Goal: Information Seeking & Learning: Learn about a topic

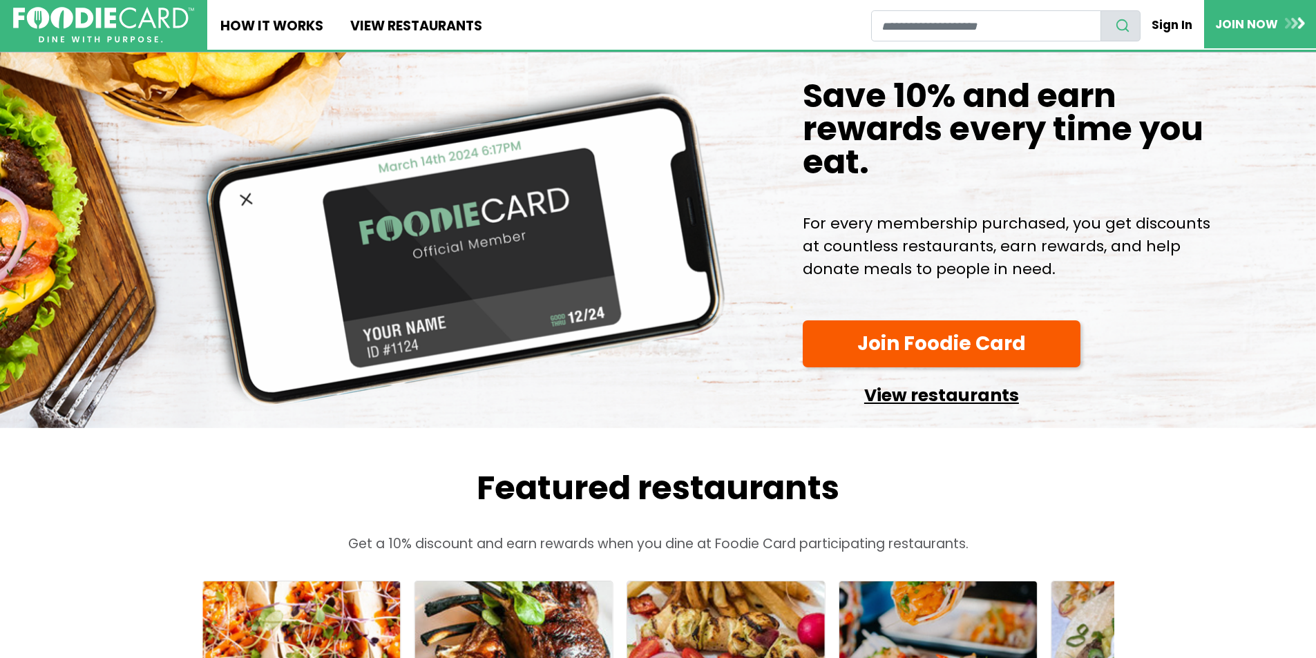
click at [919, 410] on link "View restaurants" at bounding box center [942, 391] width 278 height 35
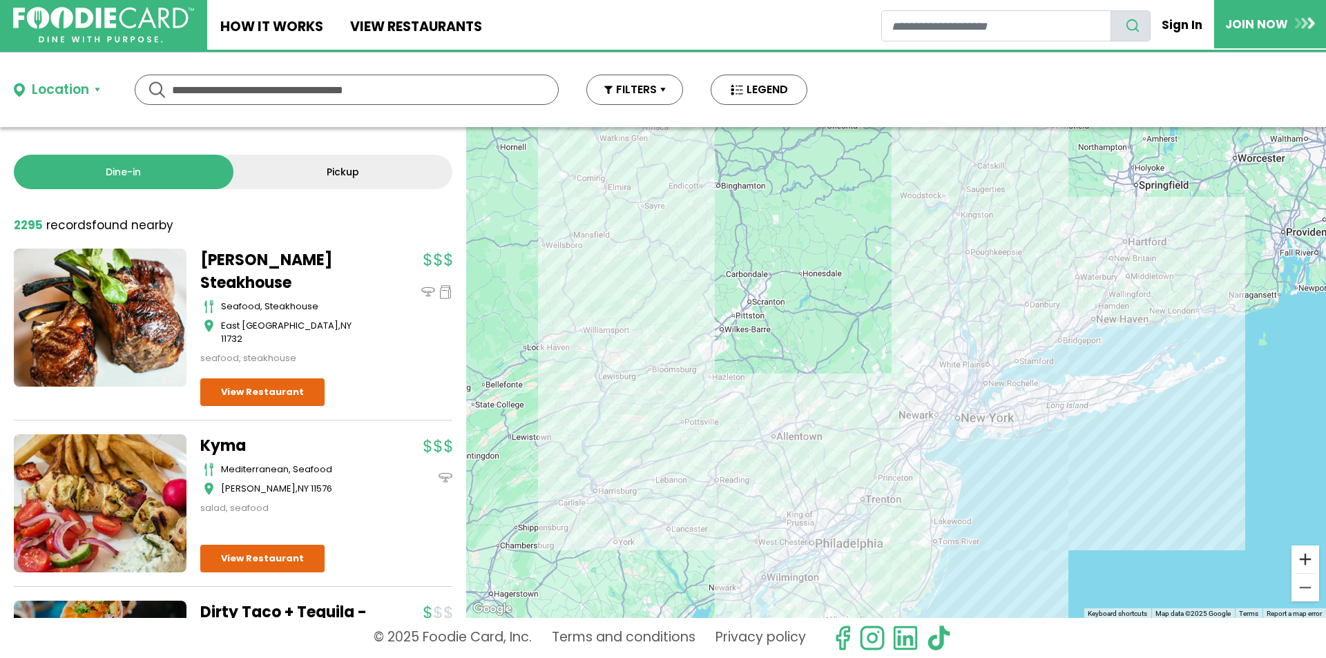
click at [1299, 561] on button "Zoom in" at bounding box center [1306, 560] width 28 height 28
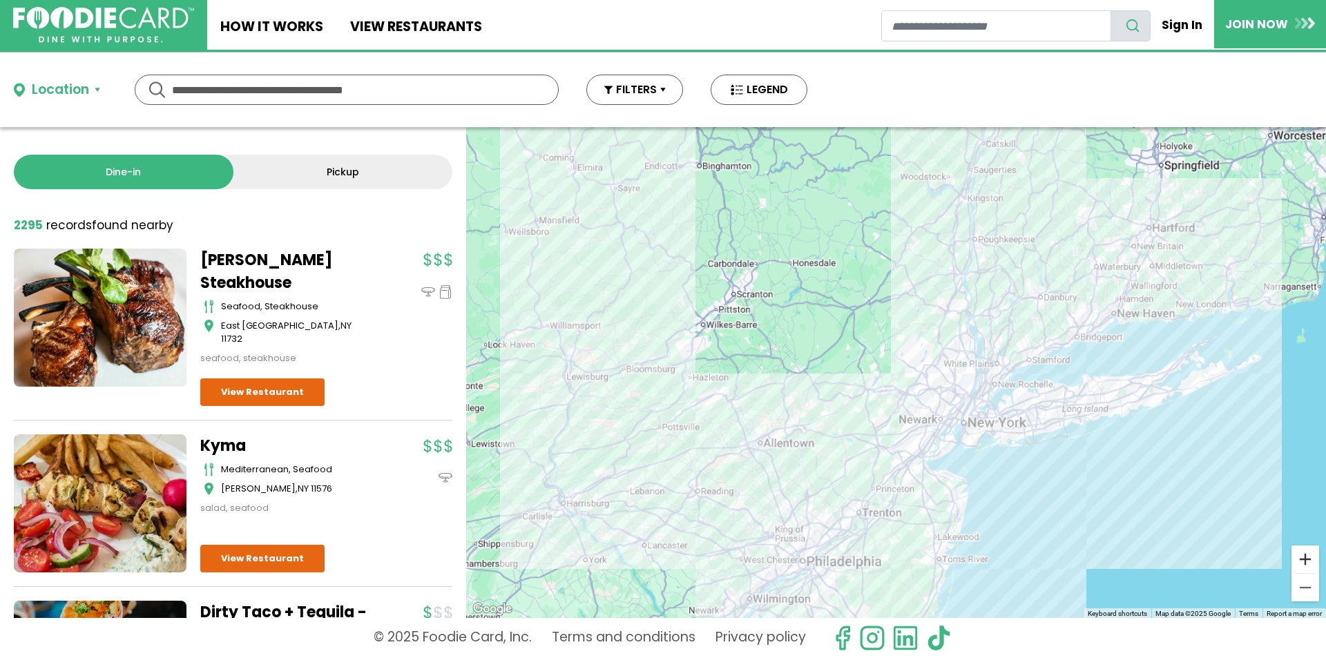
click at [1299, 561] on button "Zoom in" at bounding box center [1306, 560] width 28 height 28
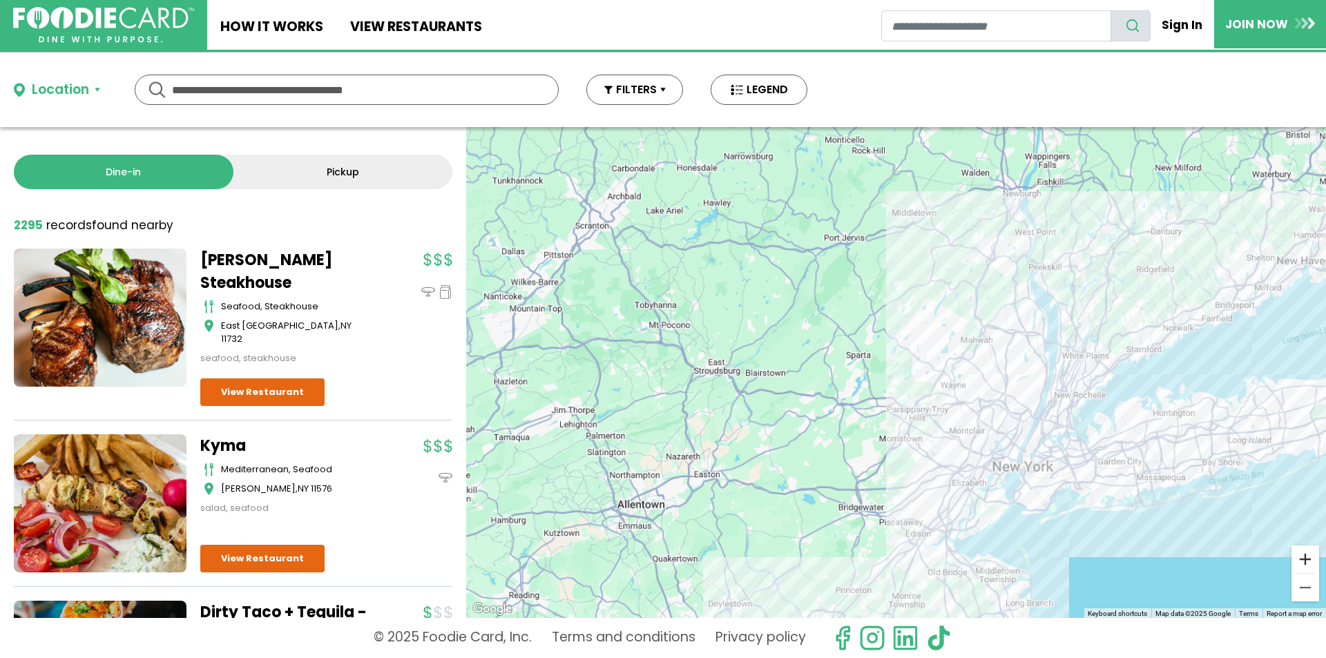
click at [1299, 561] on button "Zoom in" at bounding box center [1306, 560] width 28 height 28
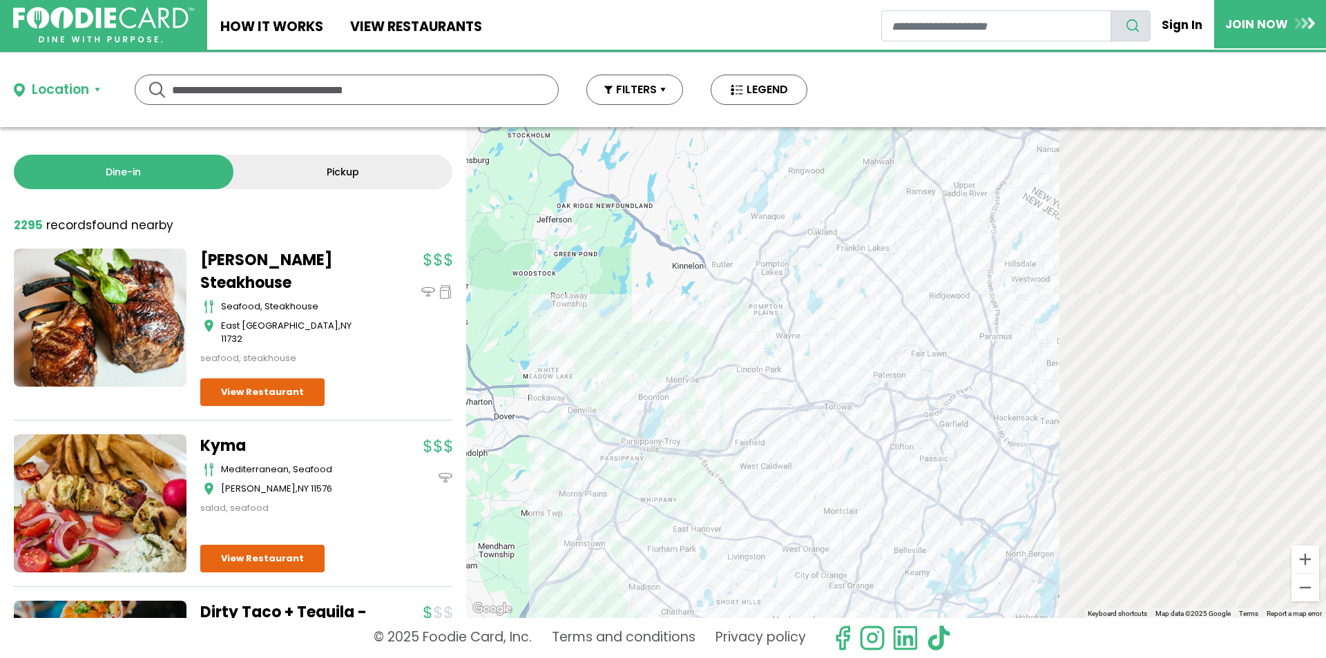
drag, startPoint x: 1082, startPoint y: 419, endPoint x: 397, endPoint y: 230, distance: 710.0
click at [427, 236] on div "Dine-in Pickup 131 results for: Reset filters 2295 record records found nearby …" at bounding box center [663, 372] width 1326 height 491
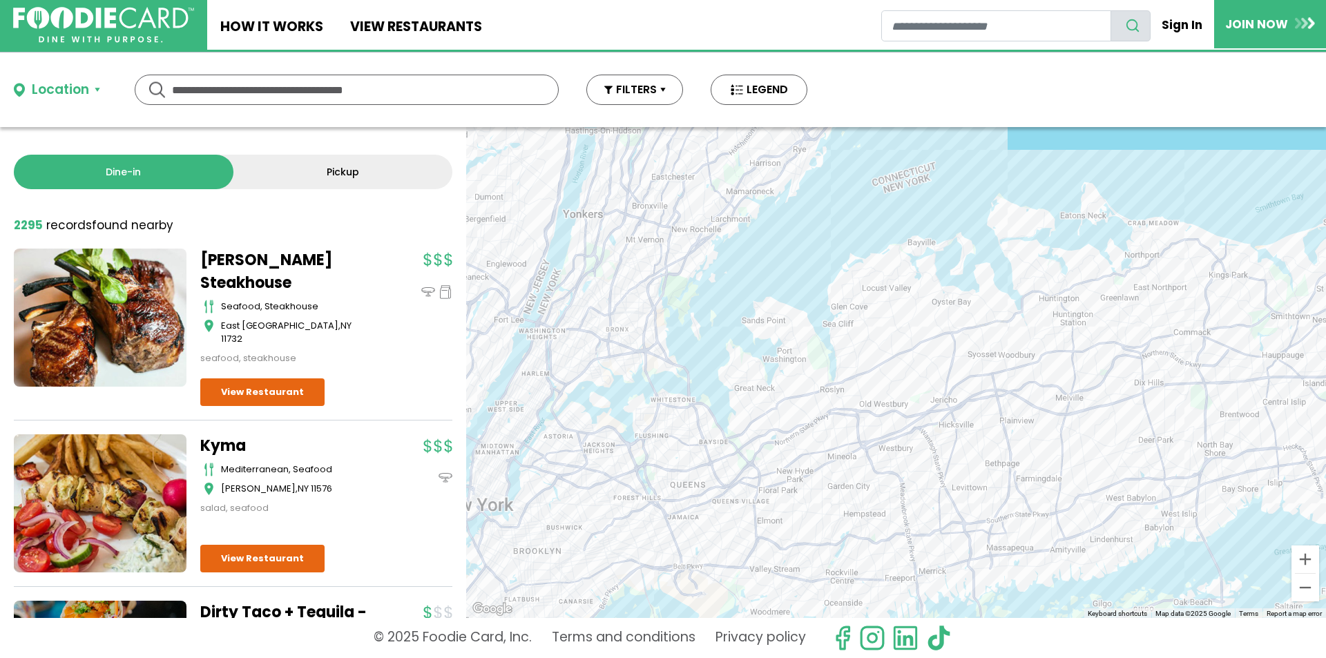
drag, startPoint x: 818, startPoint y: 281, endPoint x: 943, endPoint y: 355, distance: 145.2
click at [943, 355] on div at bounding box center [896, 372] width 860 height 491
click at [1306, 560] on button "Zoom in" at bounding box center [1306, 560] width 28 height 28
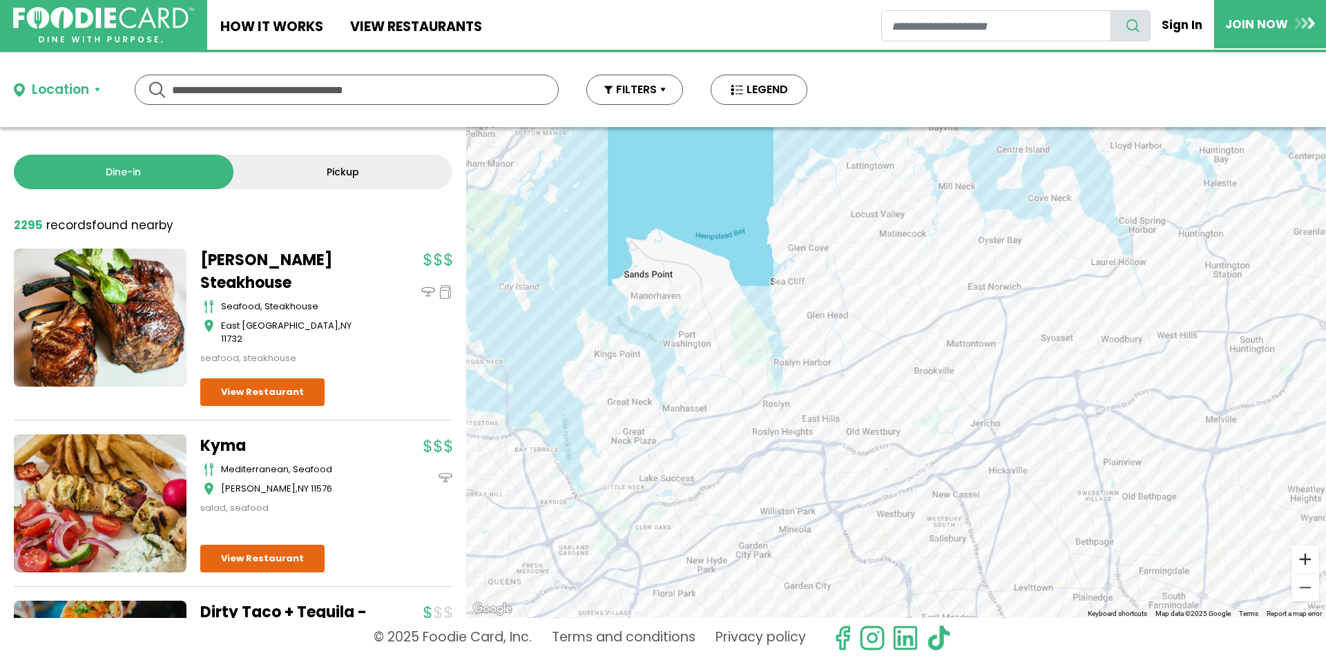
click at [1306, 559] on button "Zoom in" at bounding box center [1306, 560] width 28 height 28
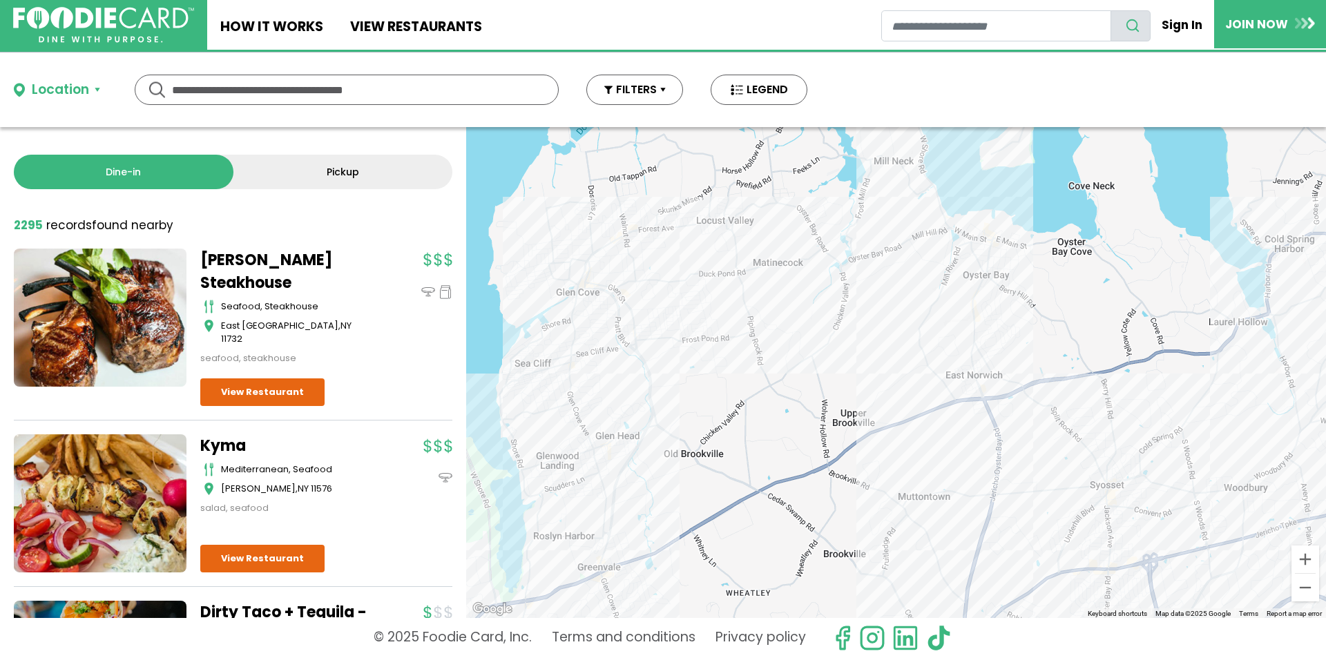
drag, startPoint x: 1027, startPoint y: 193, endPoint x: 884, endPoint y: 382, distance: 236.6
click at [888, 382] on div at bounding box center [896, 372] width 860 height 491
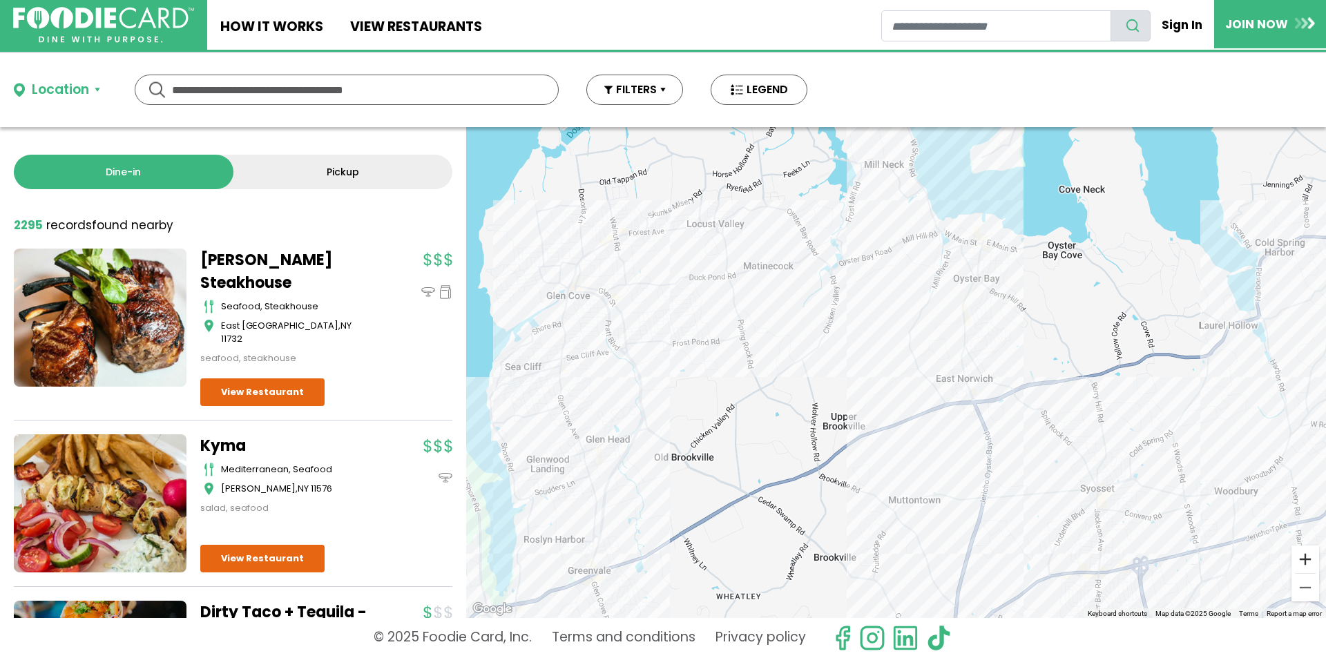
click at [1301, 562] on button "Zoom in" at bounding box center [1306, 560] width 28 height 28
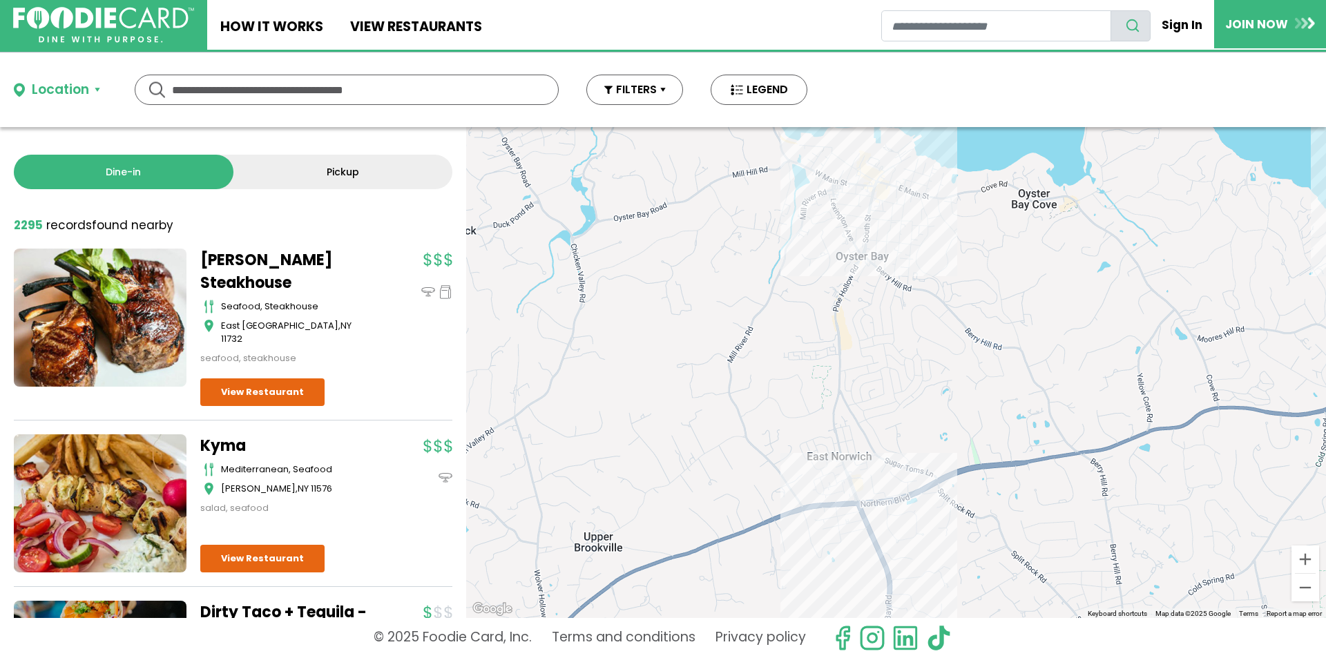
drag, startPoint x: 1093, startPoint y: 346, endPoint x: 895, endPoint y: 418, distance: 210.8
click at [895, 418] on div at bounding box center [896, 372] width 860 height 491
click at [885, 195] on div at bounding box center [896, 372] width 860 height 491
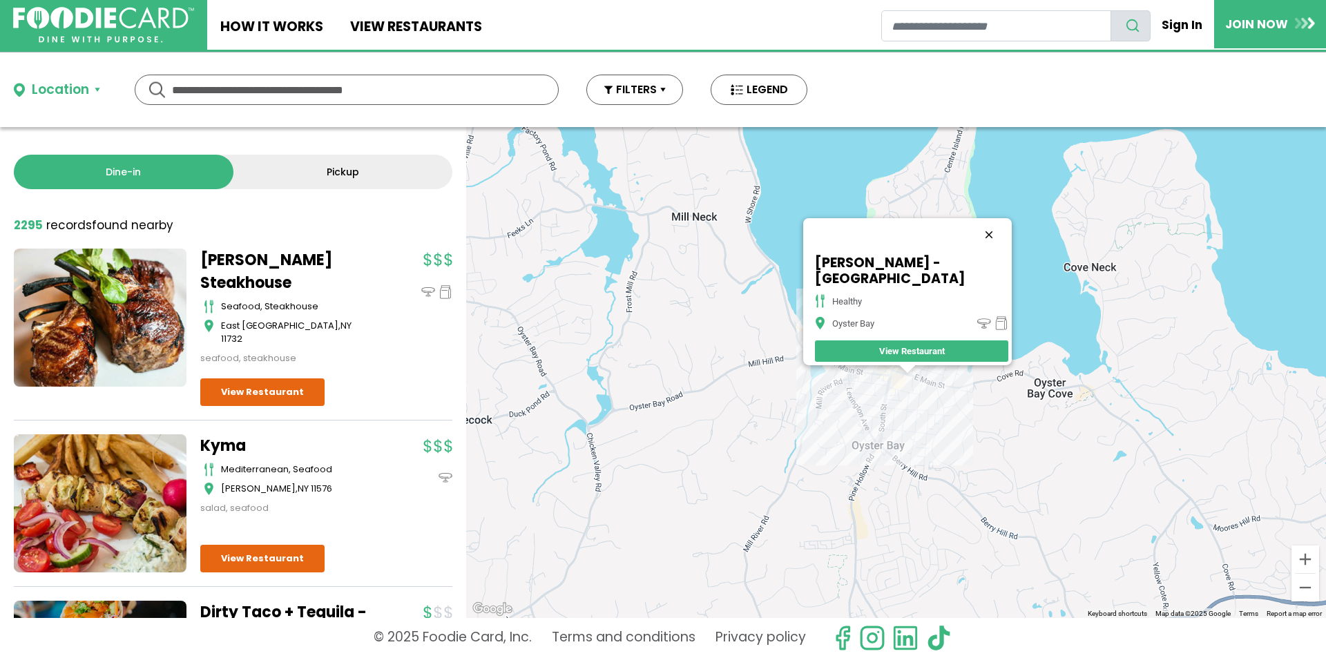
click at [973, 238] on button "Close" at bounding box center [989, 234] width 33 height 33
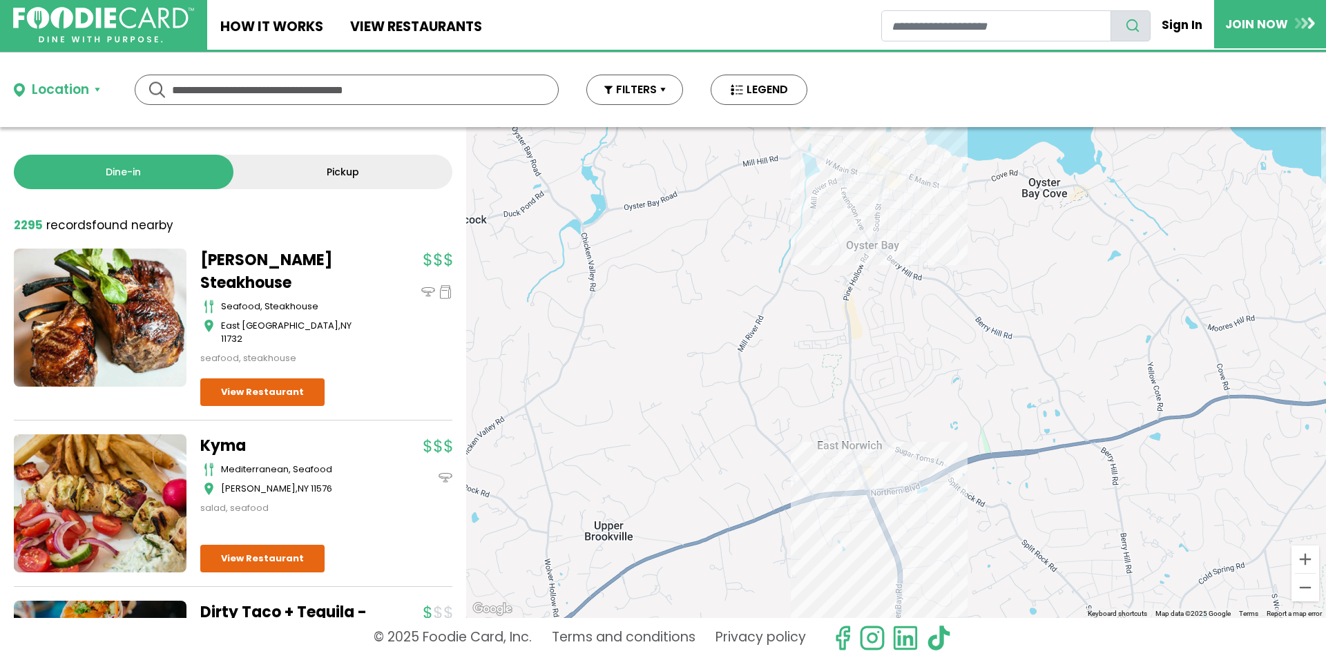
drag, startPoint x: 974, startPoint y: 513, endPoint x: 936, endPoint y: 355, distance: 162.0
click at [961, 309] on div at bounding box center [896, 372] width 860 height 491
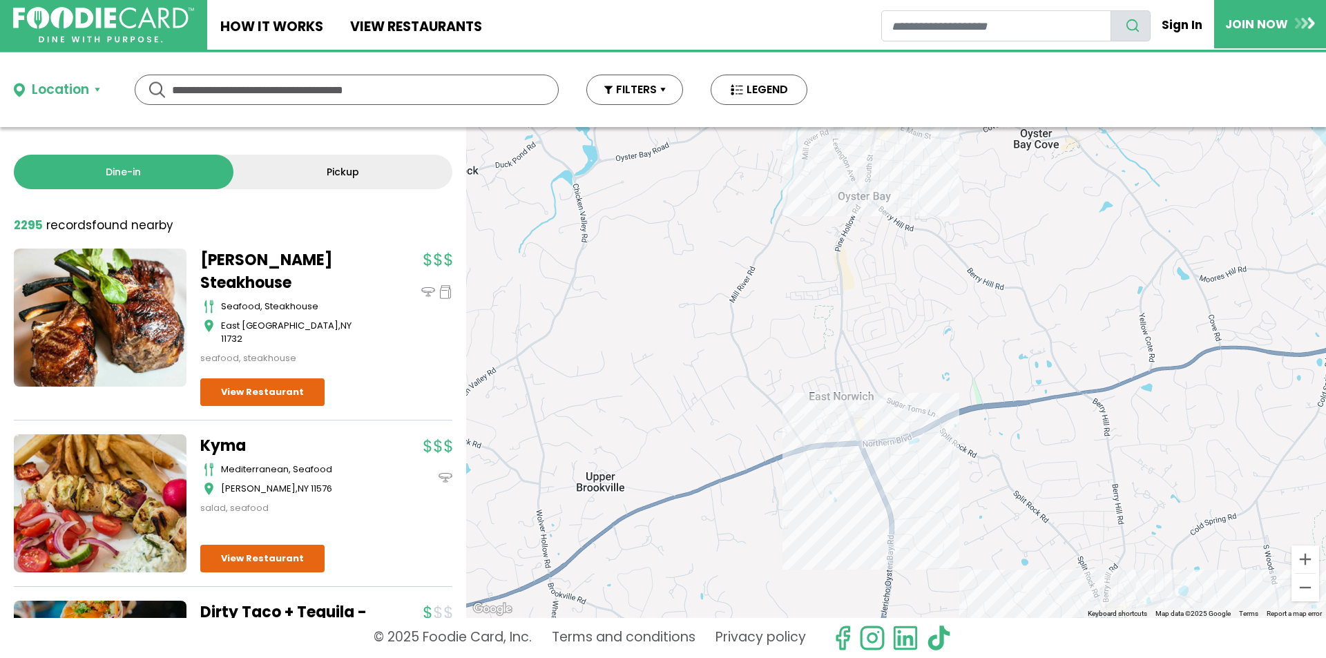
click at [839, 449] on div at bounding box center [896, 372] width 860 height 491
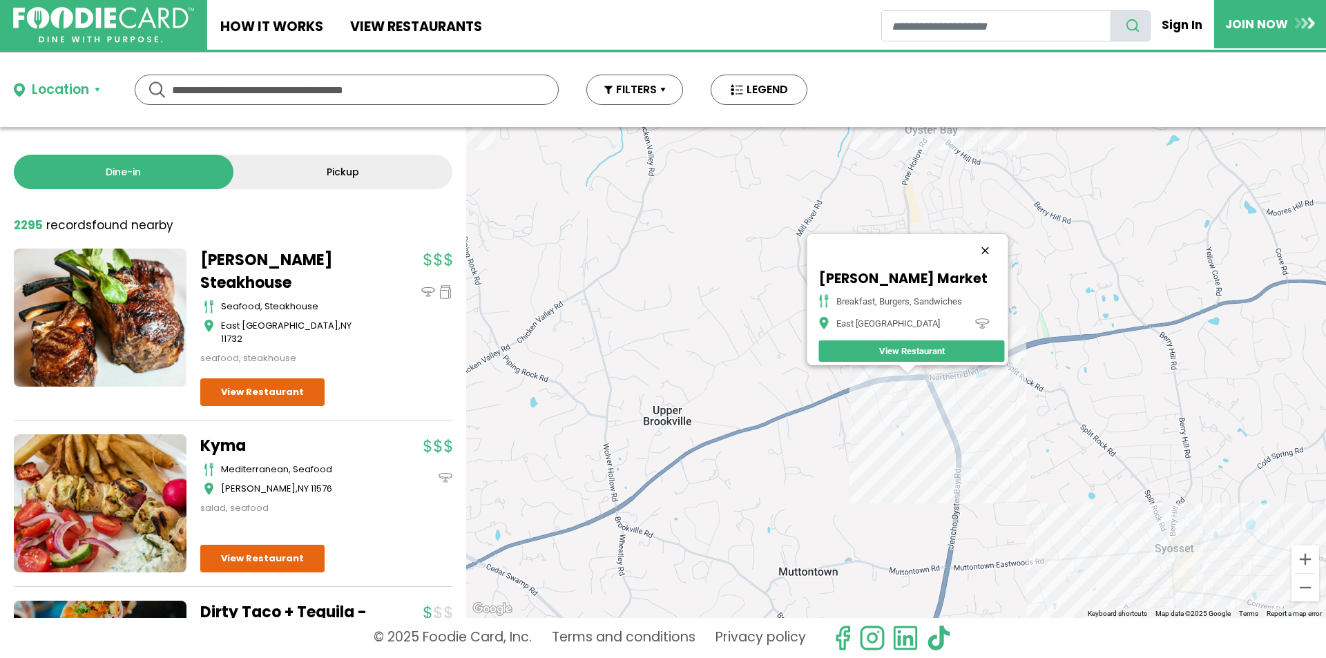
click at [991, 243] on button "Close" at bounding box center [984, 250] width 33 height 33
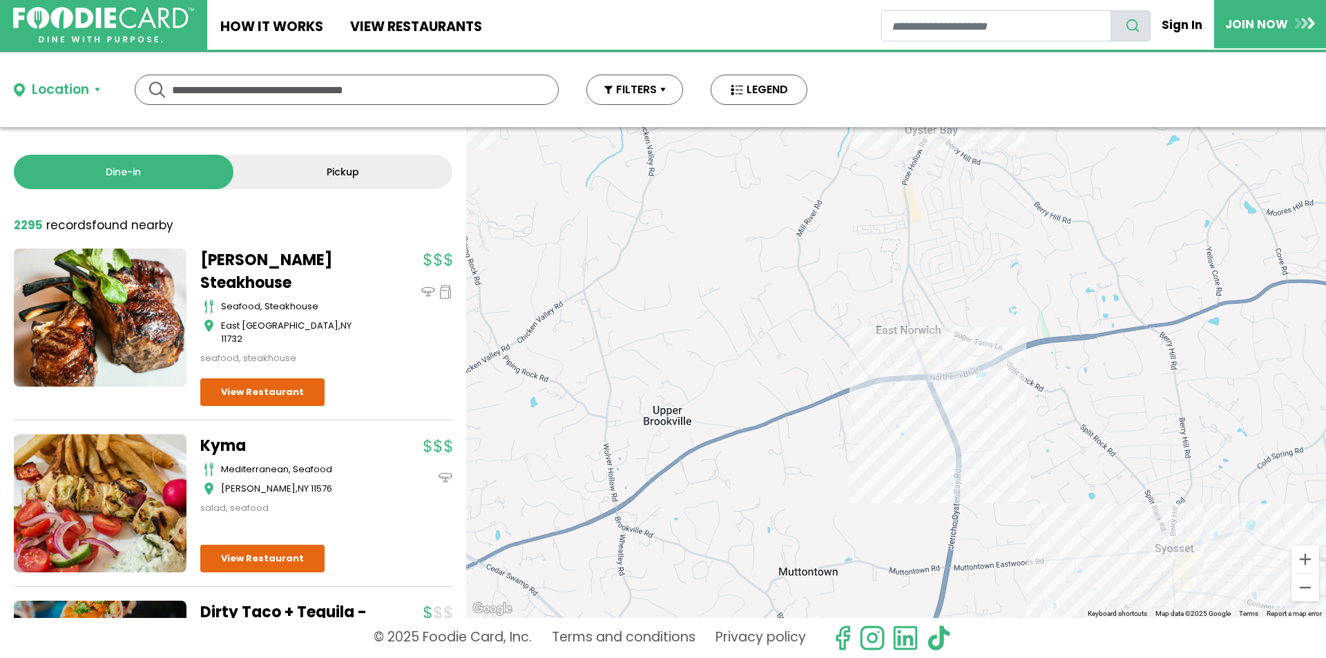
click at [933, 388] on div at bounding box center [896, 372] width 860 height 491
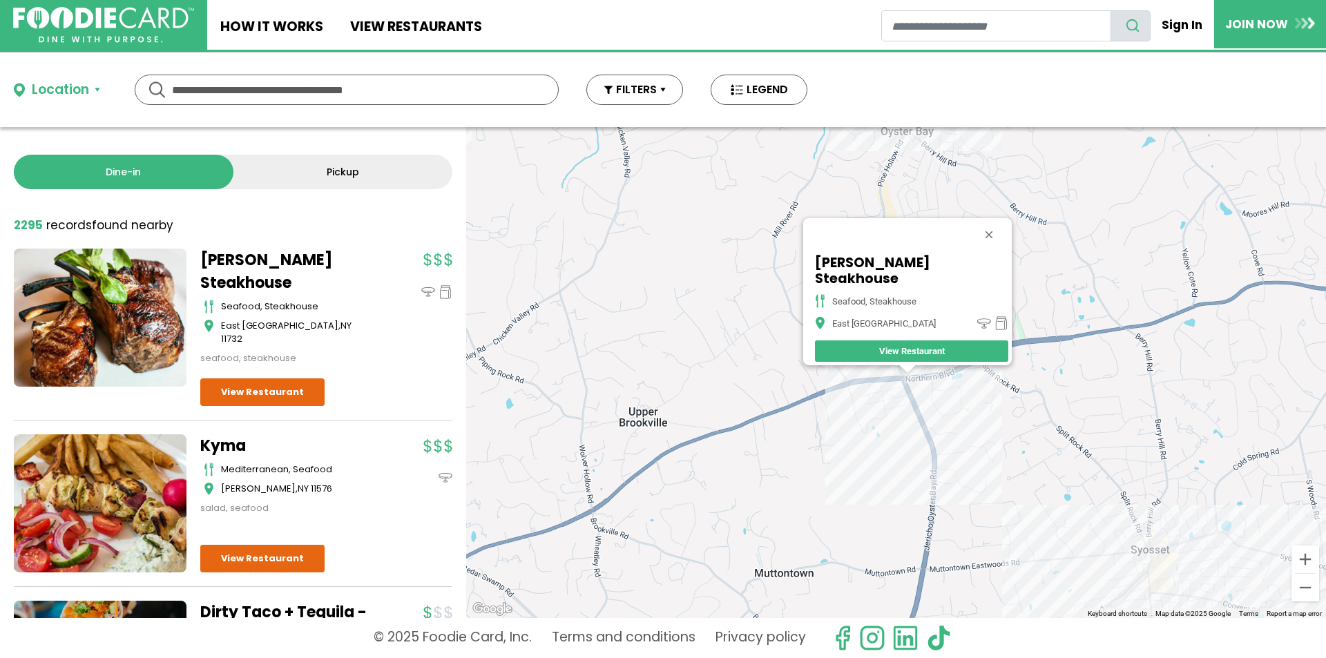
click at [980, 242] on button "Close" at bounding box center [989, 234] width 33 height 33
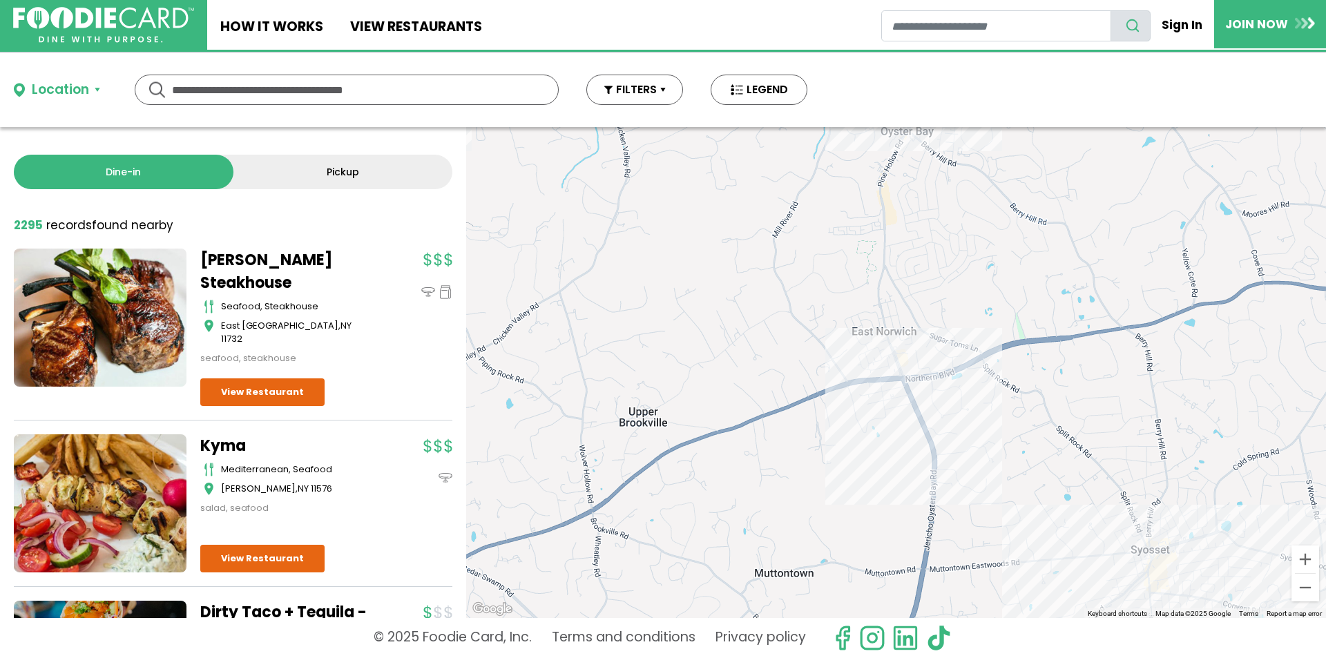
click at [911, 367] on div at bounding box center [896, 372] width 860 height 491
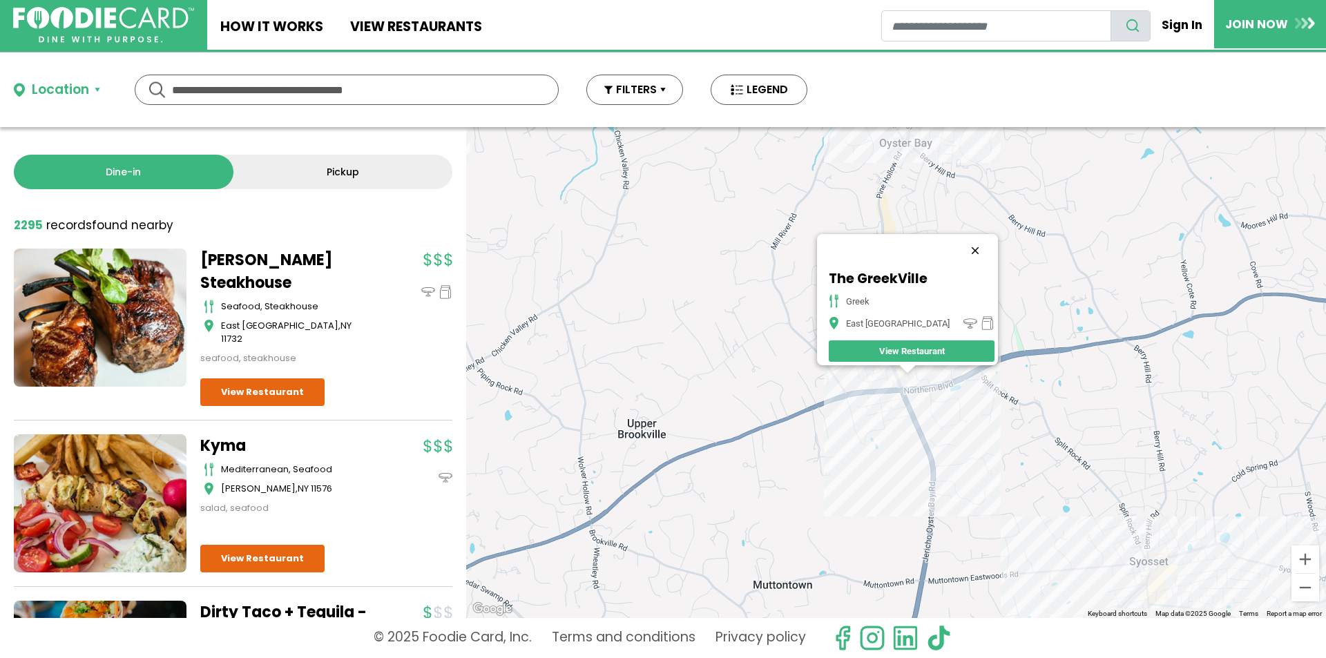
click at [959, 239] on button "Close" at bounding box center [975, 250] width 33 height 33
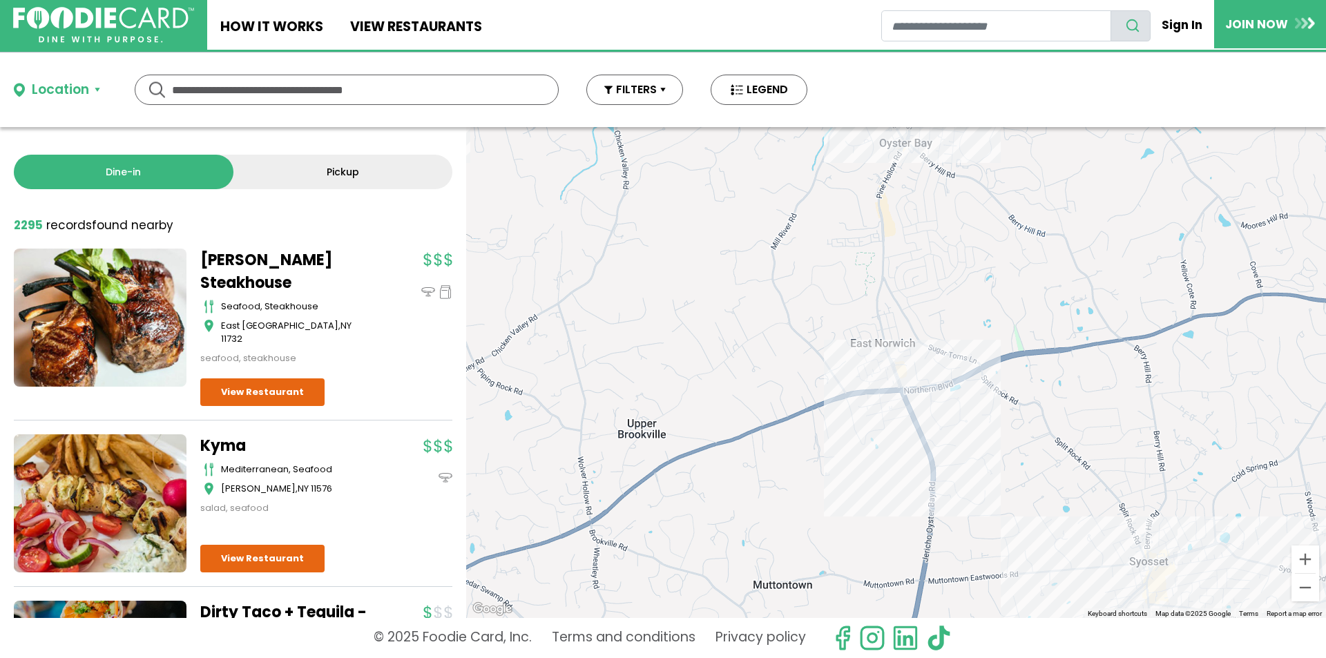
click at [915, 374] on div at bounding box center [896, 372] width 860 height 491
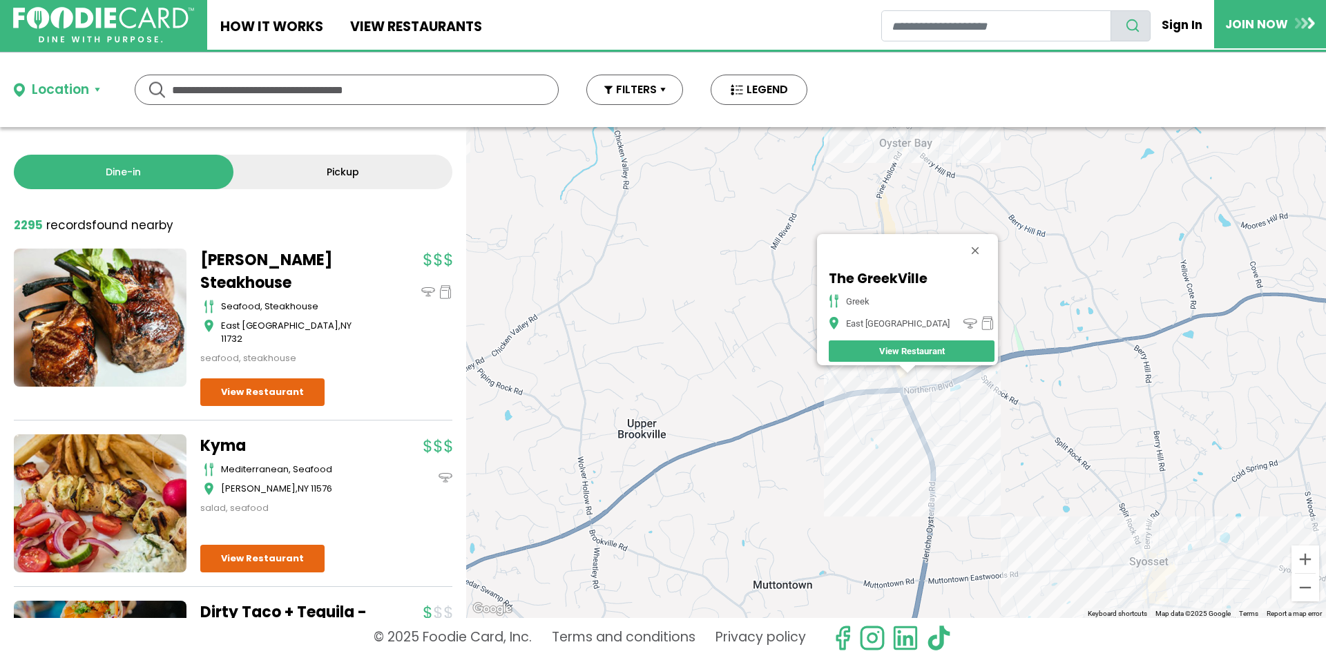
click at [915, 373] on div at bounding box center [907, 369] width 17 height 8
click at [961, 235] on button "Close" at bounding box center [975, 250] width 33 height 33
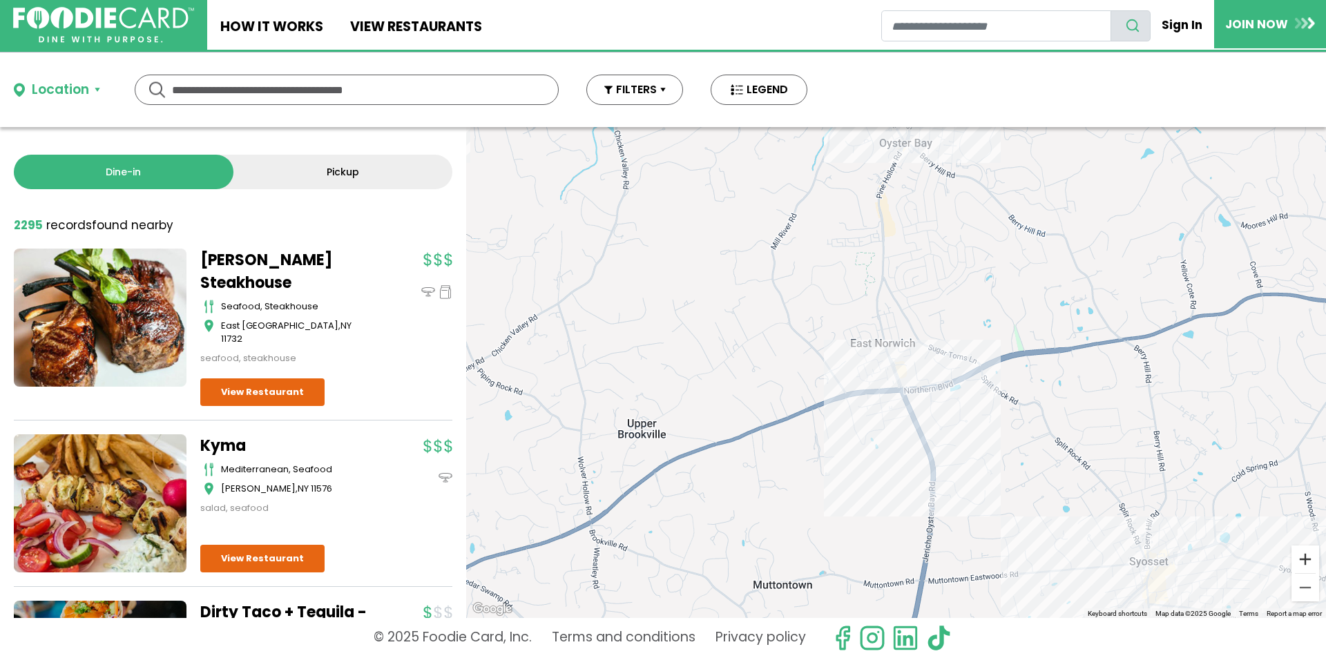
click at [1301, 557] on button "Zoom in" at bounding box center [1306, 560] width 28 height 28
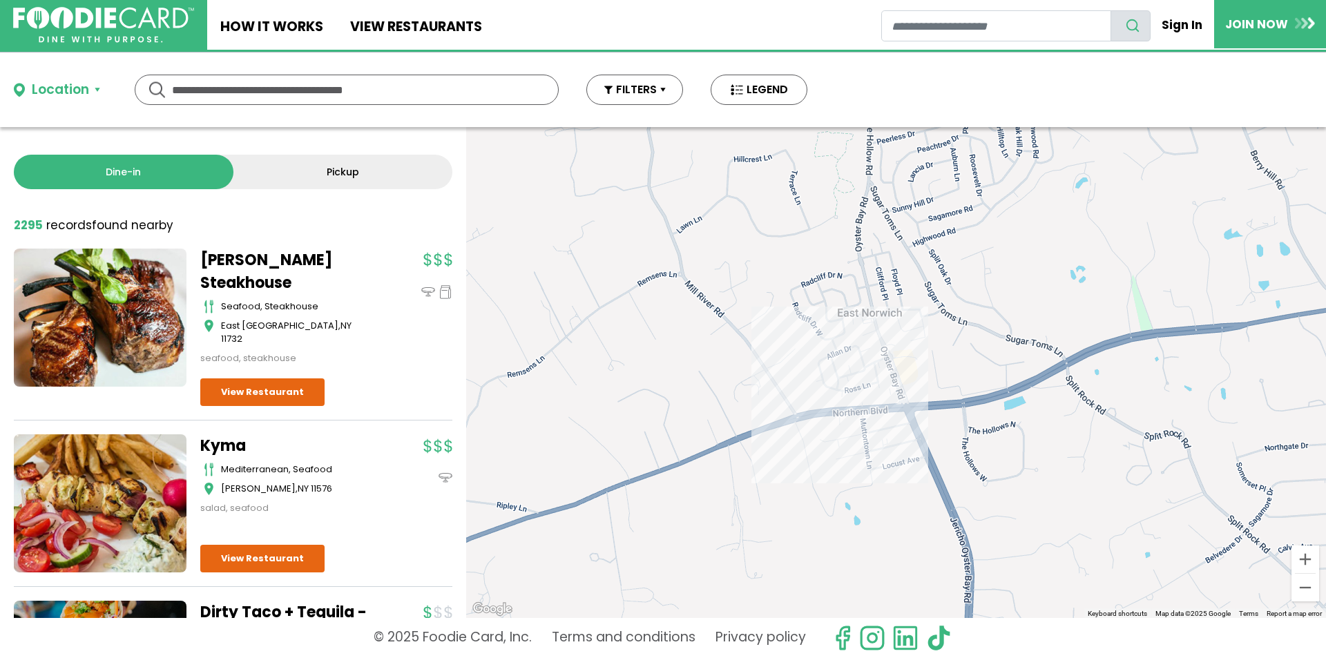
click at [917, 371] on div at bounding box center [896, 372] width 860 height 491
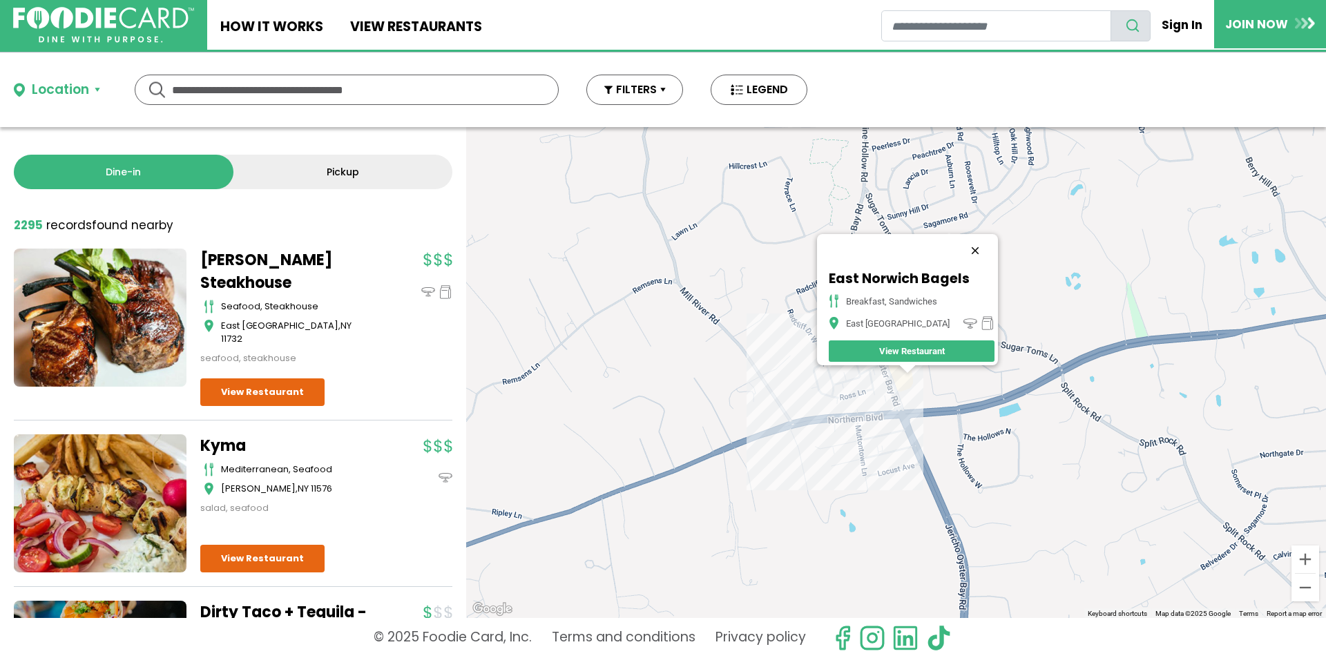
click at [975, 237] on button "Close" at bounding box center [975, 250] width 33 height 33
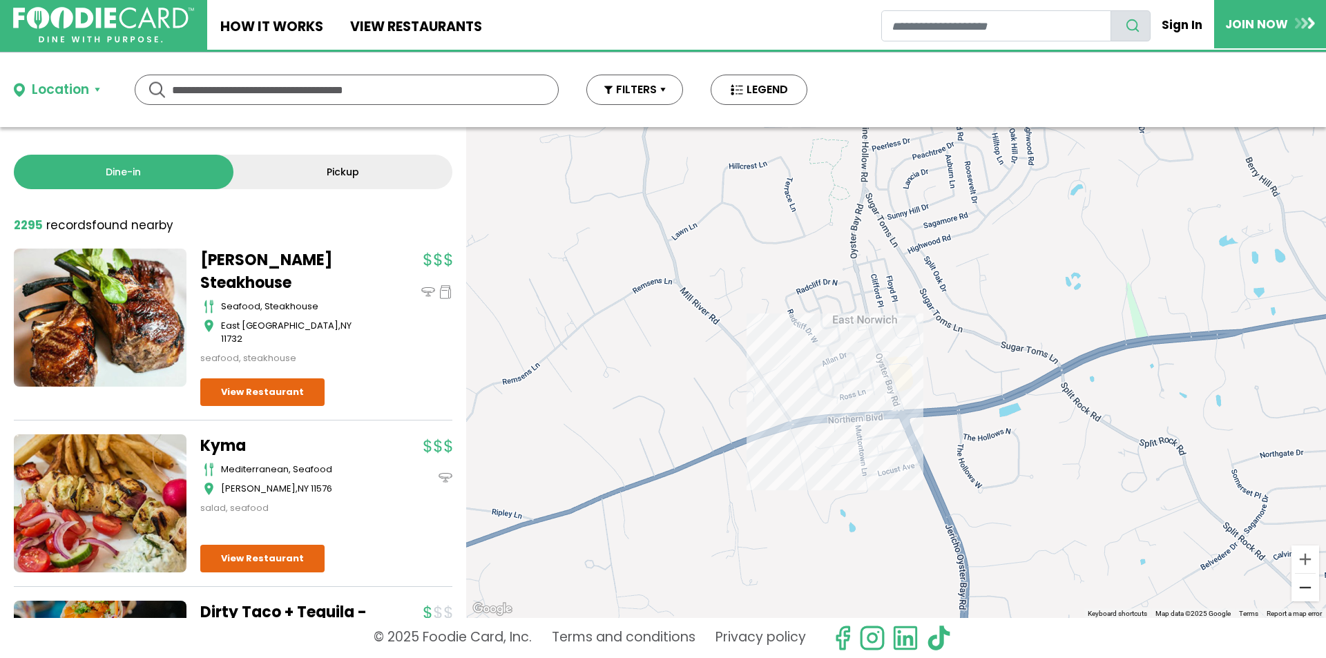
click at [1296, 585] on button "Zoom out" at bounding box center [1306, 588] width 28 height 28
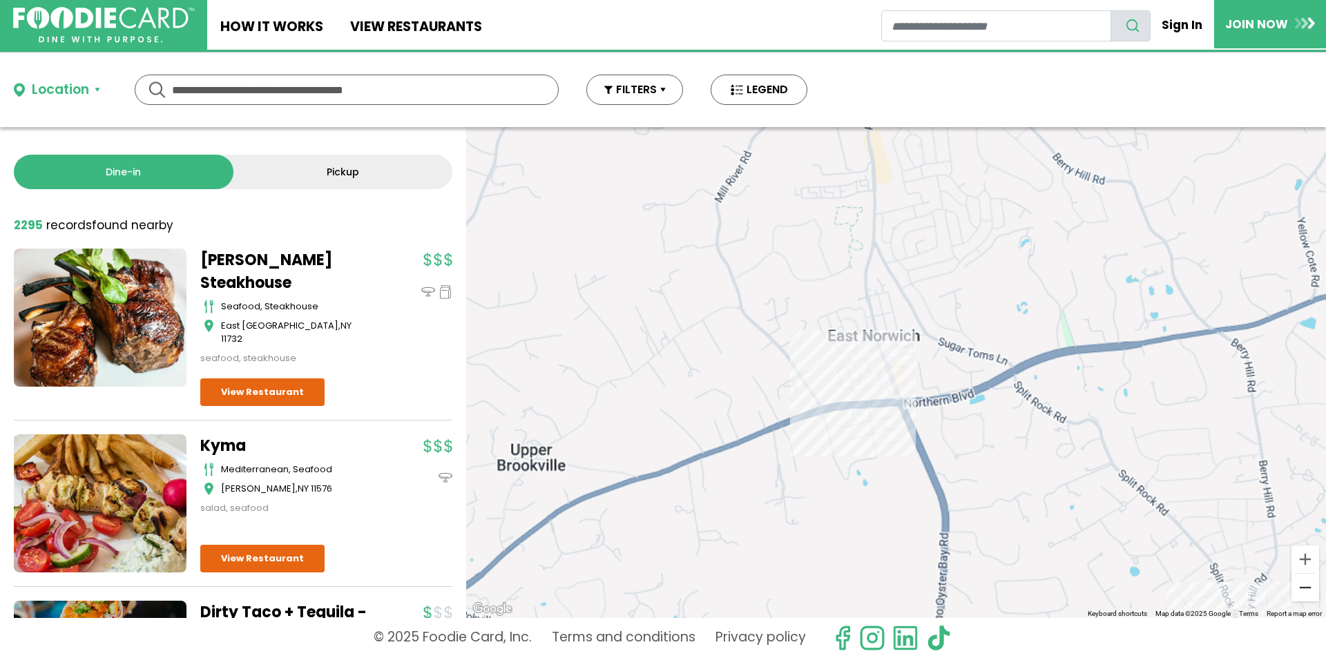
click at [1296, 585] on button "Zoom out" at bounding box center [1306, 588] width 28 height 28
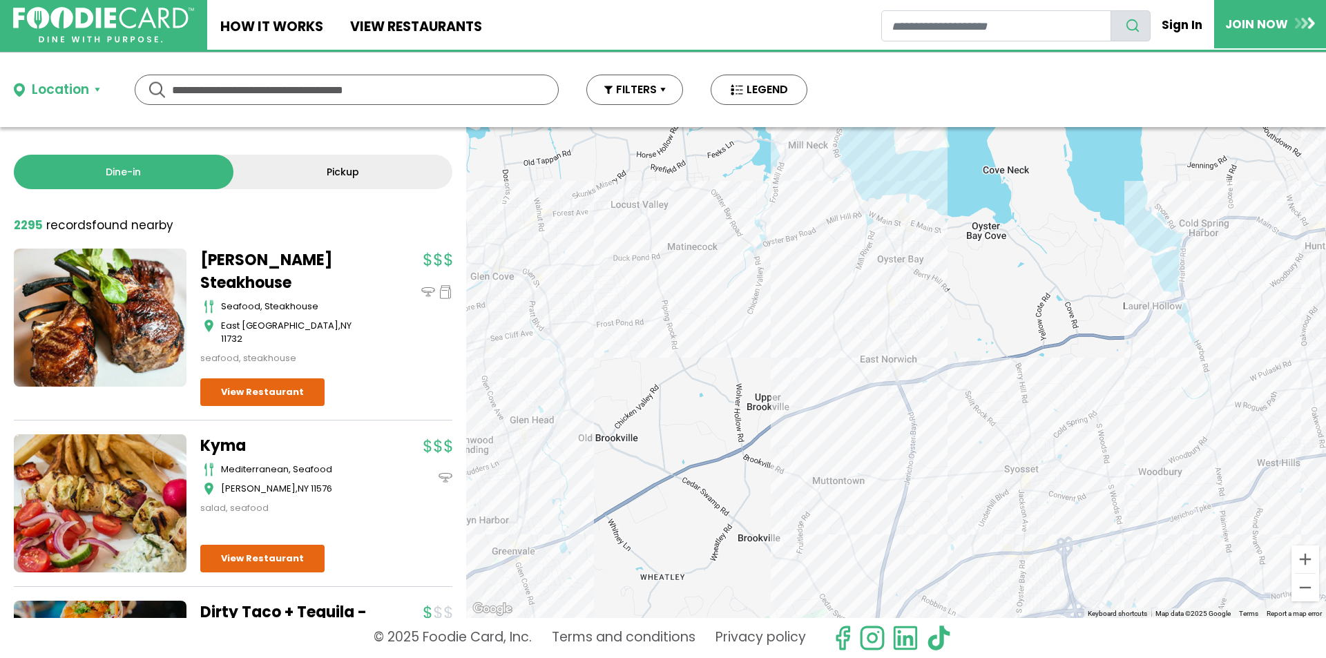
click at [653, 221] on div at bounding box center [896, 372] width 860 height 491
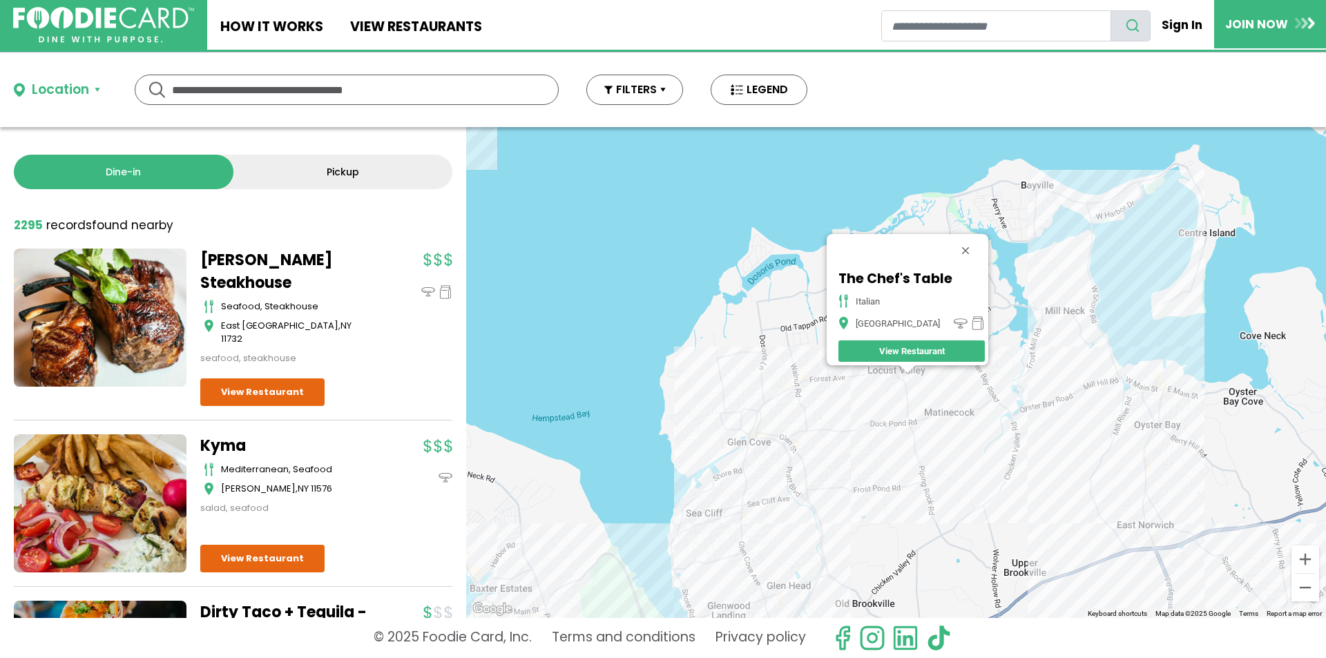
click at [892, 387] on div "The Chef's Table Italian Locust Valley View Restaurant" at bounding box center [896, 372] width 860 height 491
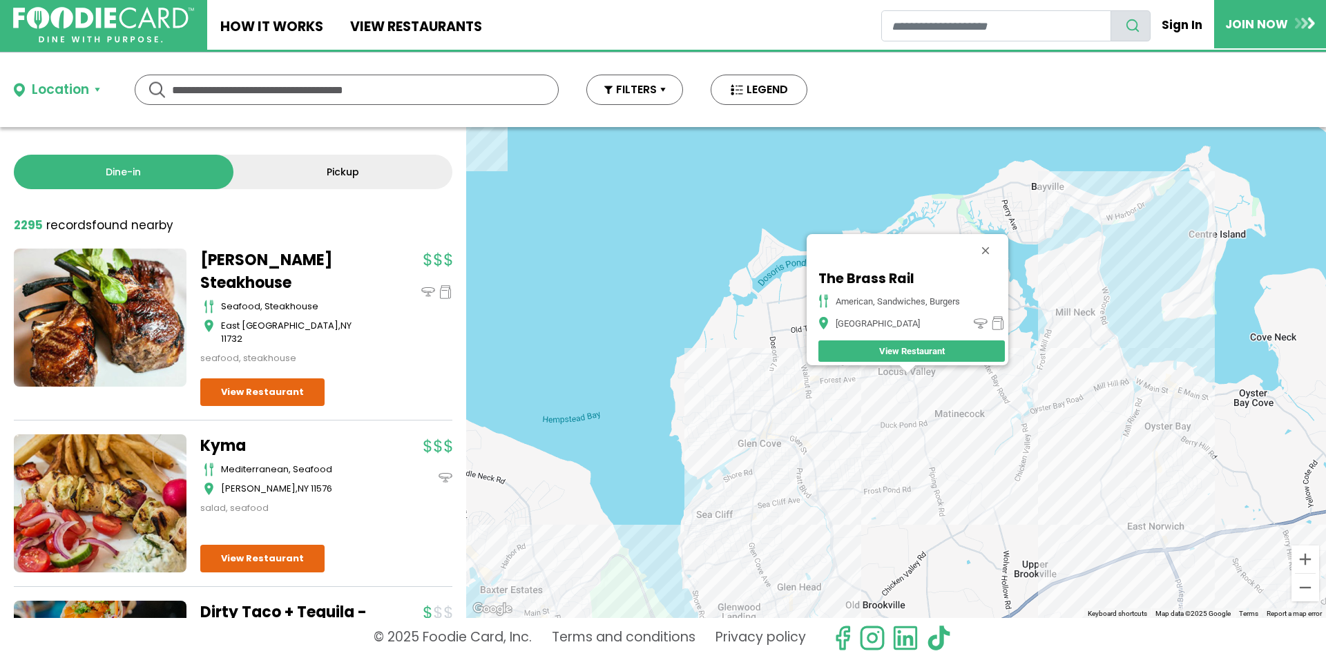
click at [830, 391] on div "The Brass Rail American, Sandwiches, Burgers Locust Valley View Restaurant" at bounding box center [896, 372] width 860 height 491
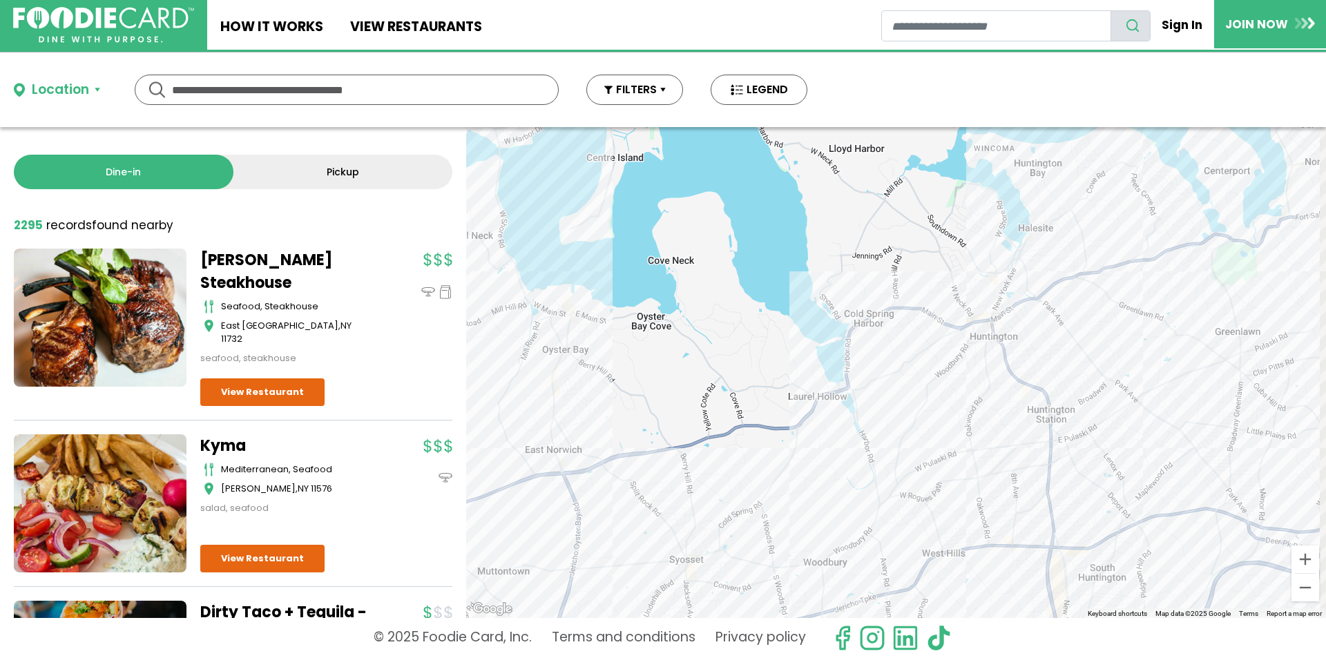
drag, startPoint x: 1188, startPoint y: 475, endPoint x: 506, endPoint y: 409, distance: 684.9
click at [506, 409] on div "Subway - Forest Ave fast food, sandwiches Glen Cove View Restaurant" at bounding box center [896, 372] width 860 height 491
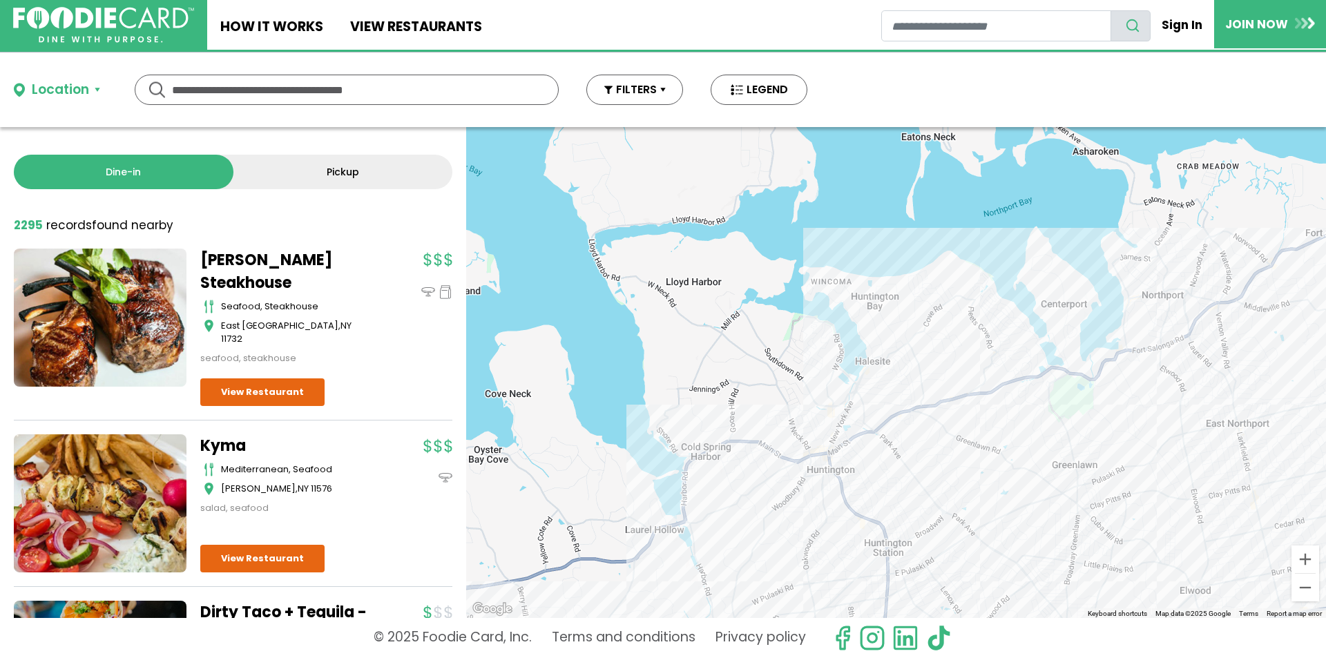
drag, startPoint x: 959, startPoint y: 426, endPoint x: 807, endPoint y: 553, distance: 197.7
click at [807, 553] on div "Subway - Forest Ave fast food, sandwiches Glen Cove View Restaurant" at bounding box center [896, 372] width 860 height 491
click at [1302, 561] on button "Zoom in" at bounding box center [1306, 560] width 28 height 28
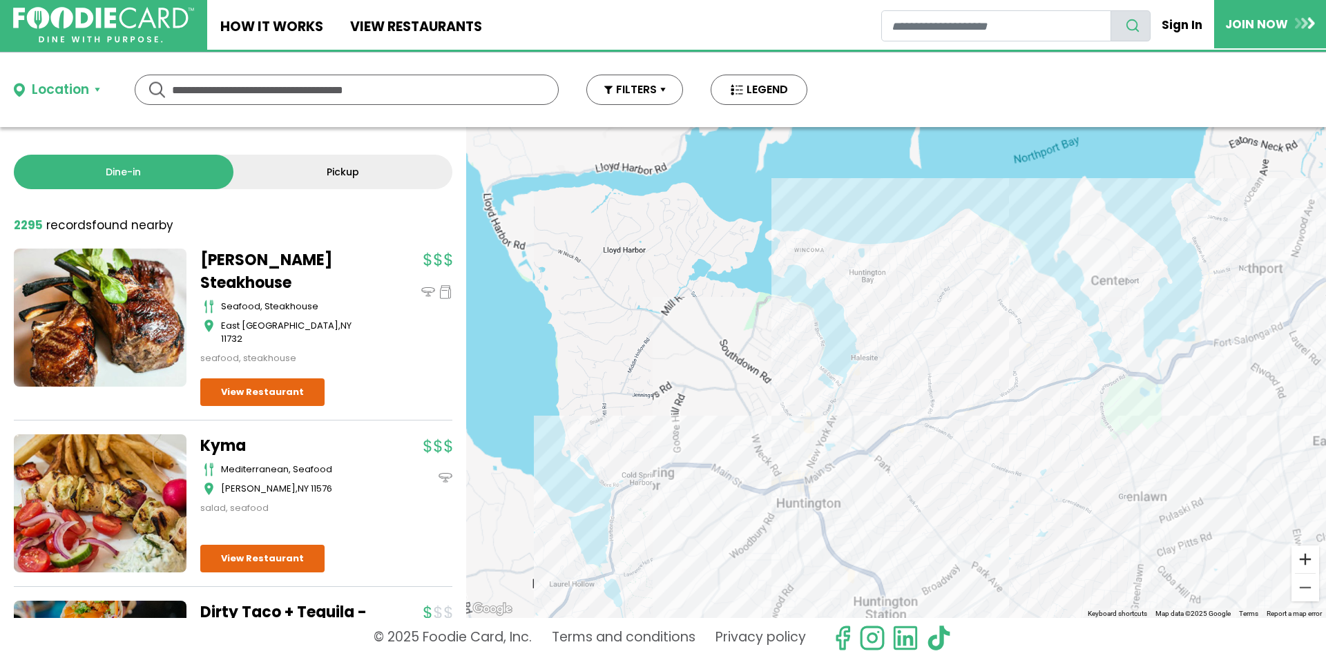
click at [1302, 561] on button "Zoom in" at bounding box center [1306, 560] width 28 height 28
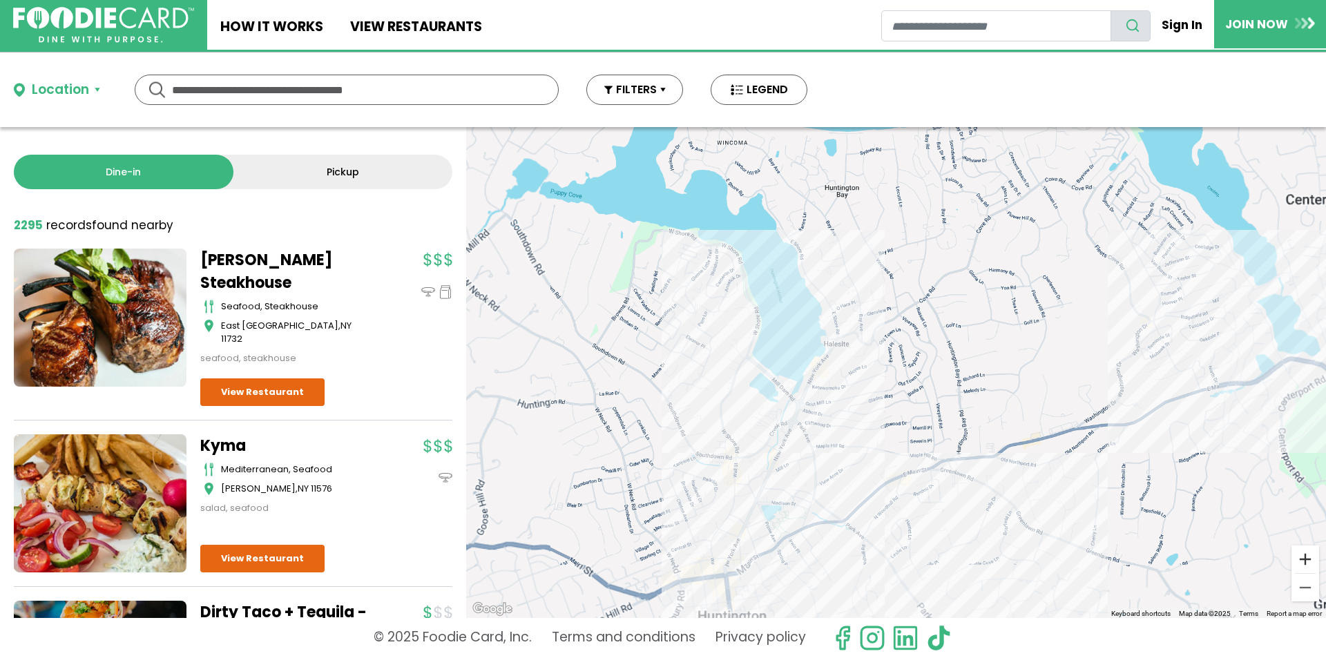
click at [1302, 561] on button "Zoom in" at bounding box center [1306, 560] width 28 height 28
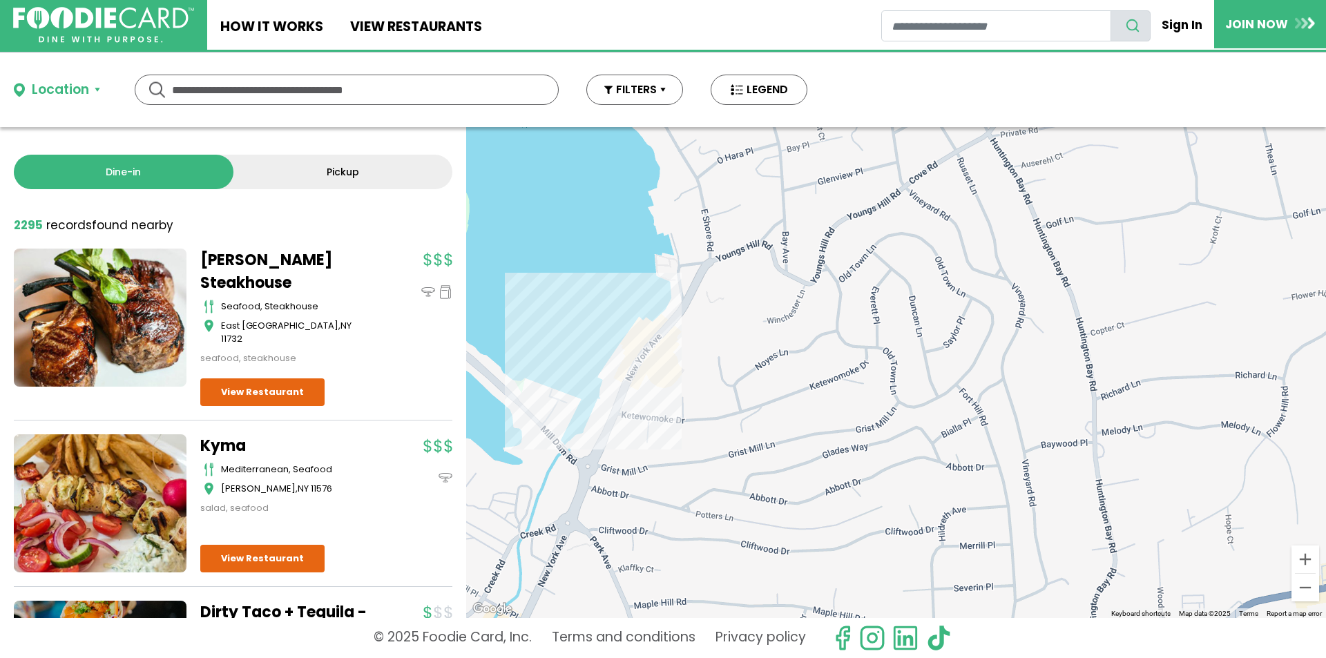
drag, startPoint x: 886, startPoint y: 434, endPoint x: 1029, endPoint y: 295, distance: 199.8
click at [1011, 316] on div "Subway - Forest Ave fast food, sandwiches Glen Cove View Restaurant" at bounding box center [896, 372] width 860 height 491
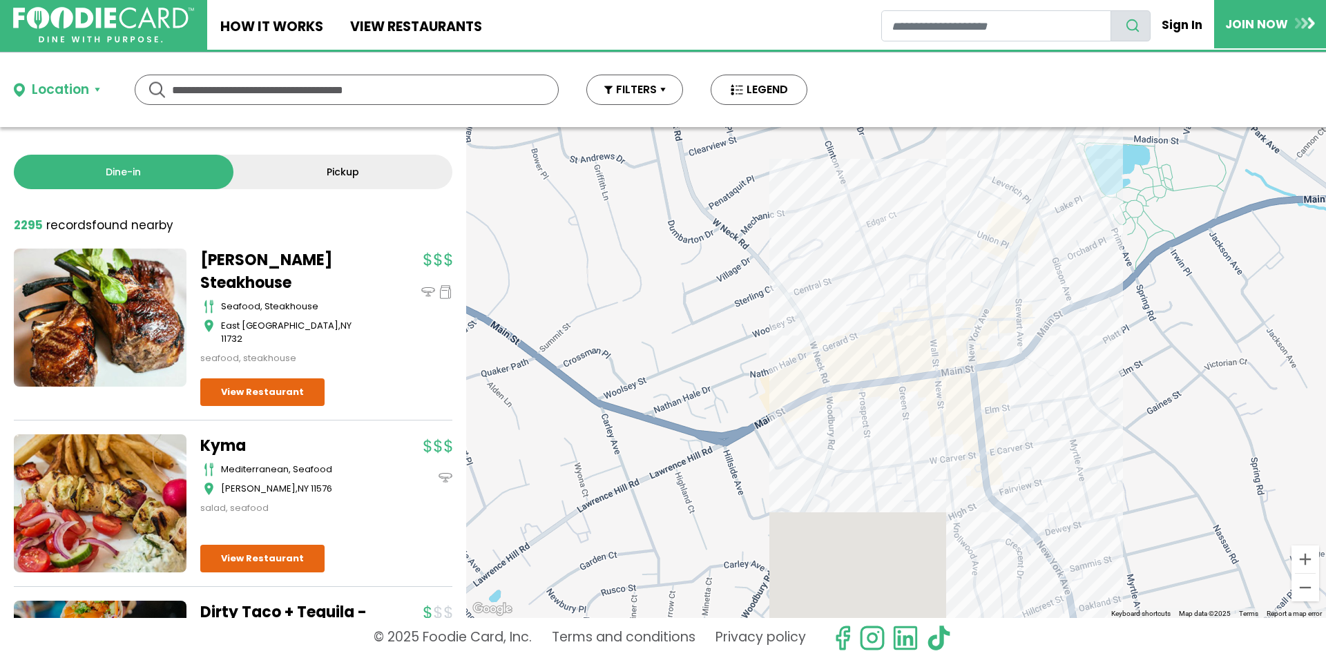
drag, startPoint x: 923, startPoint y: 491, endPoint x: 1082, endPoint y: 291, distance: 255.5
click at [1082, 291] on div "Subway - Forest Ave fast food, sandwiches Glen Cove View Restaurant" at bounding box center [896, 372] width 860 height 491
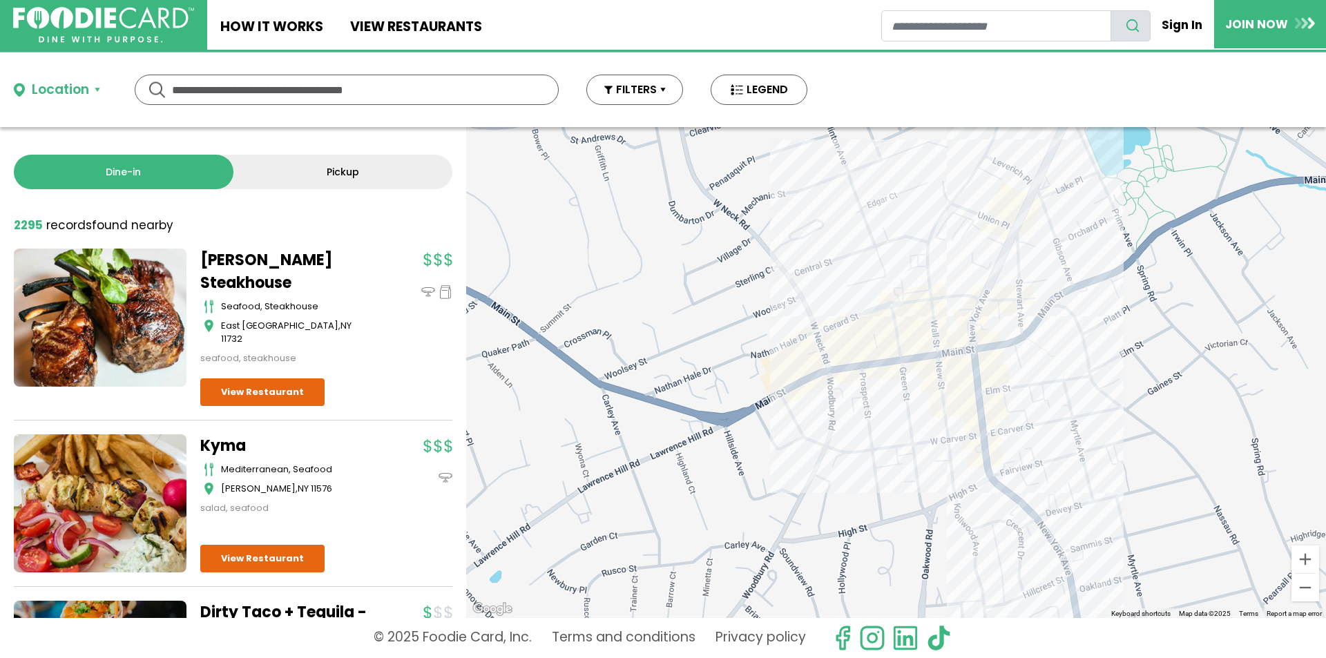
click at [817, 369] on div "Subway - Forest Ave fast food, sandwiches Glen Cove View Restaurant" at bounding box center [896, 372] width 860 height 491
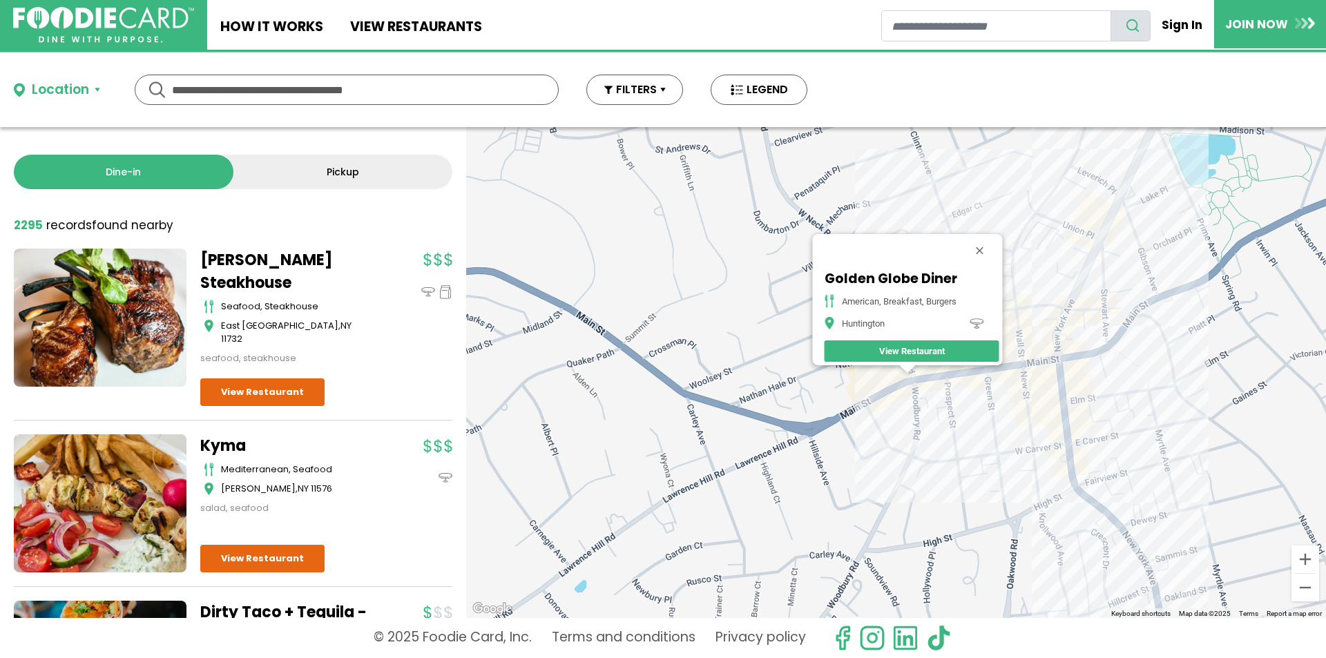
click at [915, 396] on div "Golden Globe Diner american, breakfast, burgers Huntington View Restaurant" at bounding box center [896, 372] width 860 height 491
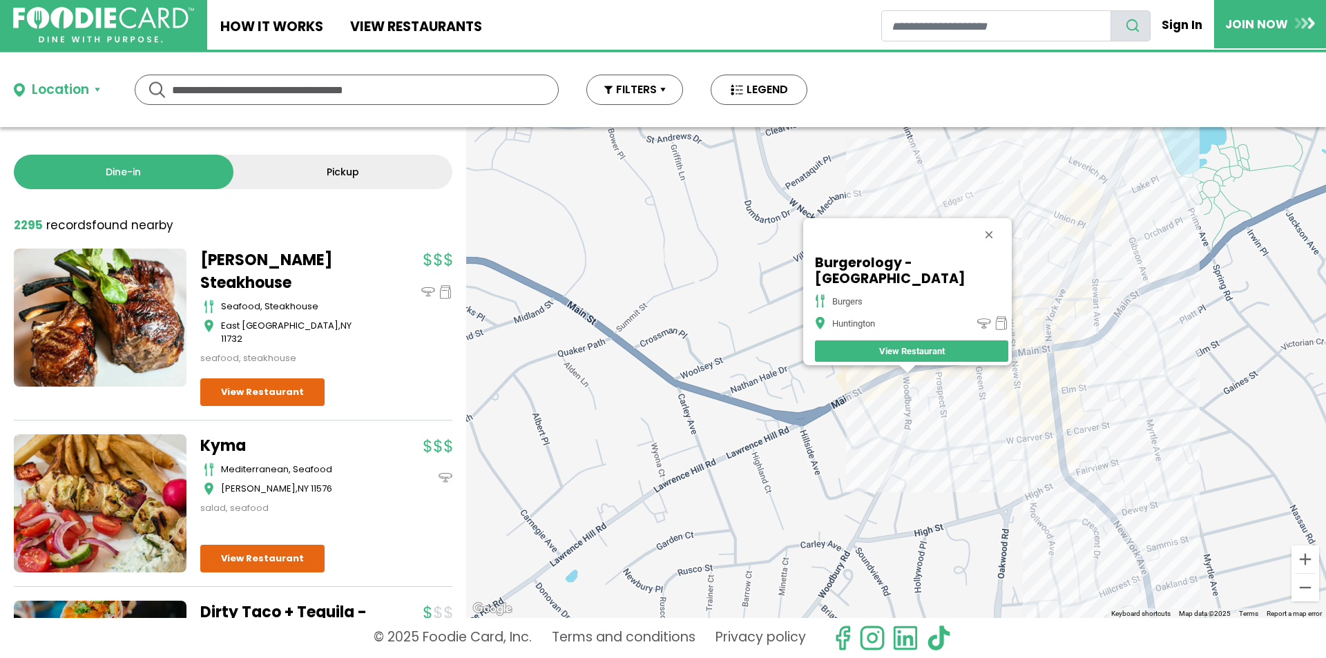
click at [894, 373] on div "Burgerology - Huntington burgers Huntington View Restaurant" at bounding box center [896, 372] width 860 height 491
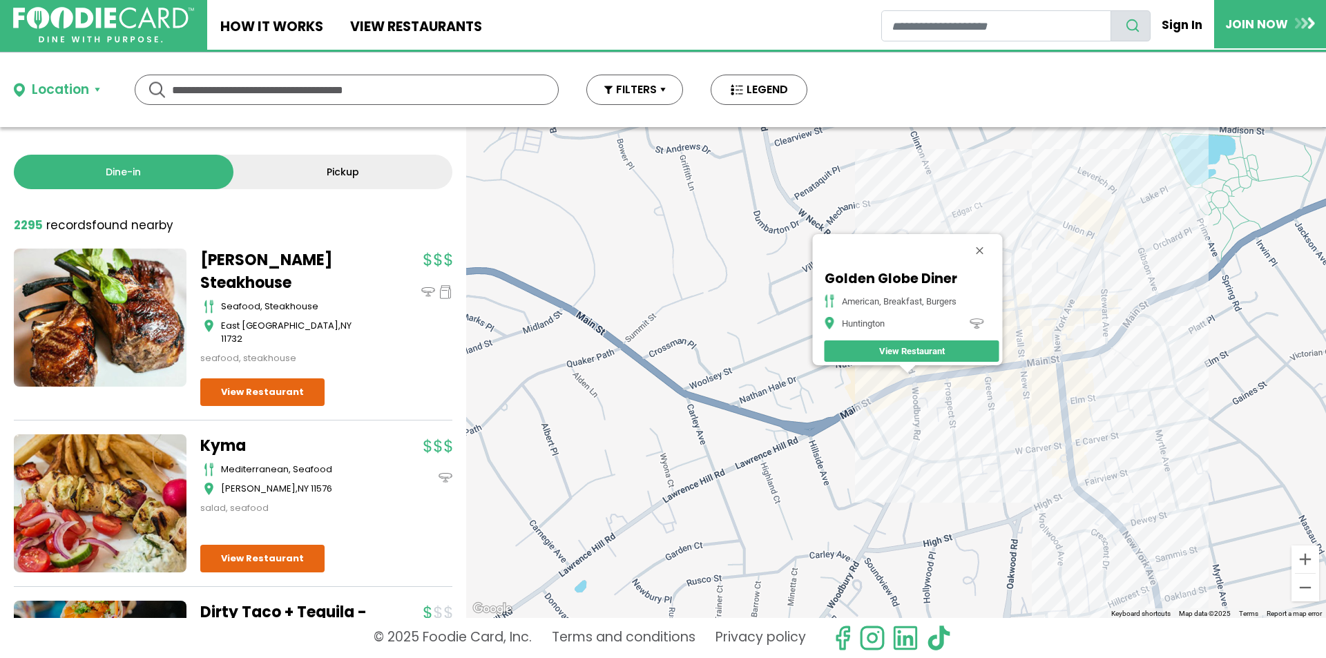
click at [985, 244] on button "Close" at bounding box center [979, 250] width 33 height 33
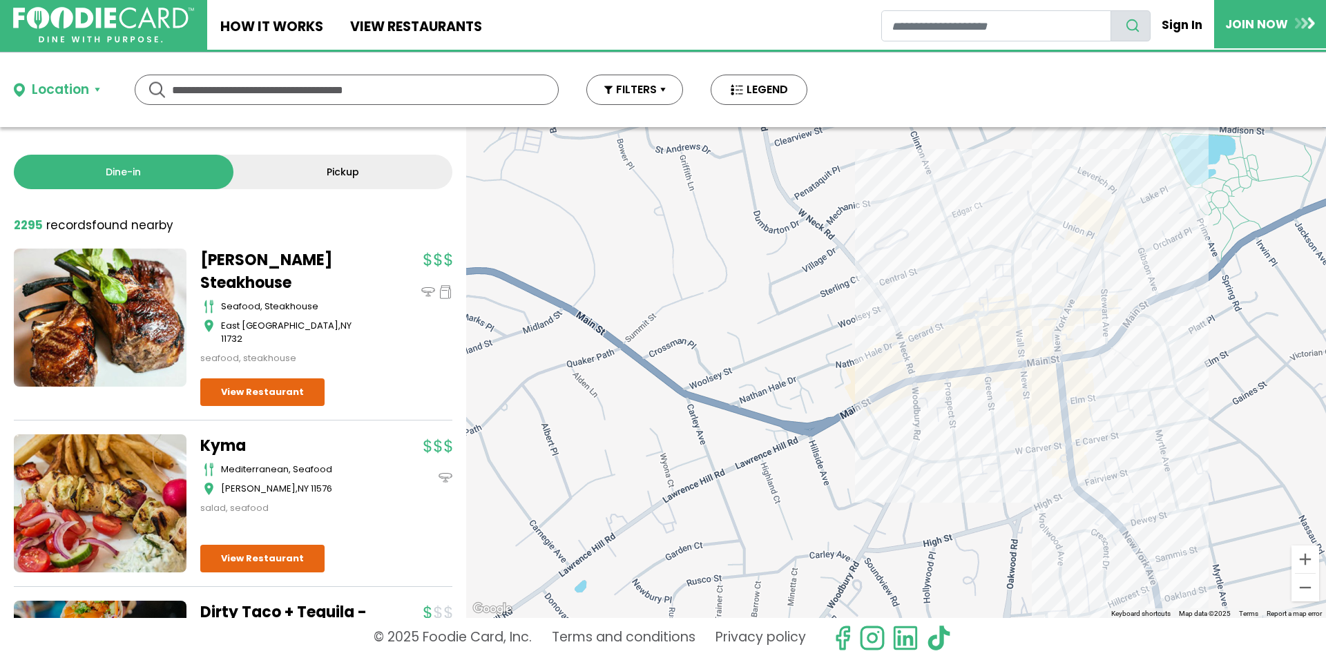
click at [930, 336] on div at bounding box center [896, 372] width 860 height 491
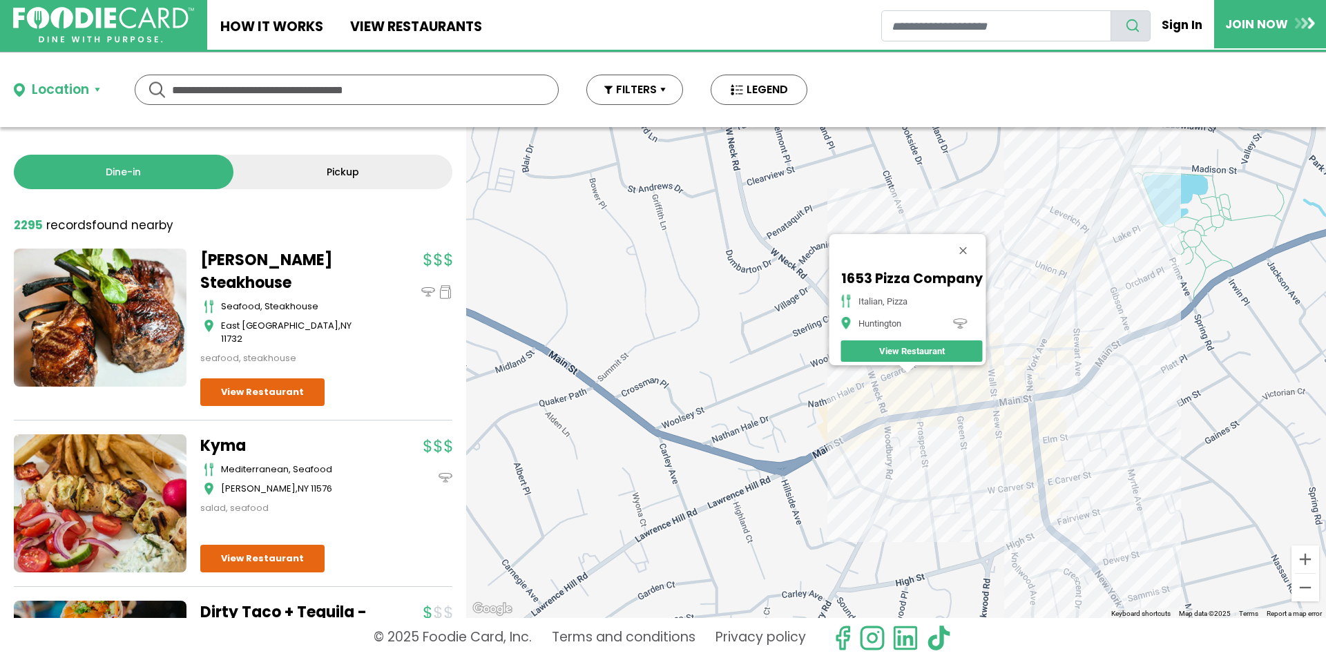
click at [919, 406] on div "1653 Pizza Company italian, pizza Huntington View Restaurant" at bounding box center [896, 372] width 860 height 491
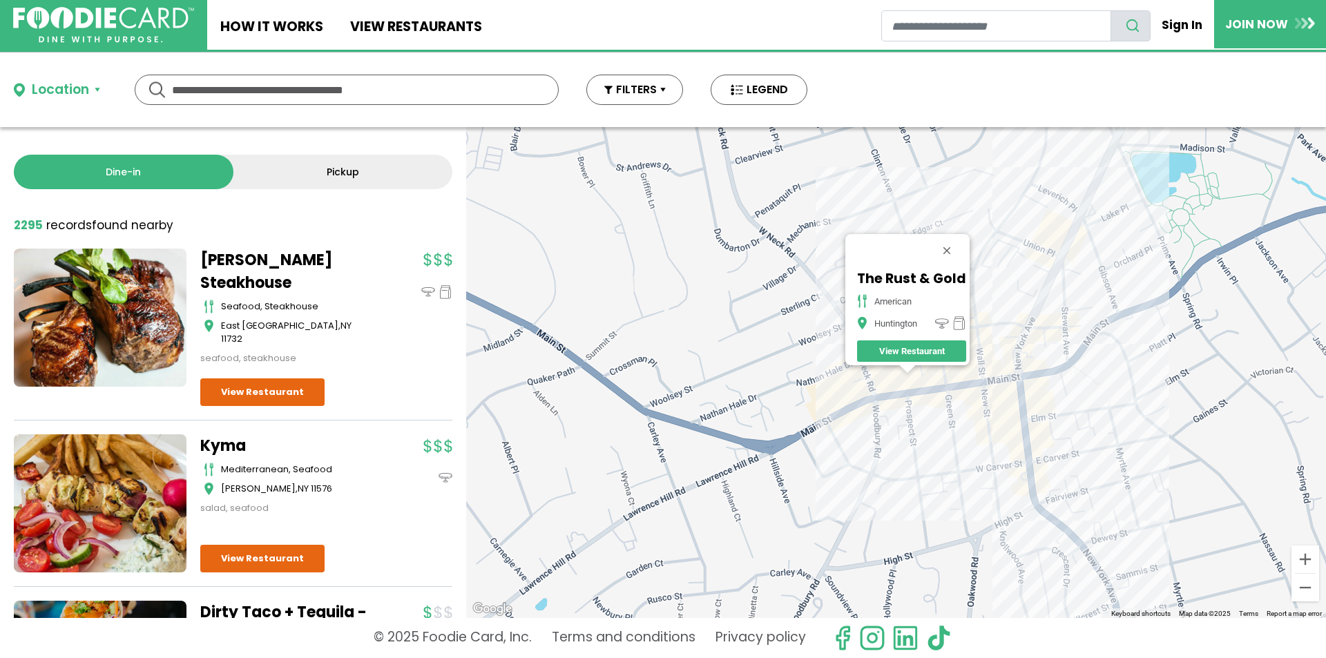
click at [927, 383] on div "The Rust & Gold American Huntington View Restaurant" at bounding box center [896, 372] width 860 height 491
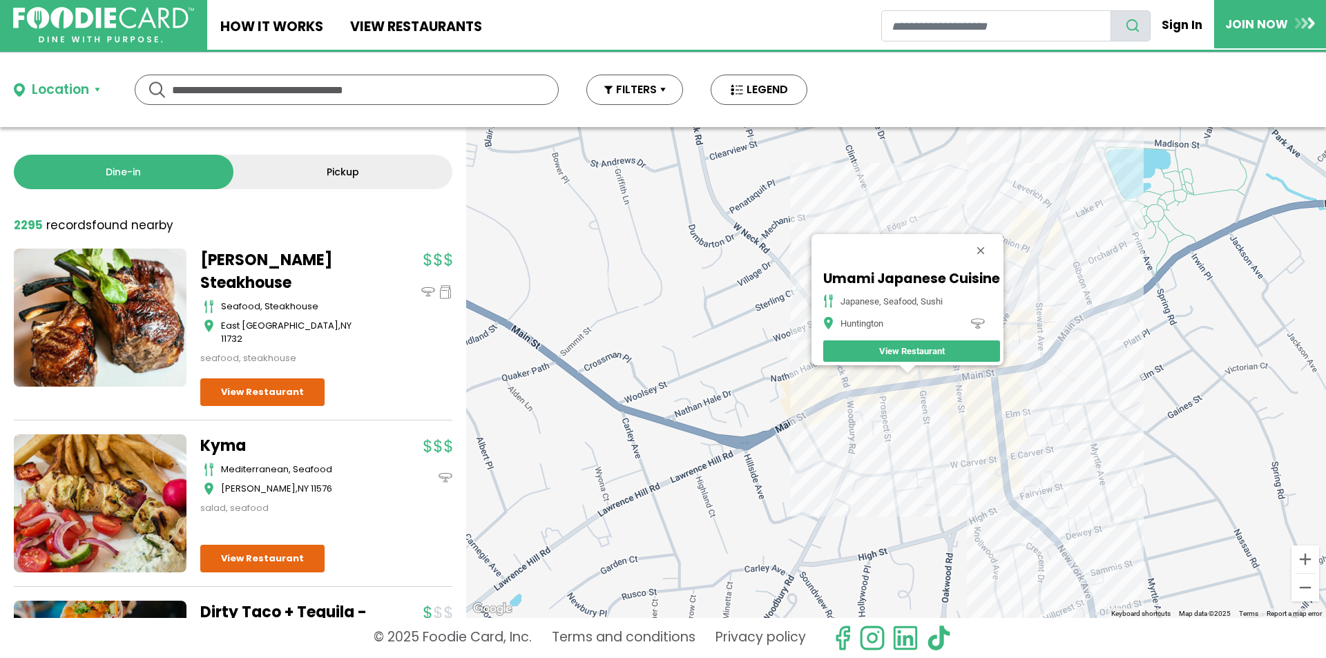
click at [920, 403] on div "Umami Japanese Cuisine japanese, seafood, sushi Huntington View Restaurant" at bounding box center [896, 372] width 860 height 491
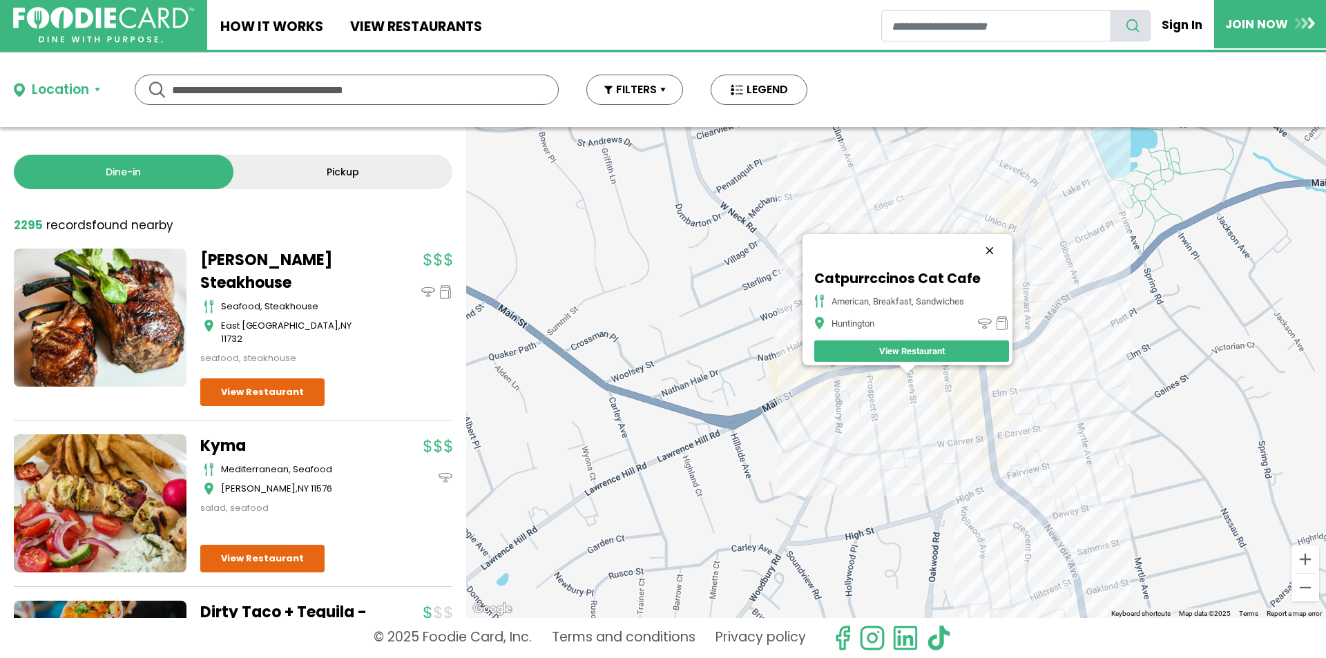
click at [997, 237] on button "Close" at bounding box center [989, 250] width 33 height 33
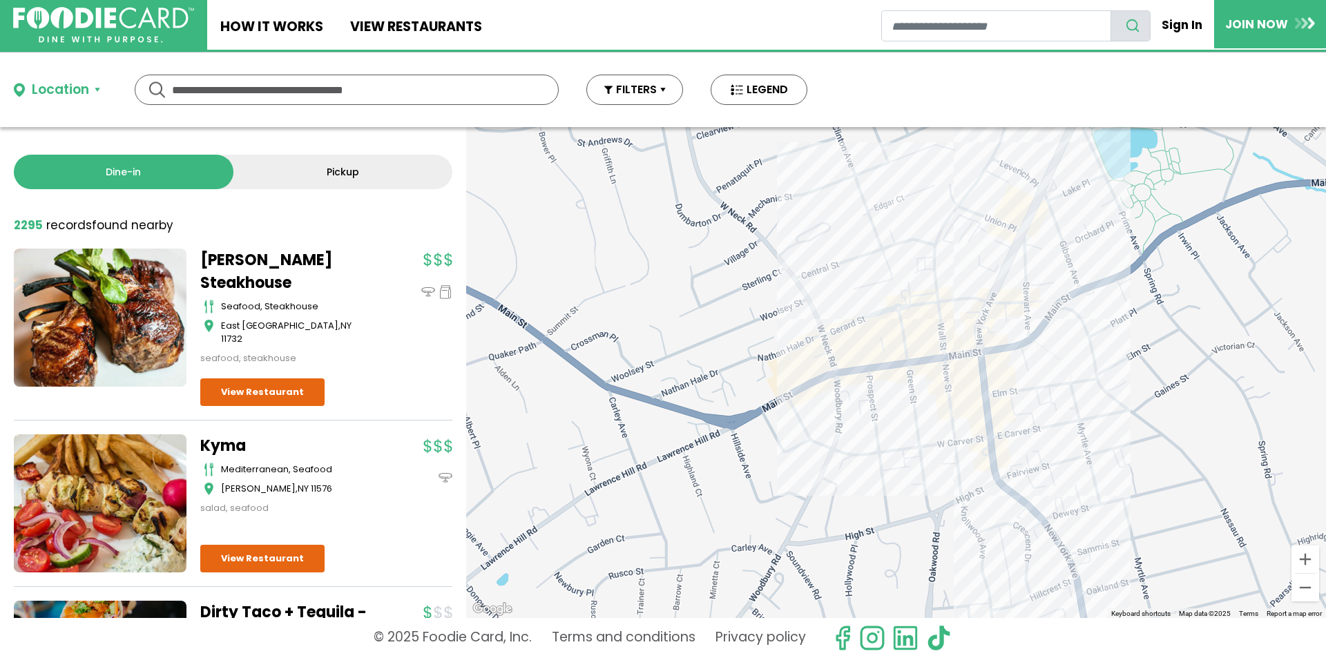
click at [914, 333] on div at bounding box center [896, 372] width 860 height 491
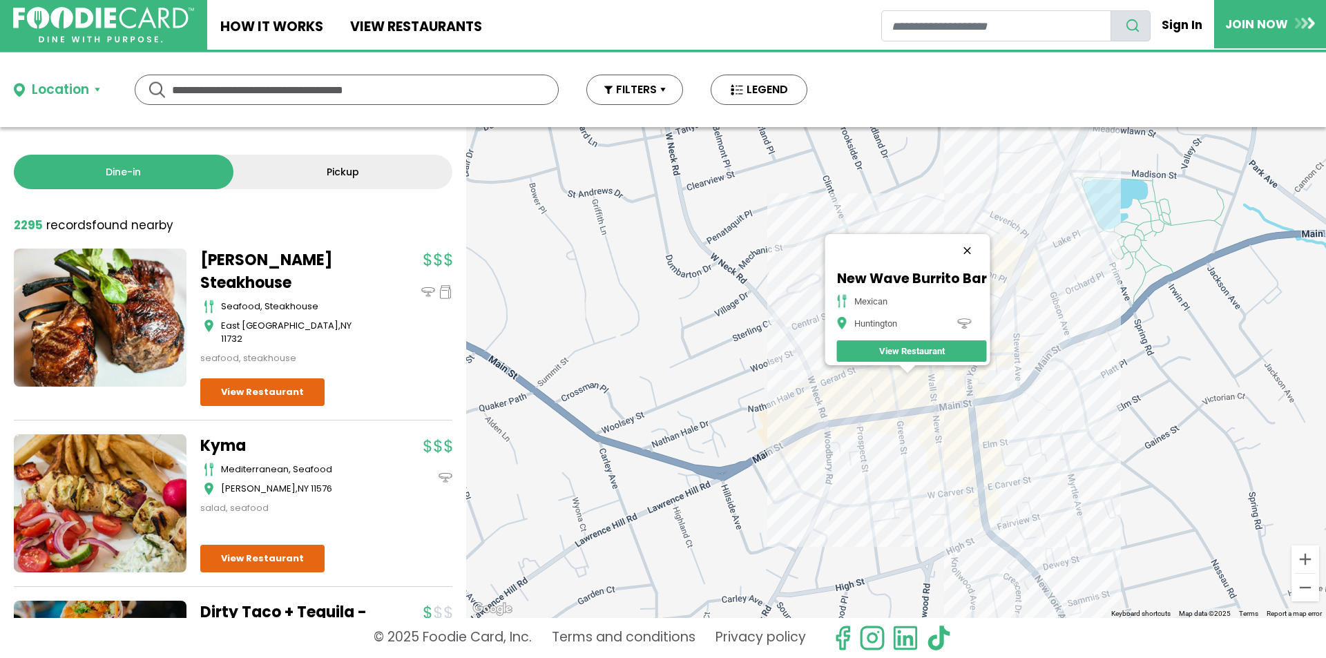
click at [970, 245] on button "Close" at bounding box center [966, 250] width 33 height 33
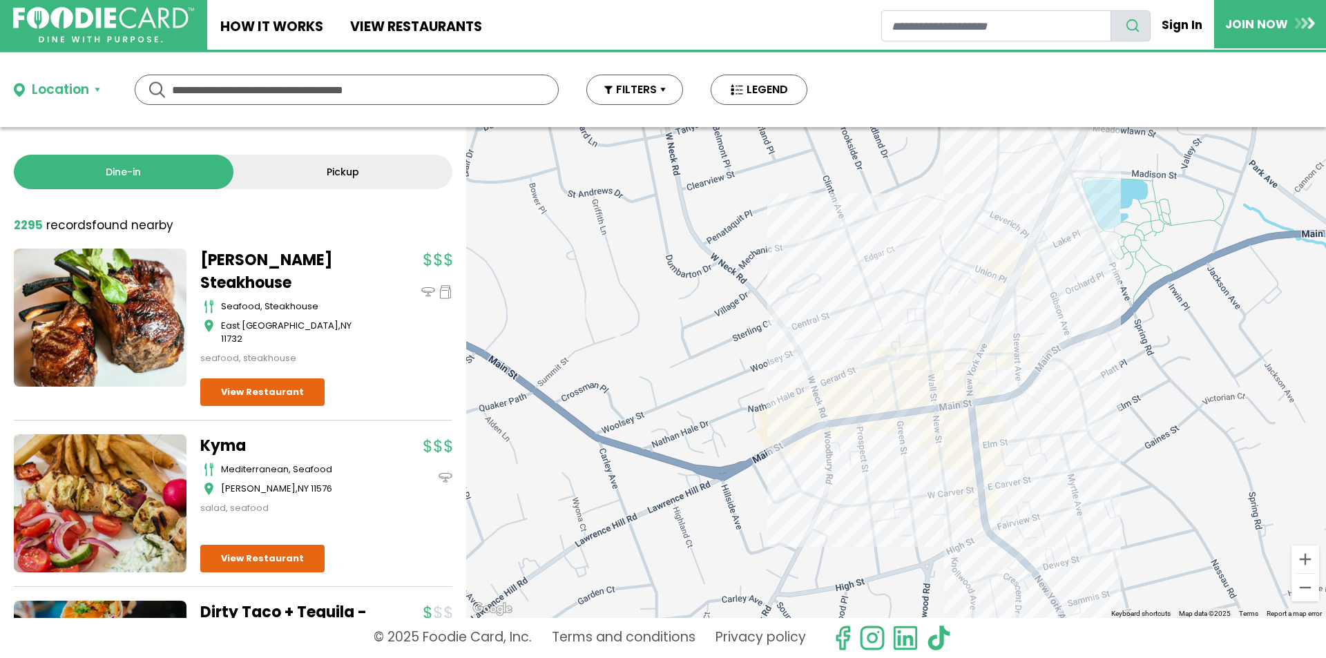
click at [923, 312] on div at bounding box center [896, 372] width 860 height 491
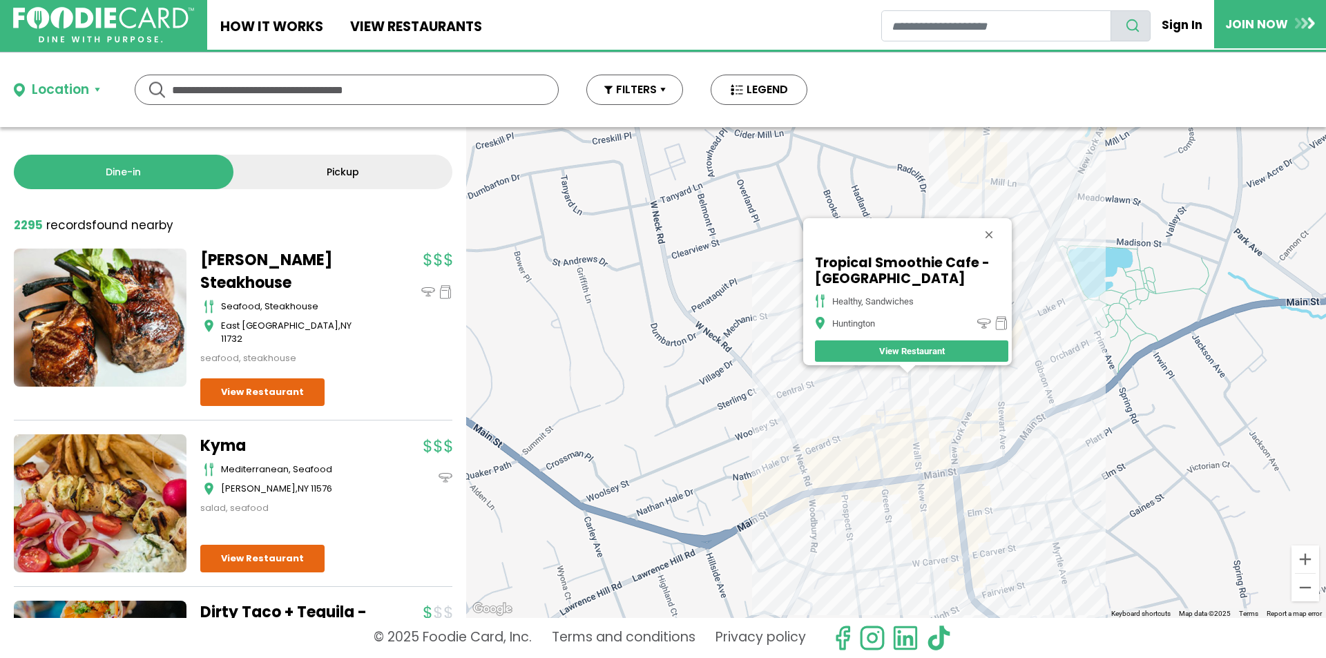
click at [990, 229] on button "Close" at bounding box center [989, 234] width 33 height 33
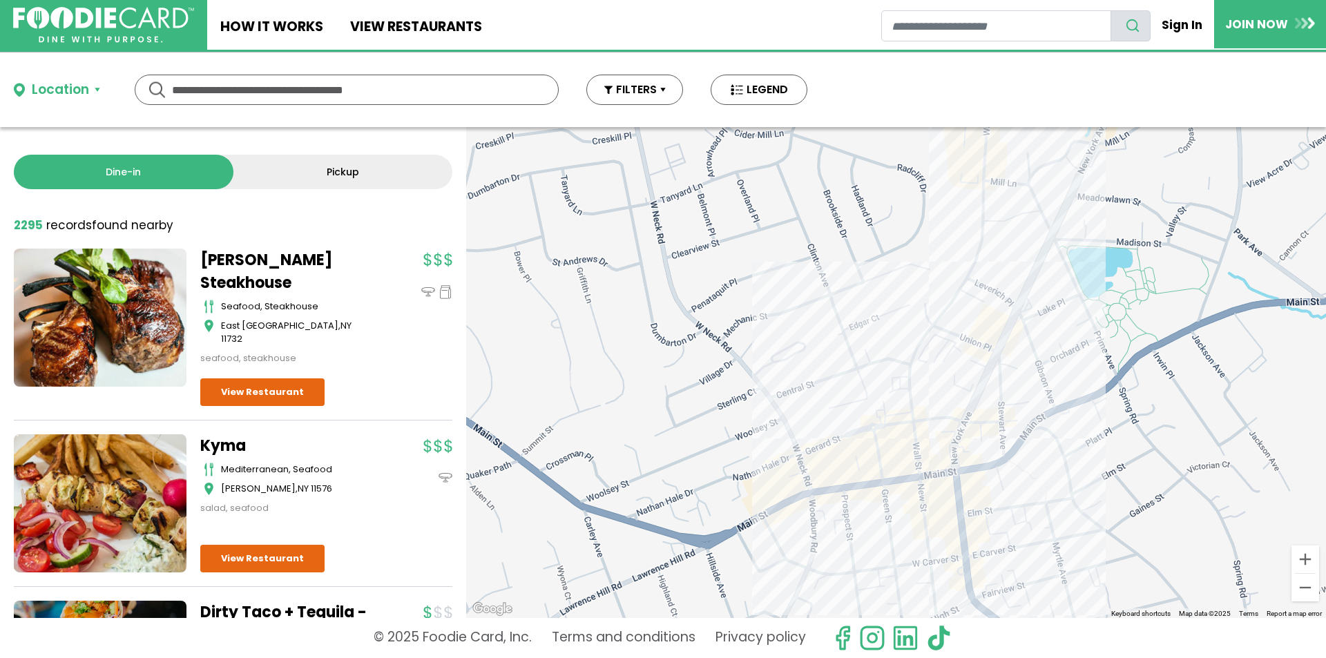
click at [919, 404] on div at bounding box center [896, 372] width 860 height 491
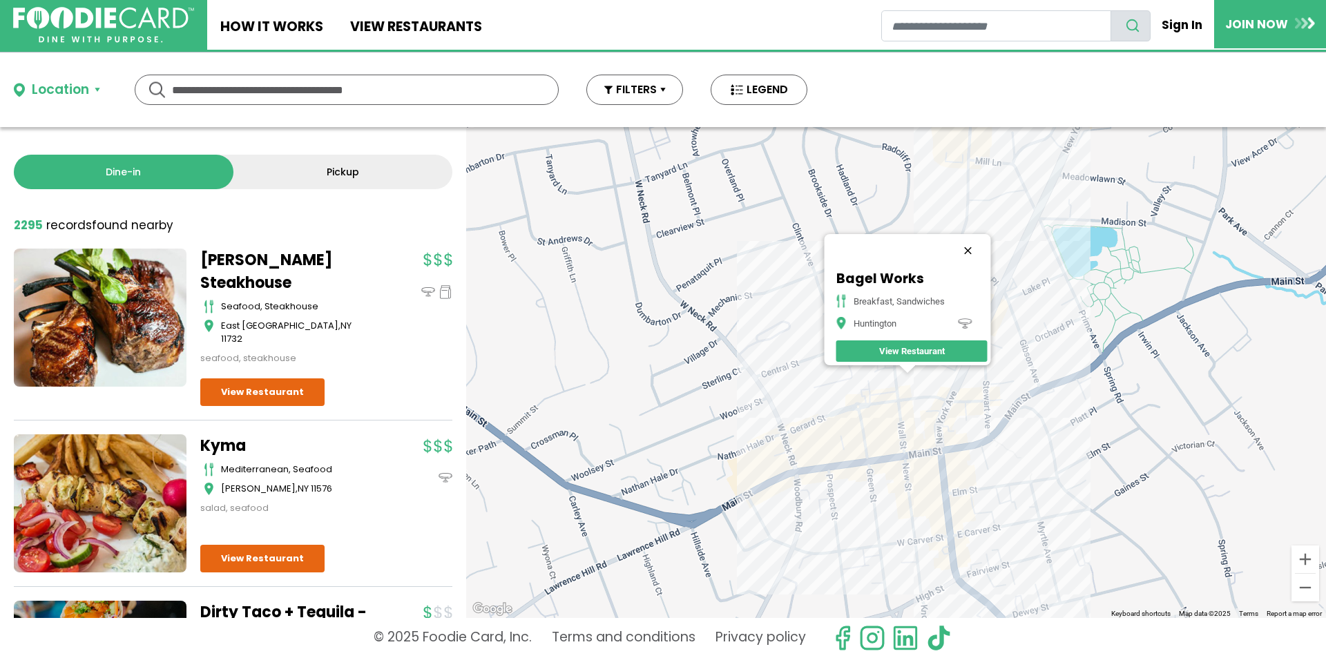
click at [981, 236] on button "Close" at bounding box center [967, 250] width 33 height 33
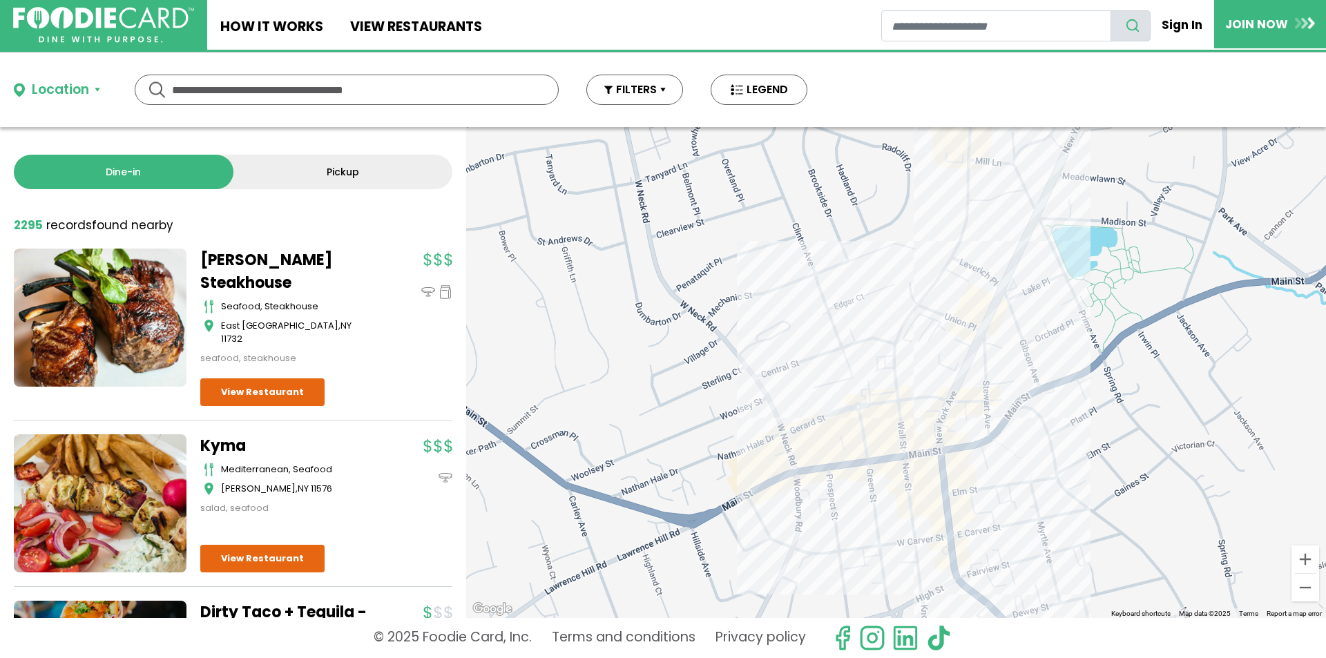
click at [885, 410] on div at bounding box center [896, 372] width 860 height 491
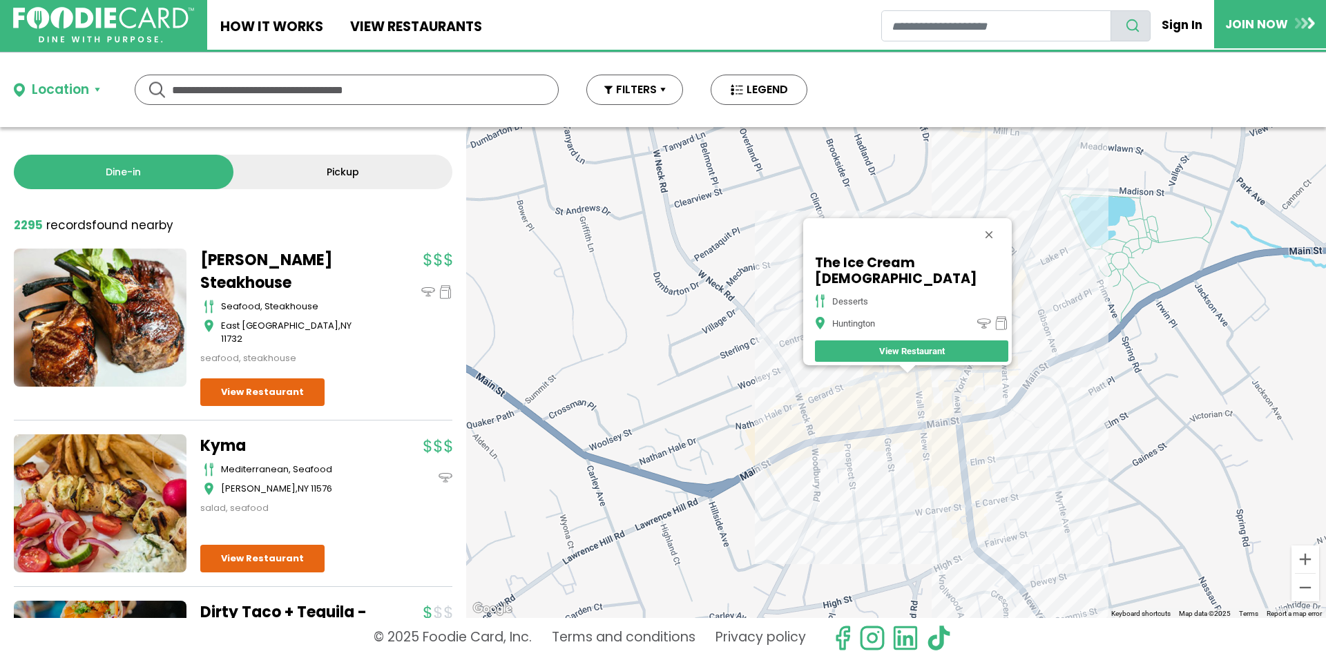
drag, startPoint x: 967, startPoint y: 240, endPoint x: 964, endPoint y: 250, distance: 10.7
click at [973, 240] on button "Close" at bounding box center [989, 234] width 33 height 33
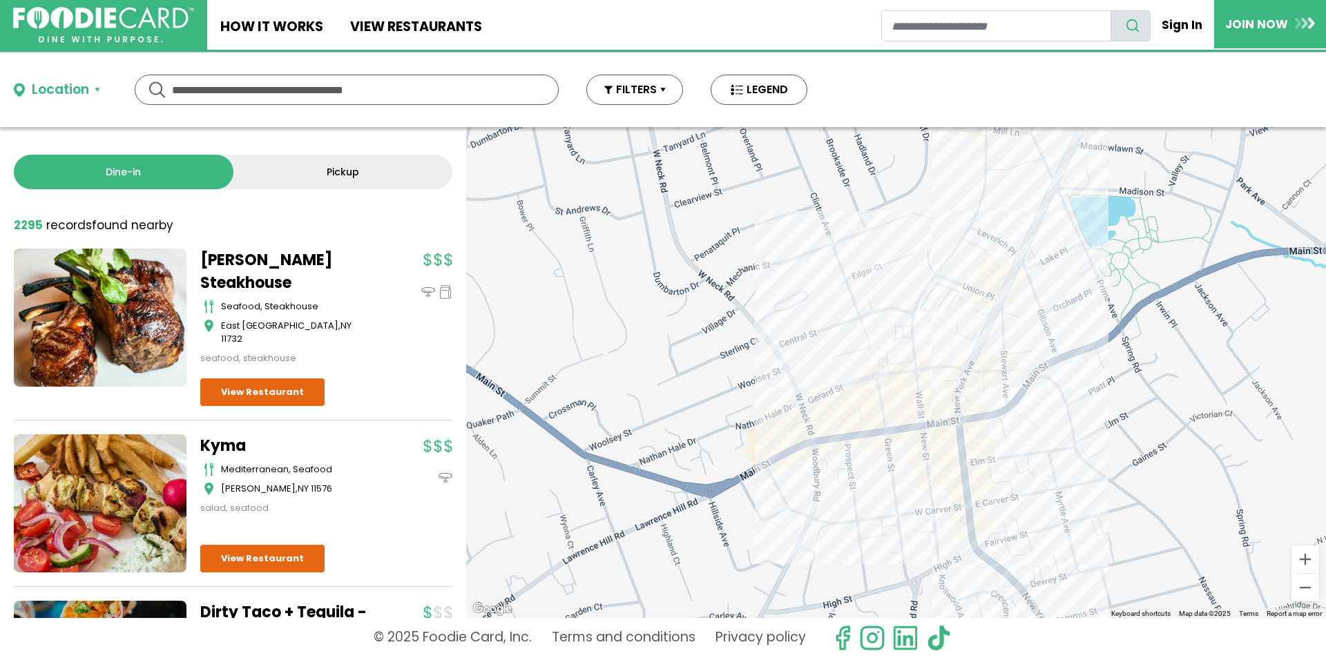
click at [895, 399] on div at bounding box center [896, 372] width 860 height 491
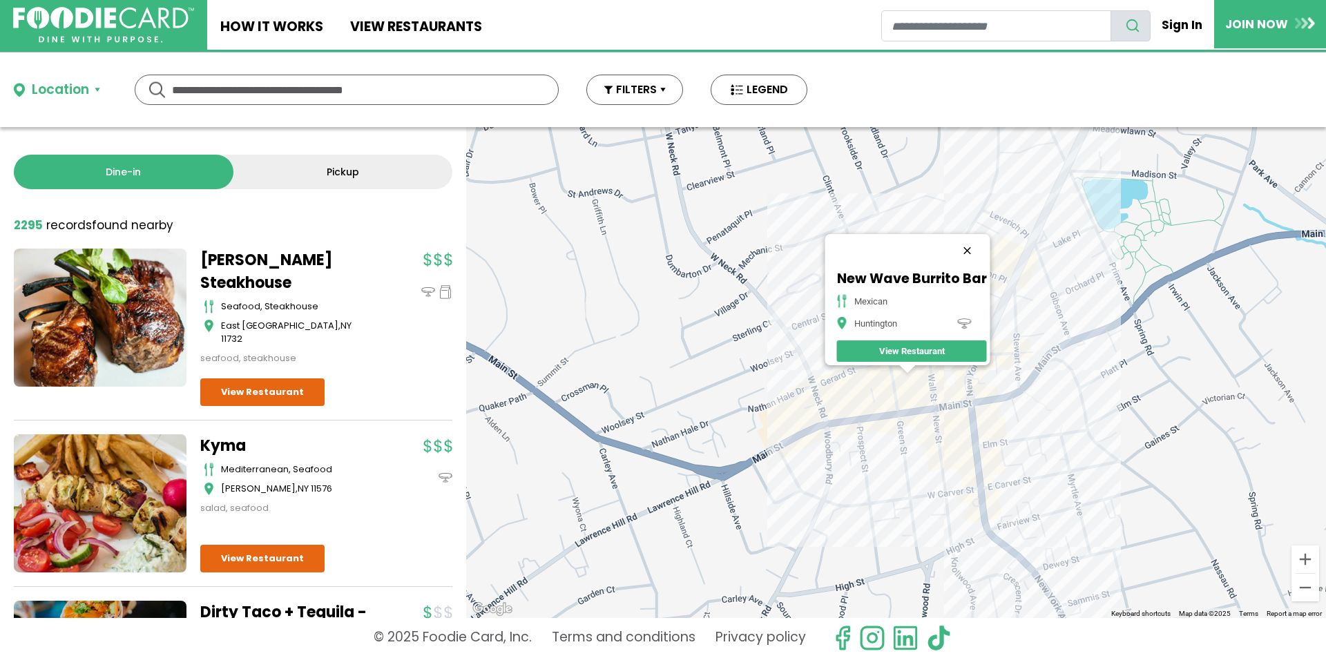
click at [967, 242] on button "Close" at bounding box center [966, 250] width 33 height 33
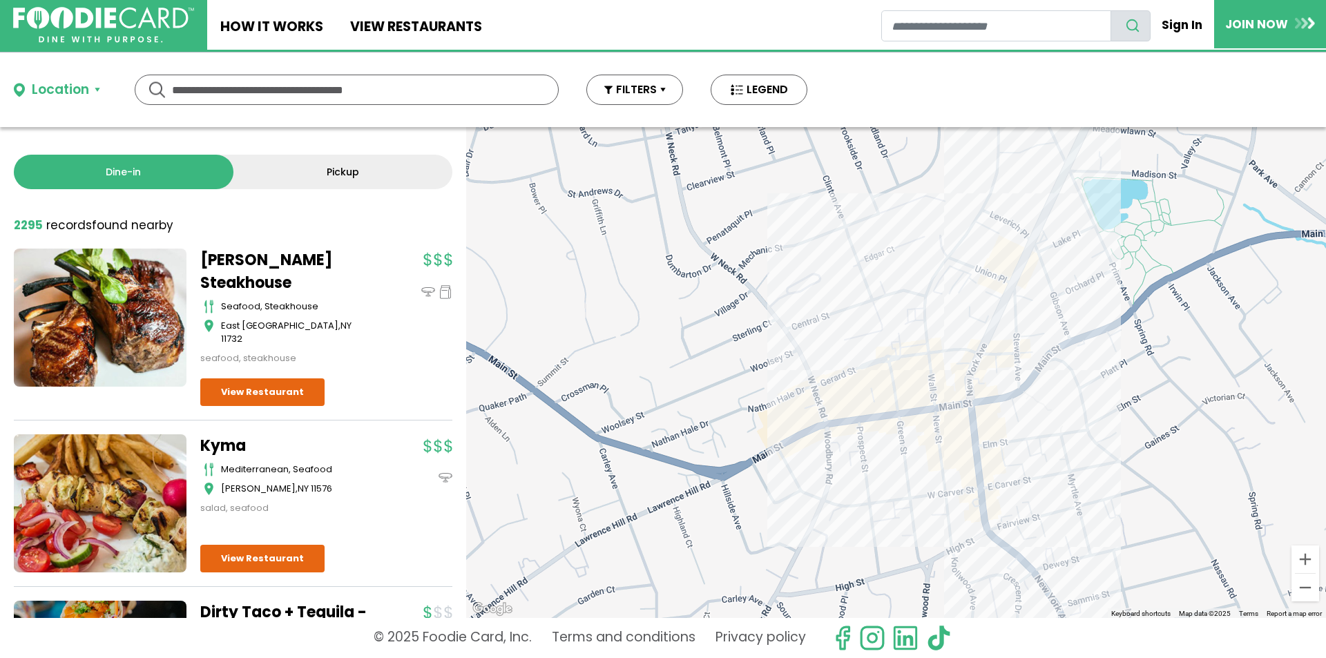
click at [928, 382] on div at bounding box center [896, 372] width 860 height 491
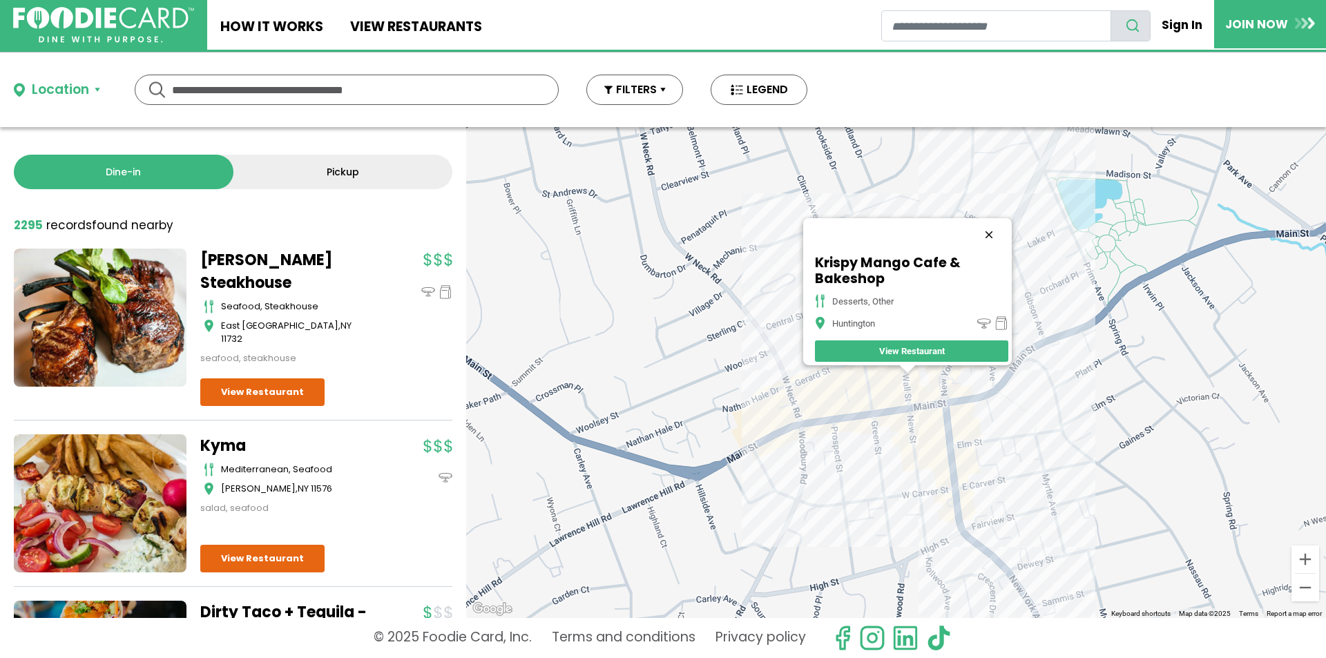
click at [998, 227] on button "Close" at bounding box center [989, 234] width 33 height 33
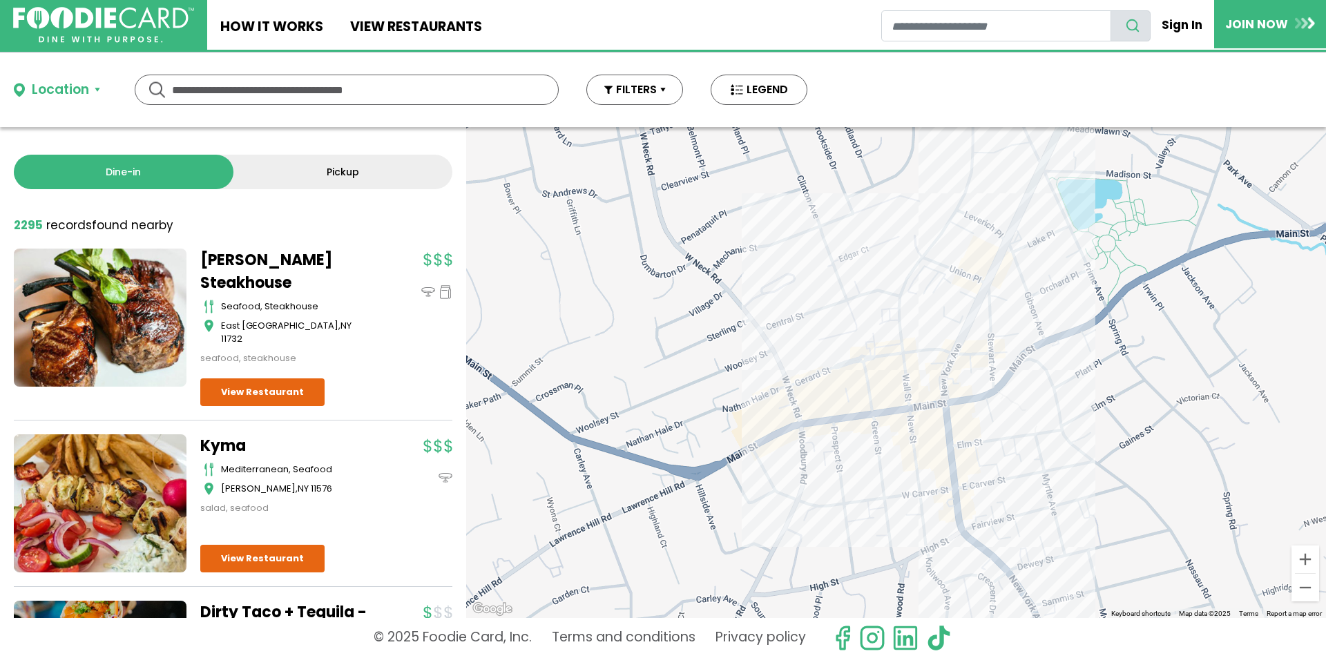
click at [914, 390] on div at bounding box center [896, 372] width 860 height 491
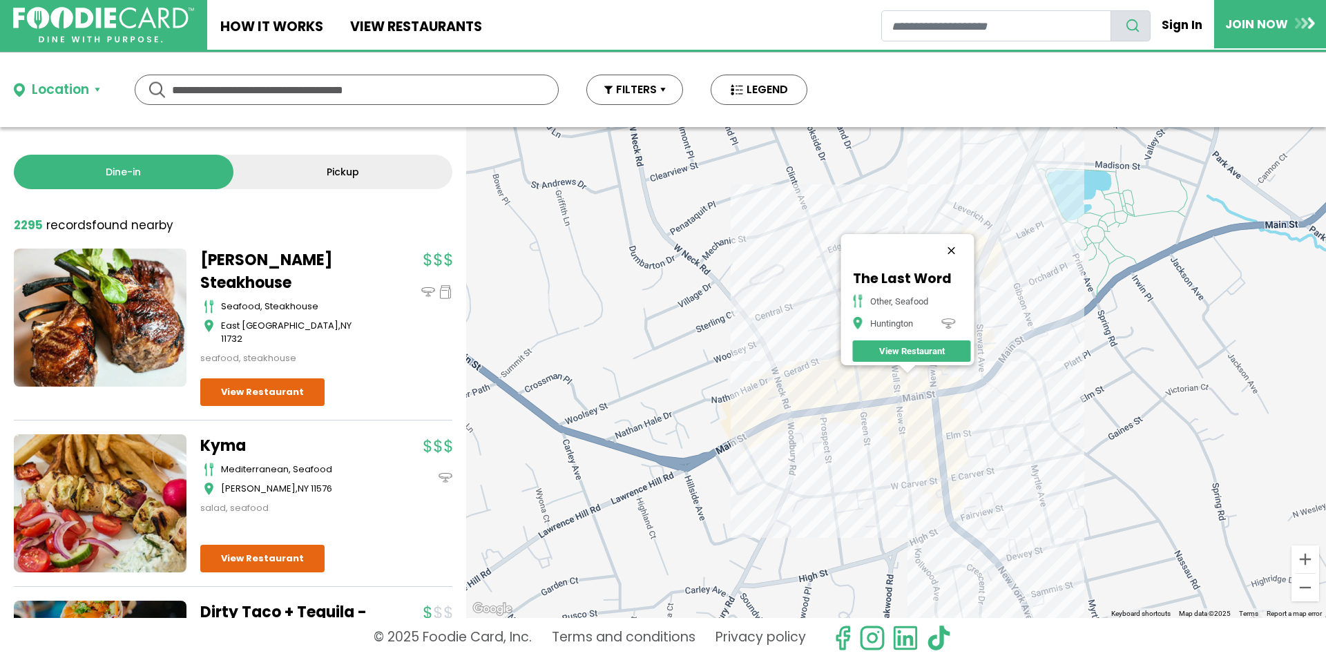
drag, startPoint x: 964, startPoint y: 240, endPoint x: 921, endPoint y: 325, distance: 95.8
click at [963, 241] on button "Close" at bounding box center [951, 250] width 33 height 33
click at [919, 390] on div at bounding box center [896, 372] width 860 height 491
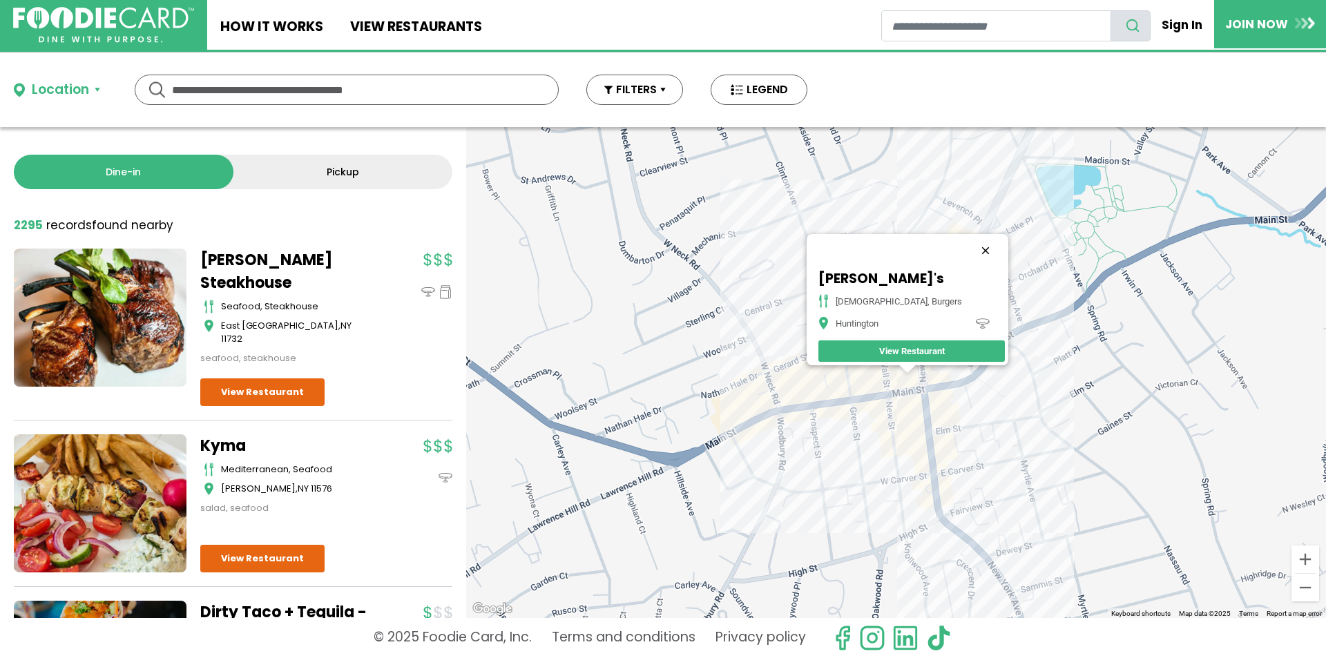
click at [970, 235] on button "Close" at bounding box center [985, 250] width 33 height 33
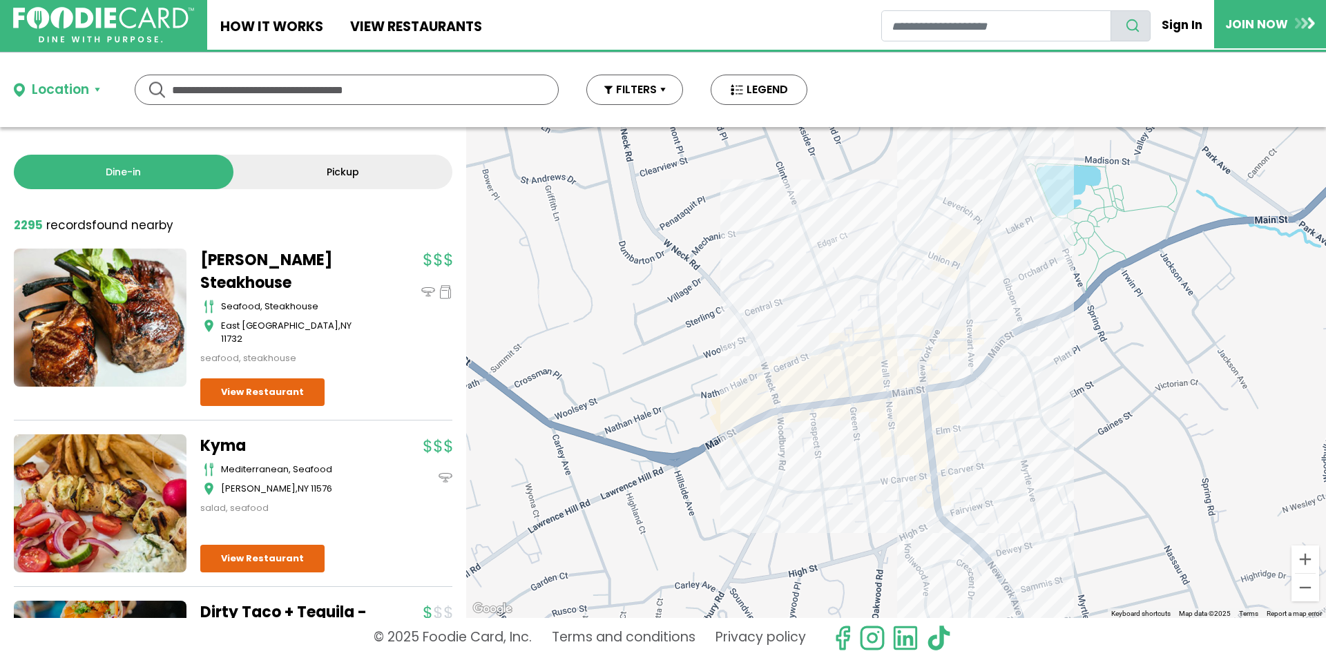
drag, startPoint x: 936, startPoint y: 314, endPoint x: 936, endPoint y: 323, distance: 9.0
click at [936, 318] on div at bounding box center [896, 372] width 860 height 491
click at [936, 334] on div at bounding box center [896, 372] width 860 height 491
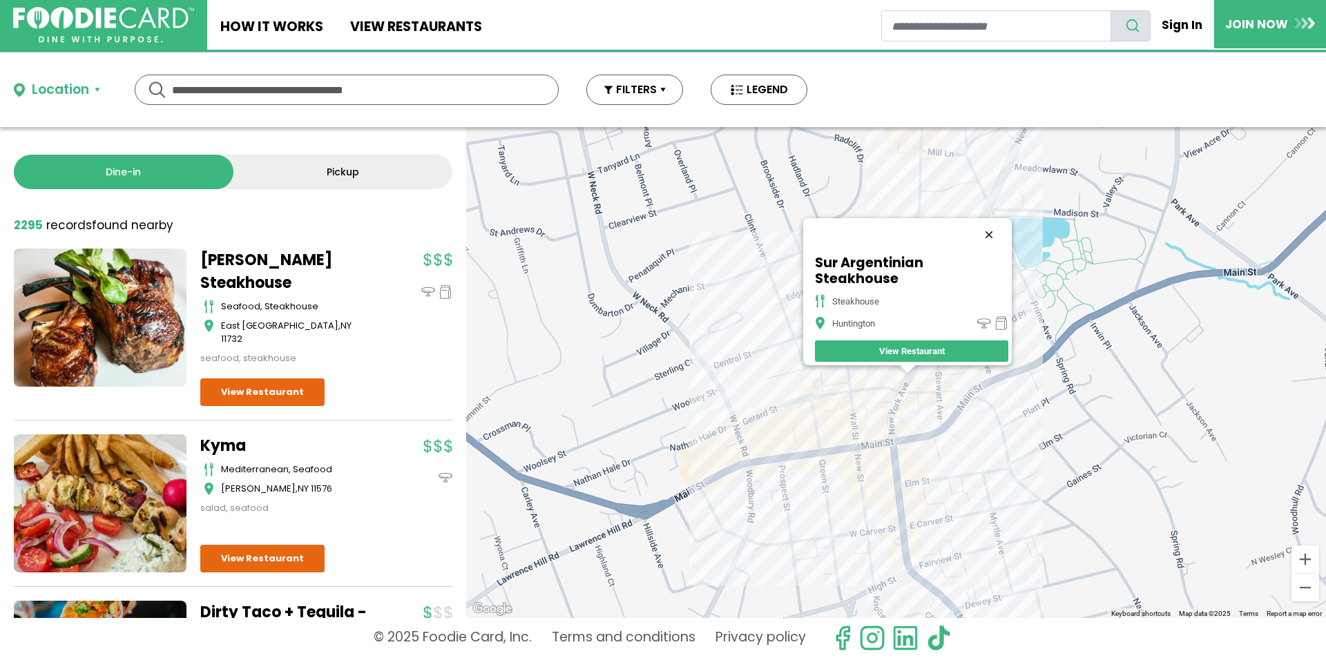
click at [998, 238] on button "Close" at bounding box center [989, 234] width 33 height 33
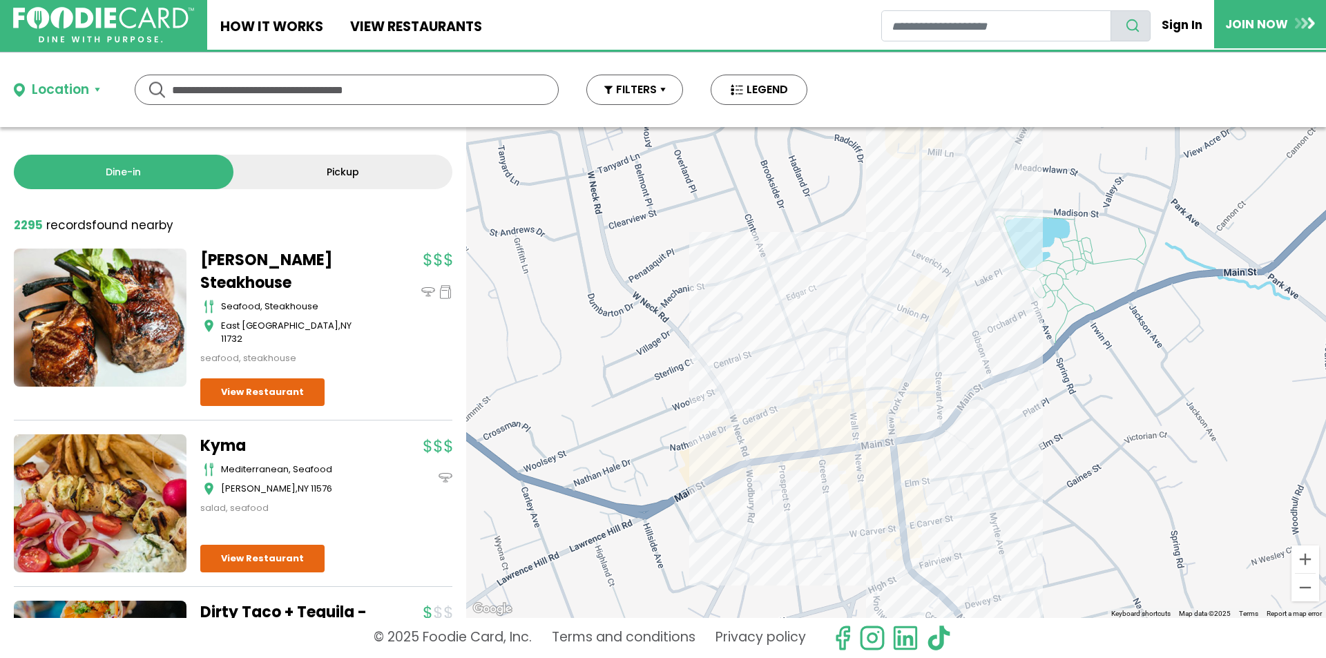
click at [966, 296] on div at bounding box center [896, 372] width 860 height 491
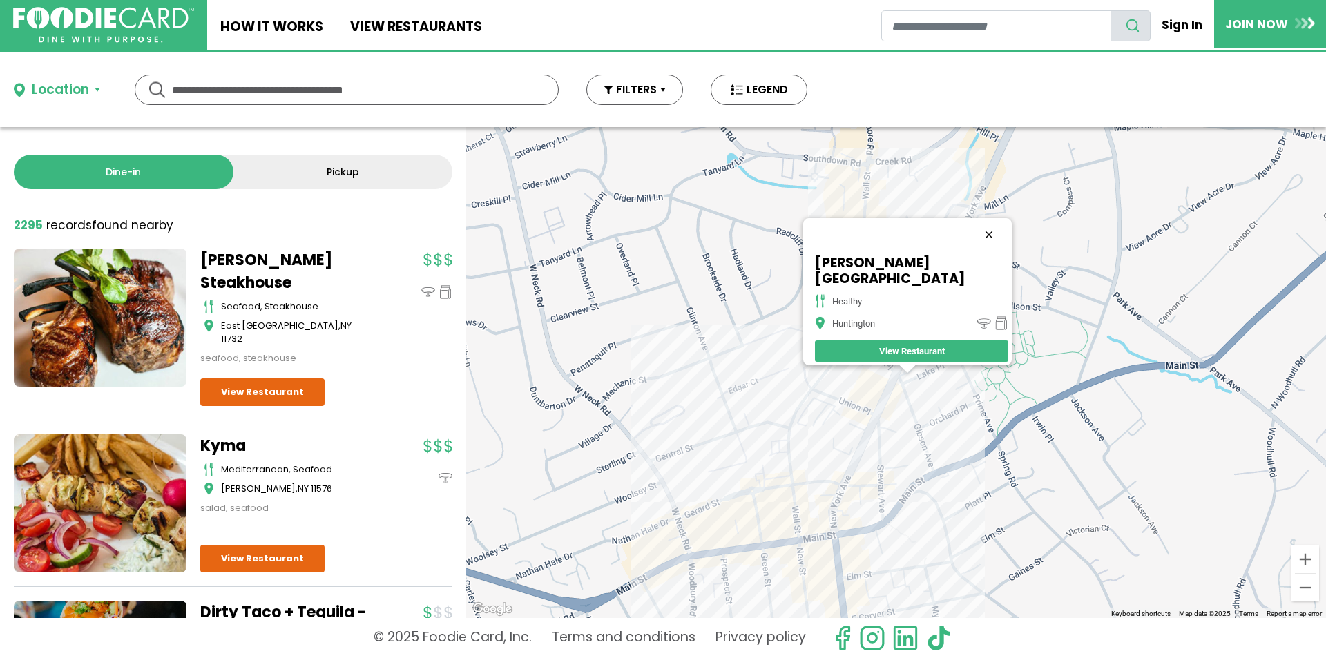
click at [973, 244] on button "Close" at bounding box center [989, 234] width 33 height 33
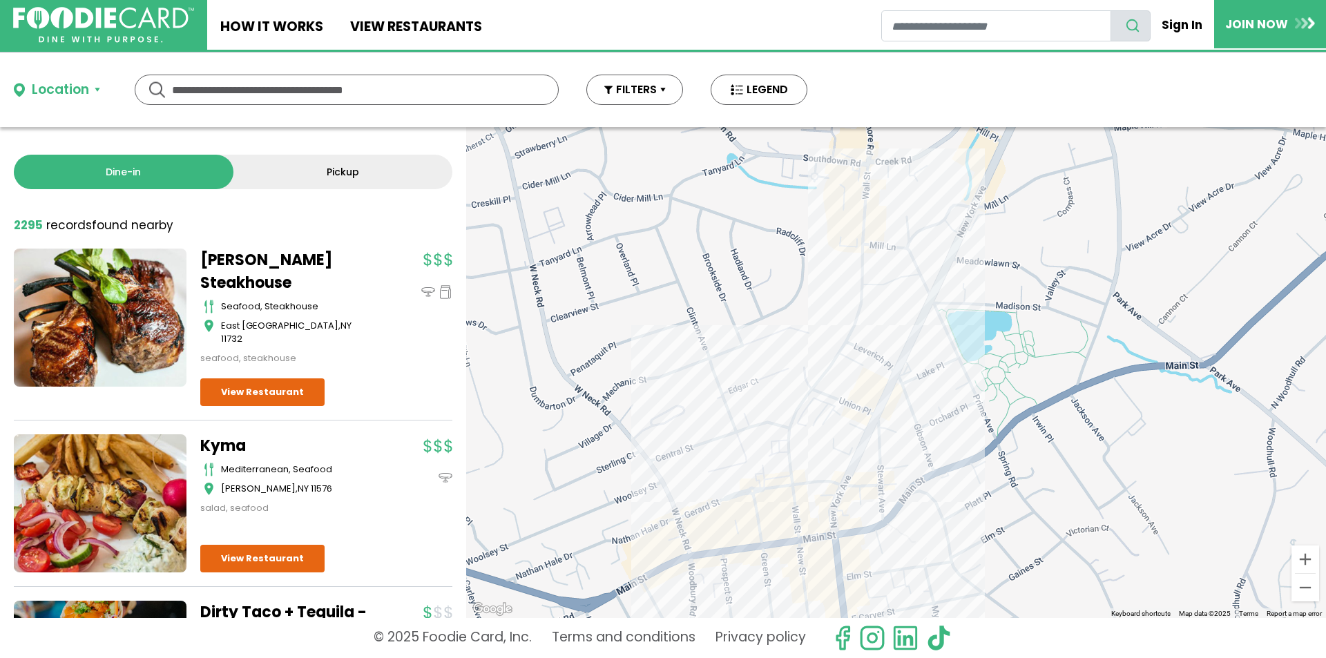
click at [923, 346] on div at bounding box center [896, 372] width 860 height 491
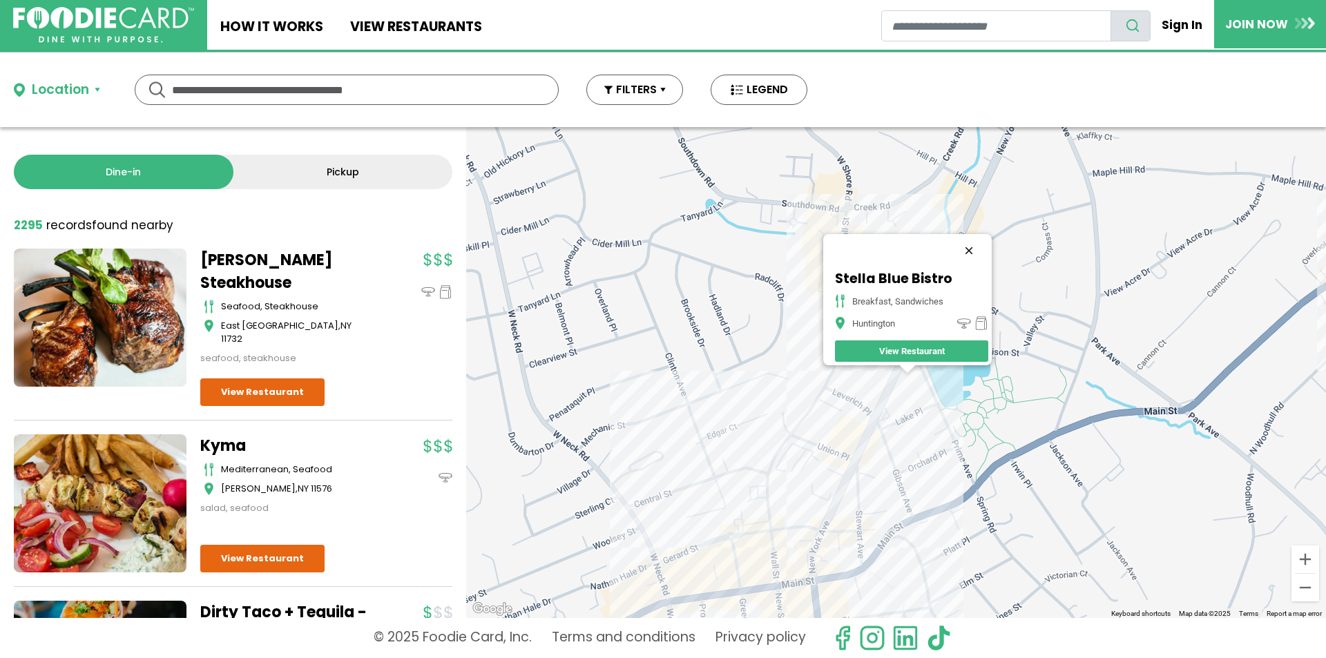
click at [974, 242] on button "Close" at bounding box center [968, 250] width 33 height 33
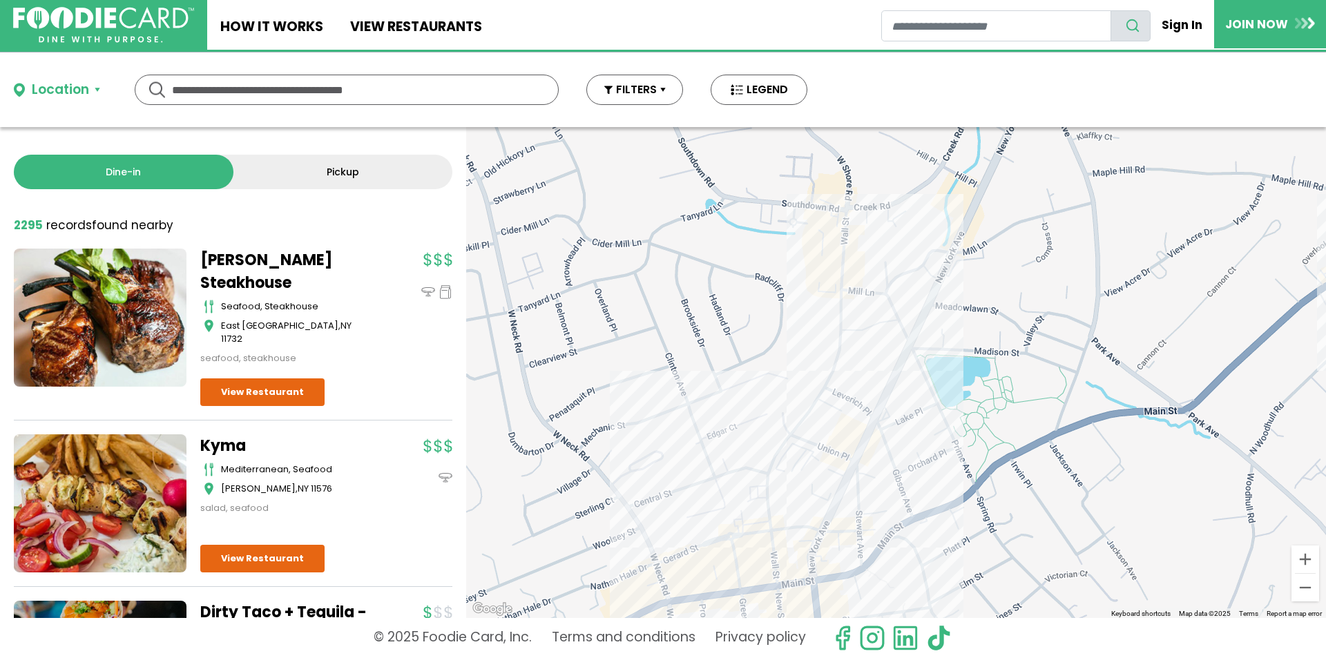
click at [832, 544] on div at bounding box center [896, 372] width 860 height 491
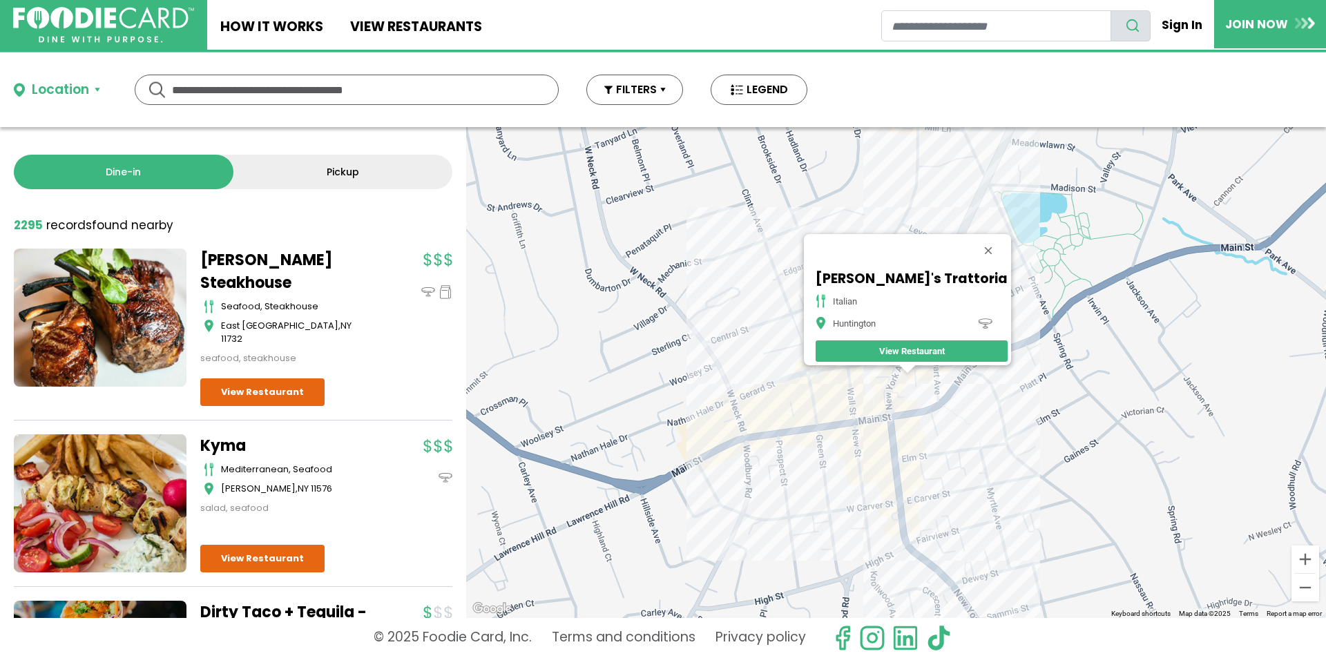
click at [903, 396] on div "Edoardo's Trattoria italian Huntington View Restaurant" at bounding box center [896, 372] width 860 height 491
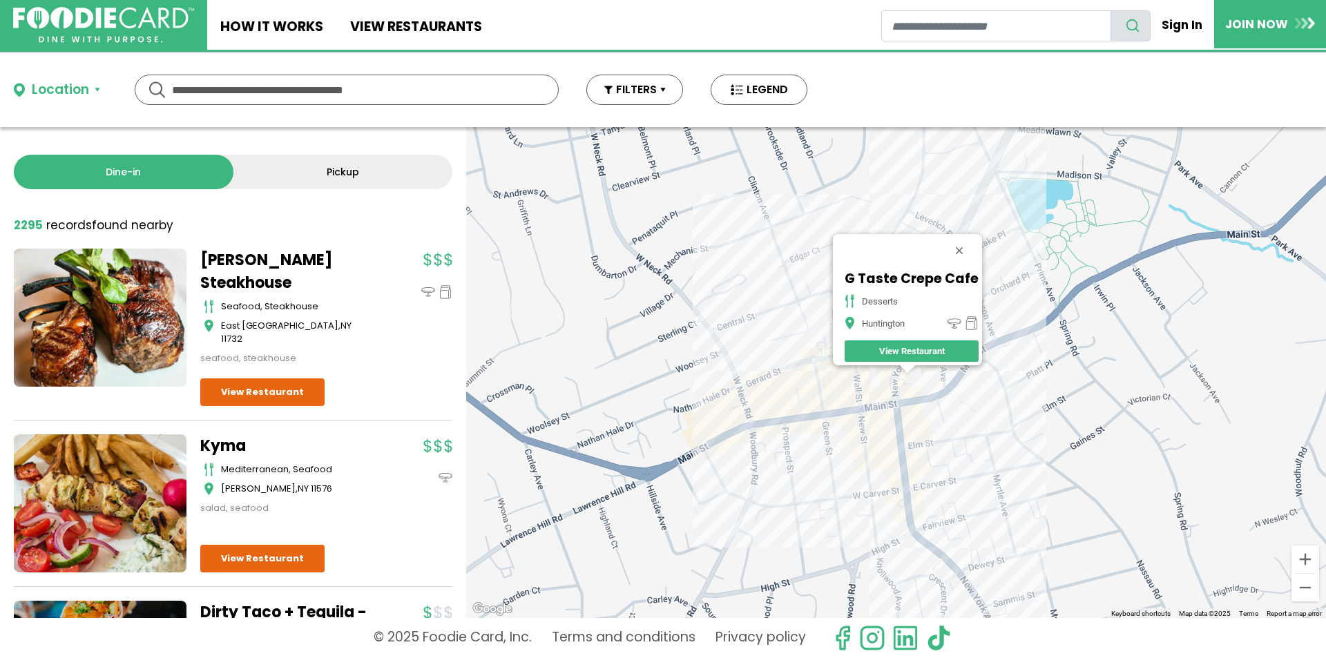
click at [881, 403] on div "G Taste Crepe Cafe desserts Huntington View Restaurant" at bounding box center [896, 372] width 860 height 491
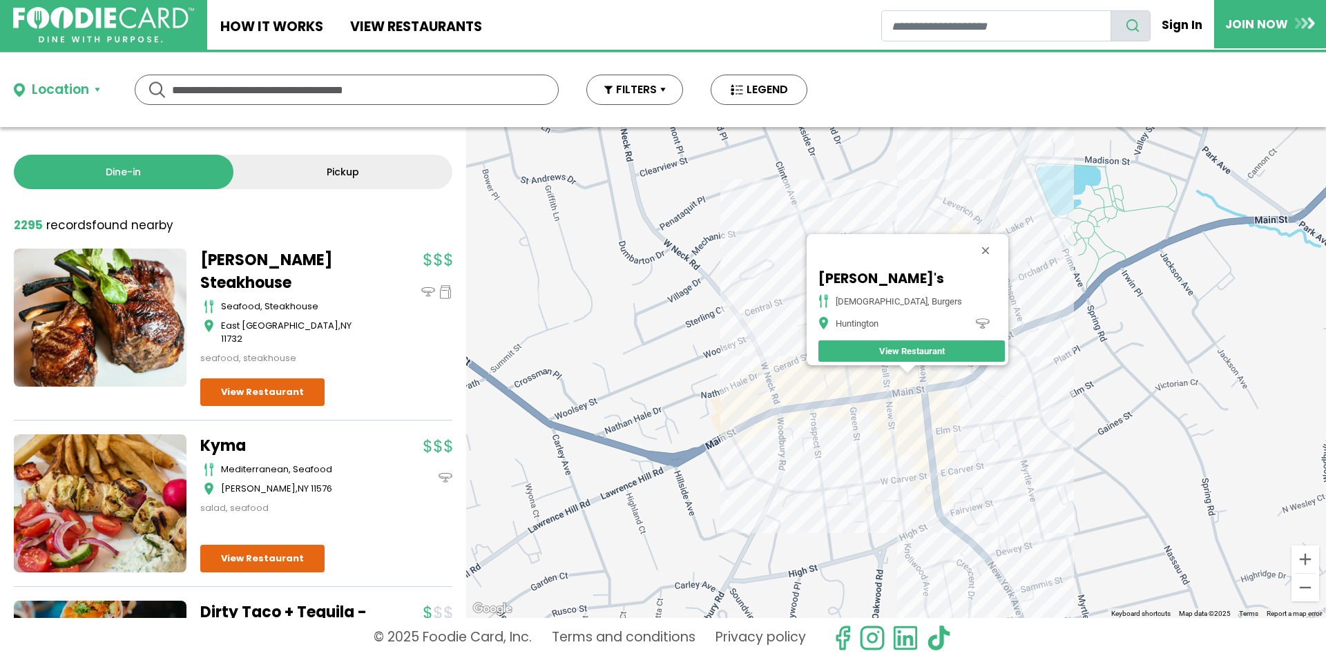
click at [942, 454] on div "Christopher's american, burgers Huntington View Restaurant" at bounding box center [896, 372] width 860 height 491
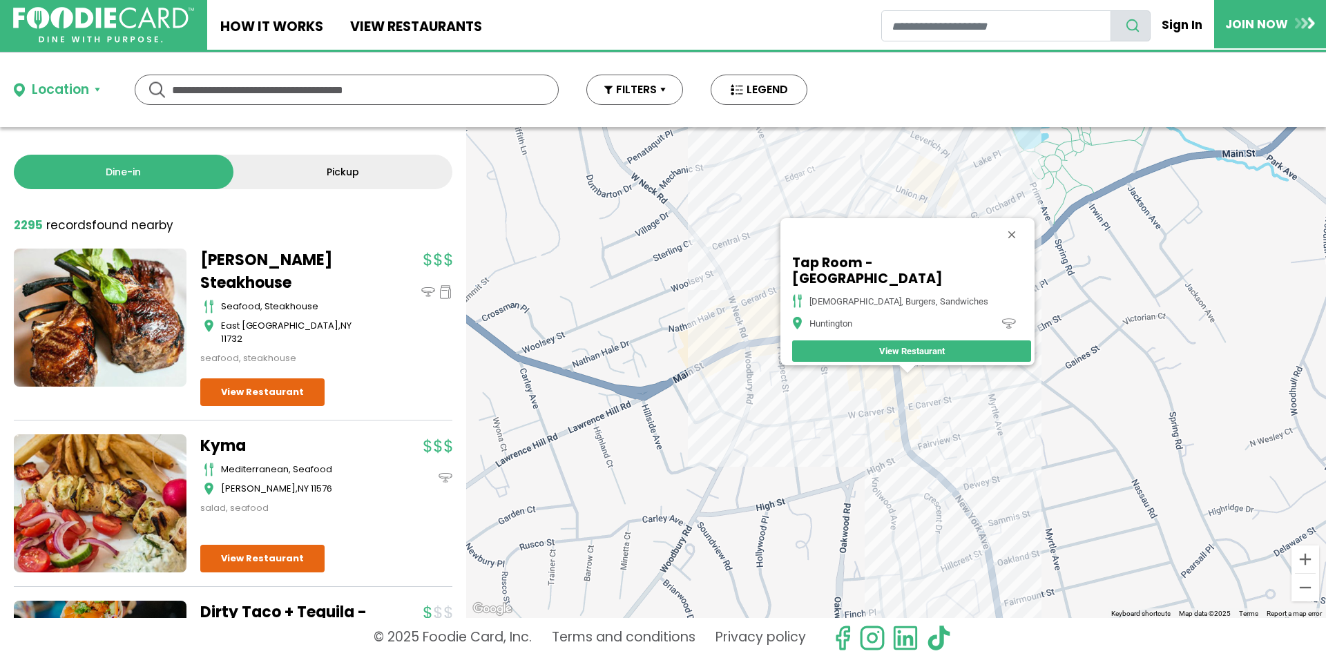
click at [868, 395] on div "Tap Room - Huntington american, burgers, sandwiches Huntington View Restaurant" at bounding box center [896, 372] width 860 height 491
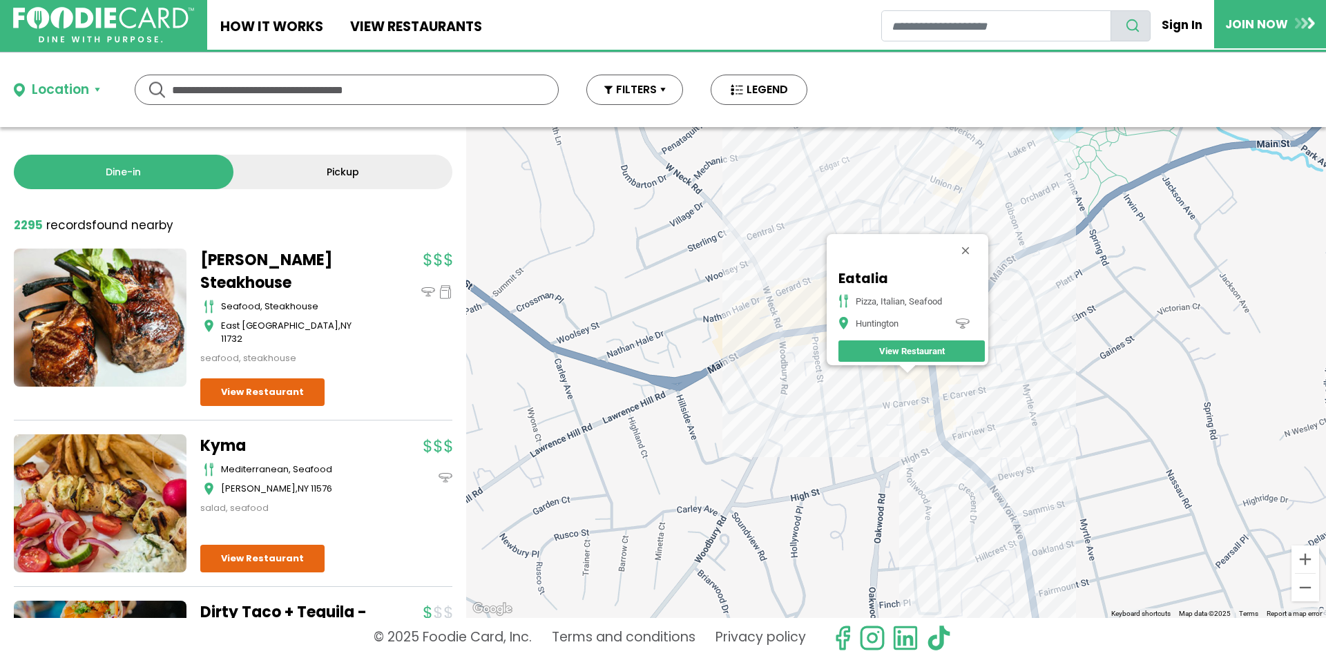
click at [1036, 561] on div "Eatalia Pizza, Italian, Seafood Huntington View Restaurant" at bounding box center [896, 372] width 860 height 491
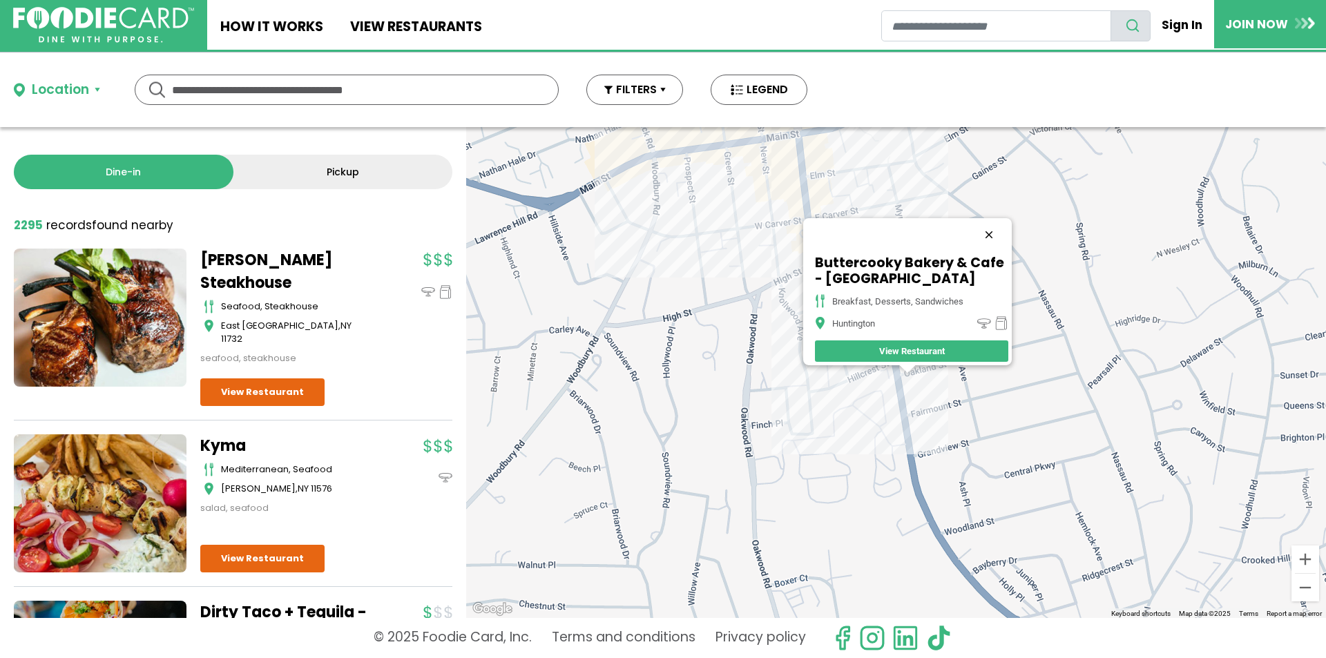
click at [995, 226] on button "Close" at bounding box center [989, 234] width 33 height 33
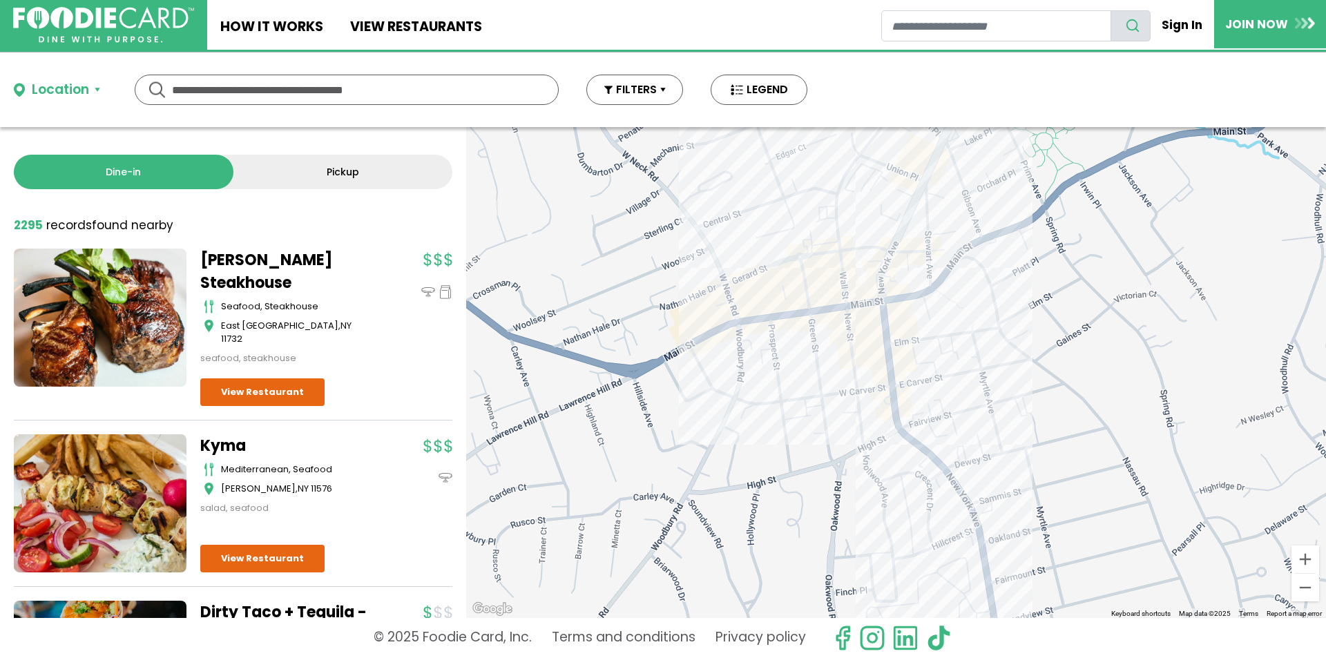
drag, startPoint x: 803, startPoint y: 313, endPoint x: 887, endPoint y: 490, distance: 195.9
click at [887, 487] on div at bounding box center [896, 372] width 860 height 491
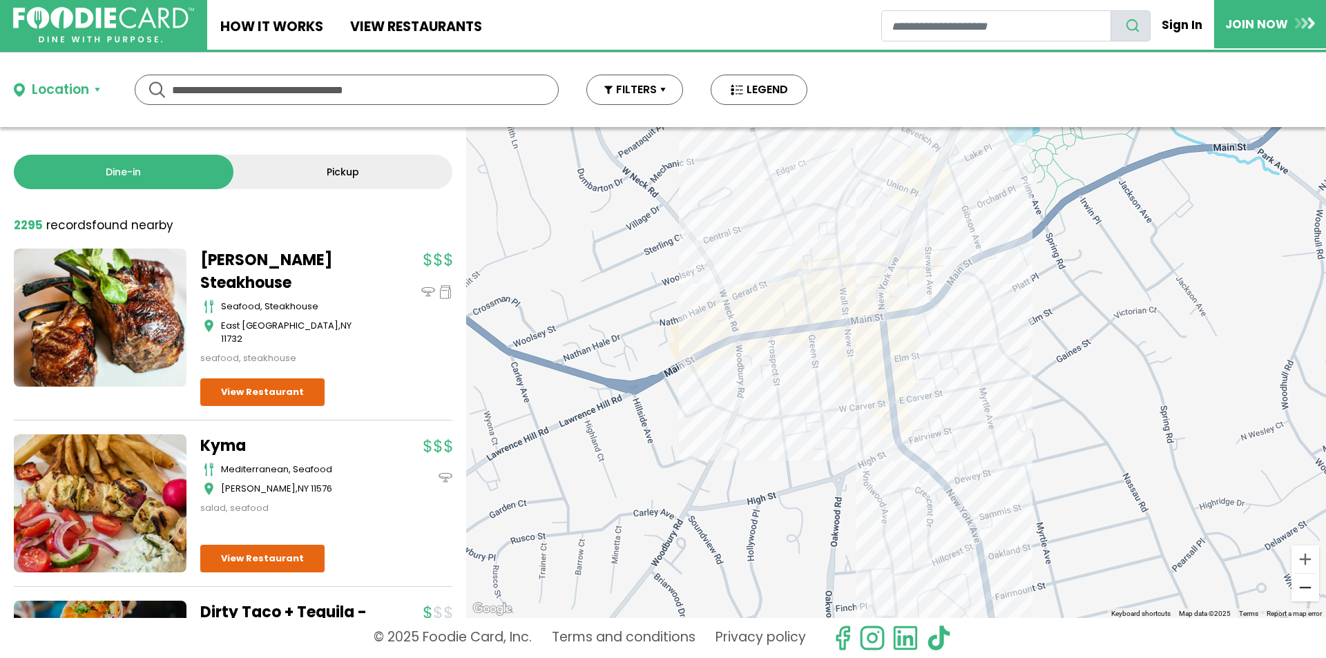
click at [1302, 591] on button "Zoom out" at bounding box center [1306, 588] width 28 height 28
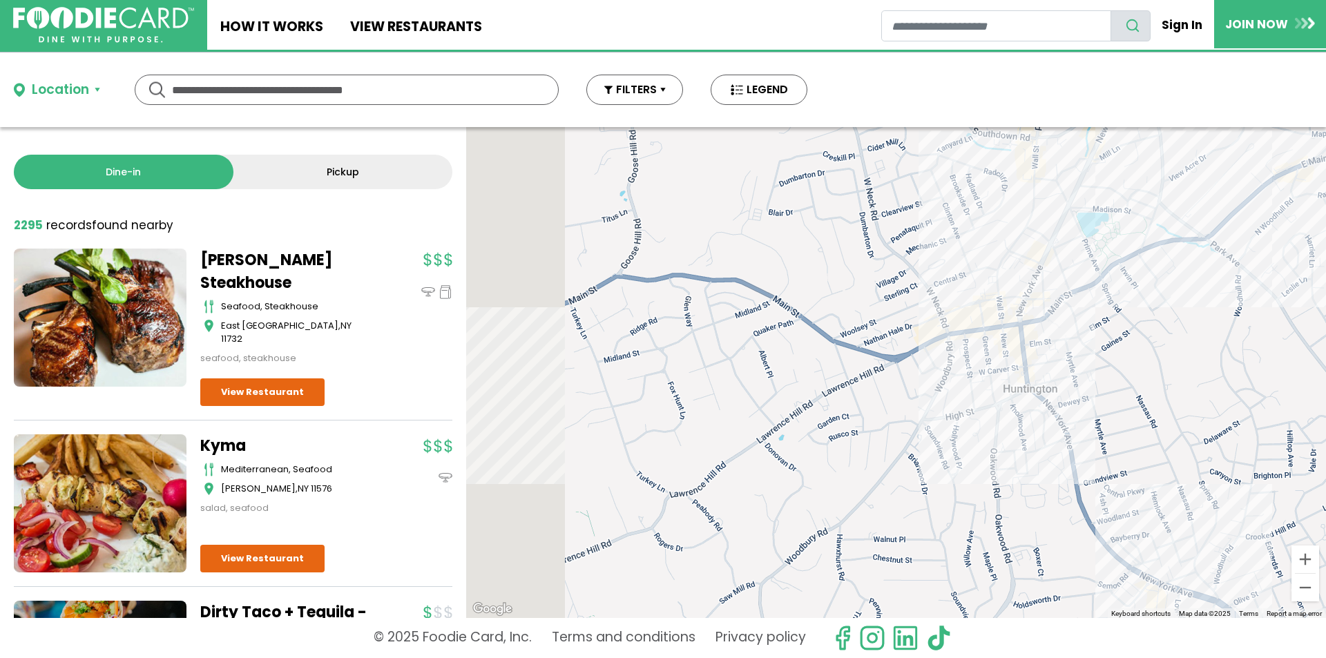
drag, startPoint x: 680, startPoint y: 446, endPoint x: 979, endPoint y: 417, distance: 299.7
click at [969, 417] on div at bounding box center [896, 372] width 860 height 491
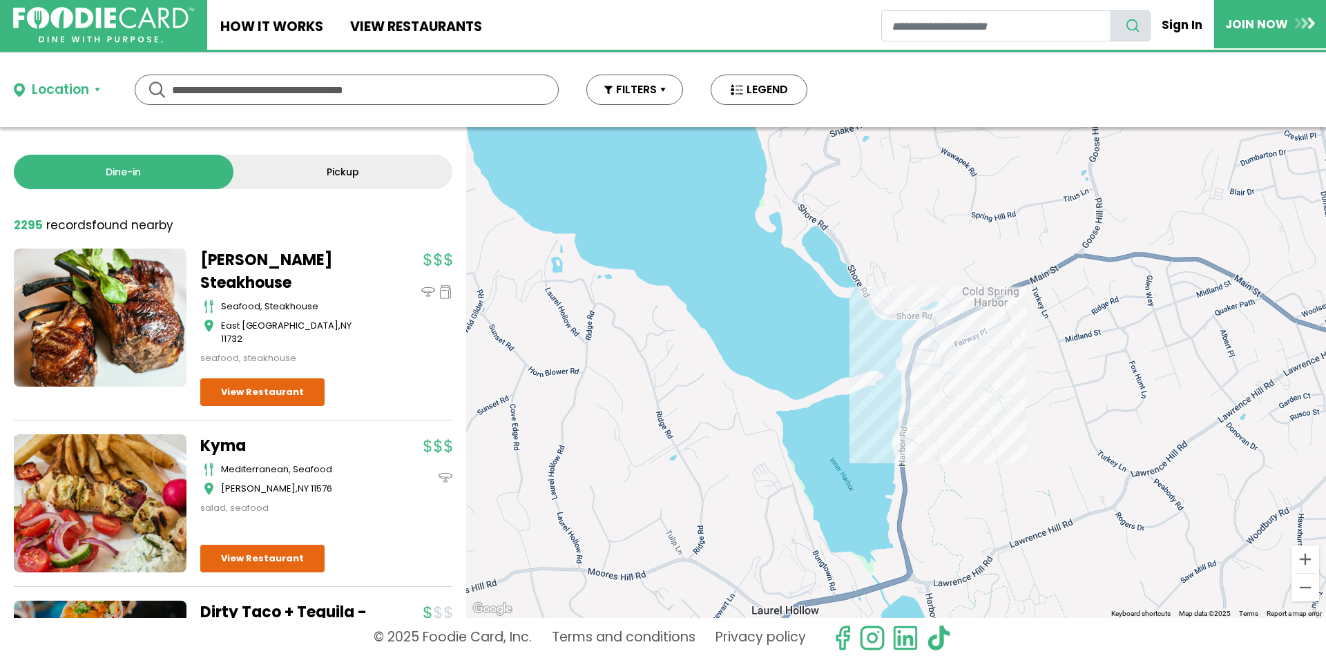
click at [935, 350] on div at bounding box center [896, 372] width 860 height 491
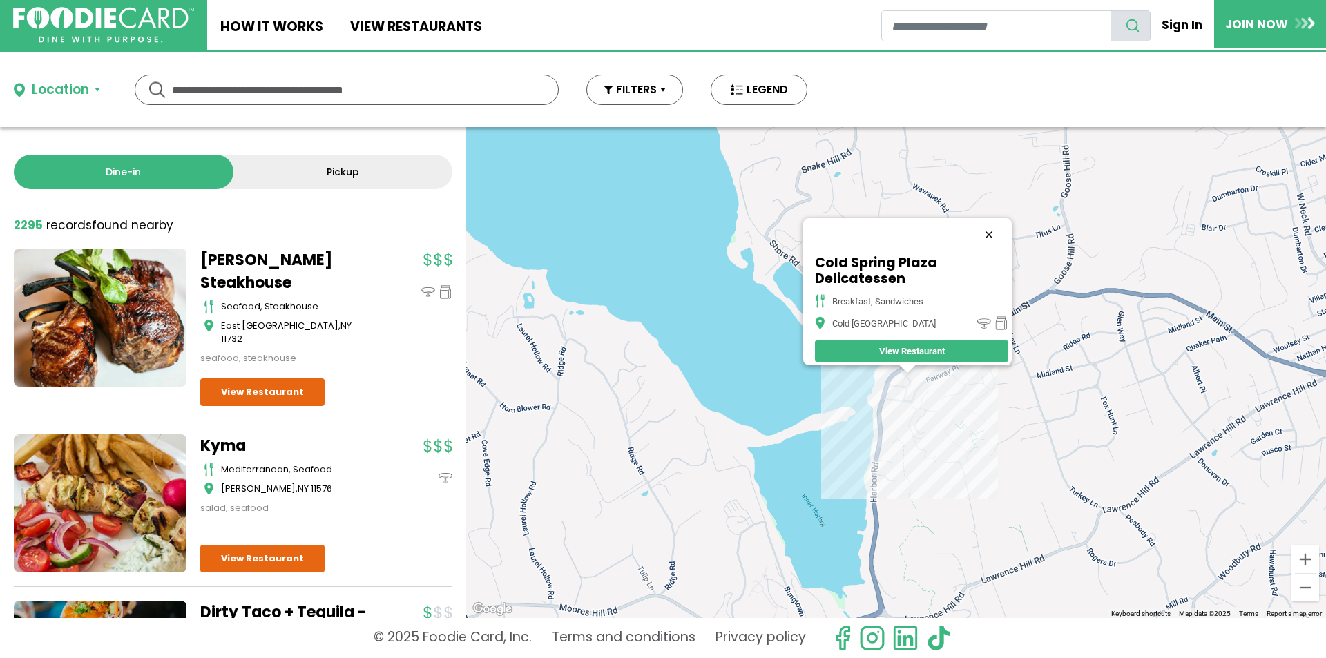
click at [993, 228] on button "Close" at bounding box center [989, 234] width 33 height 33
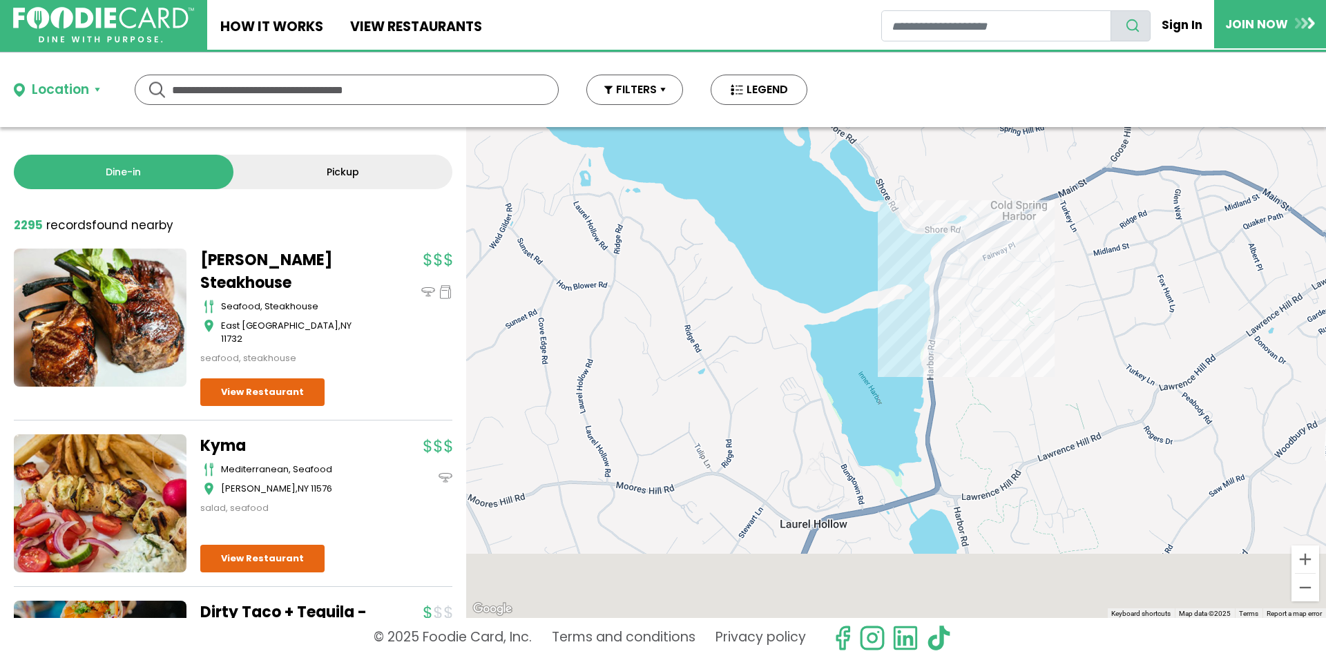
drag, startPoint x: 798, startPoint y: 434, endPoint x: 833, endPoint y: 309, distance: 130.6
click at [828, 337] on div at bounding box center [896, 372] width 860 height 491
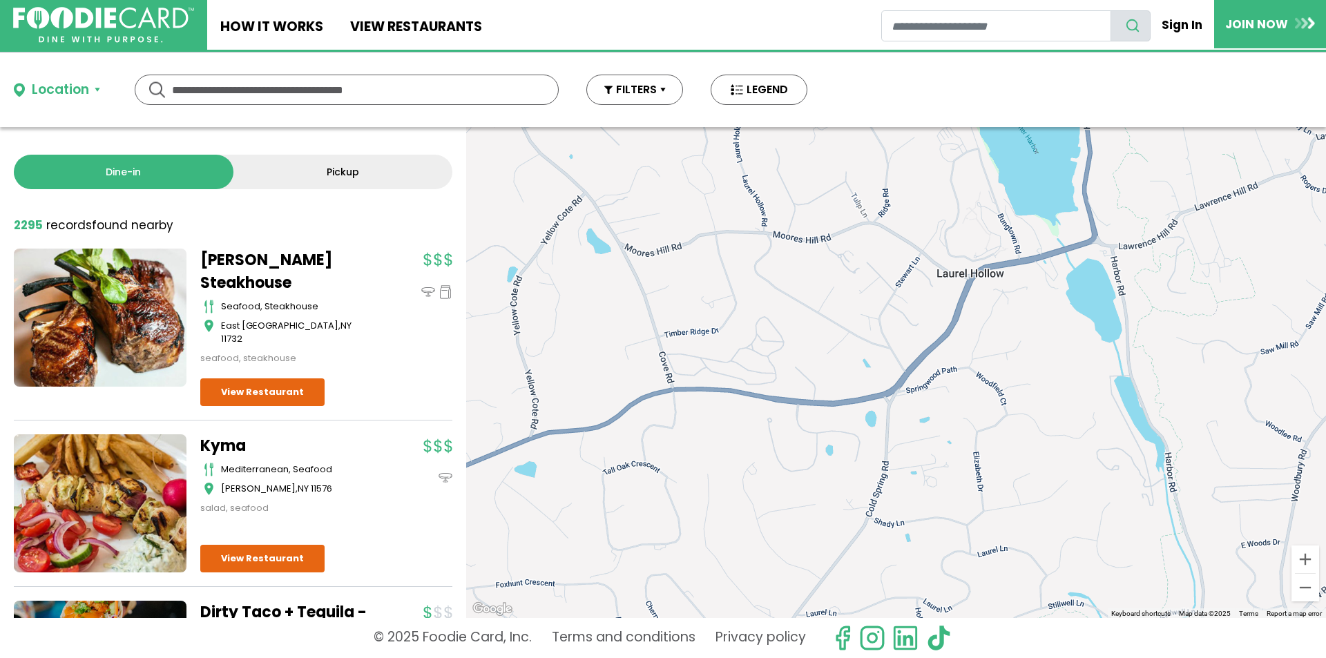
drag, startPoint x: 803, startPoint y: 325, endPoint x: 829, endPoint y: 472, distance: 149.3
click at [829, 472] on div at bounding box center [896, 372] width 860 height 491
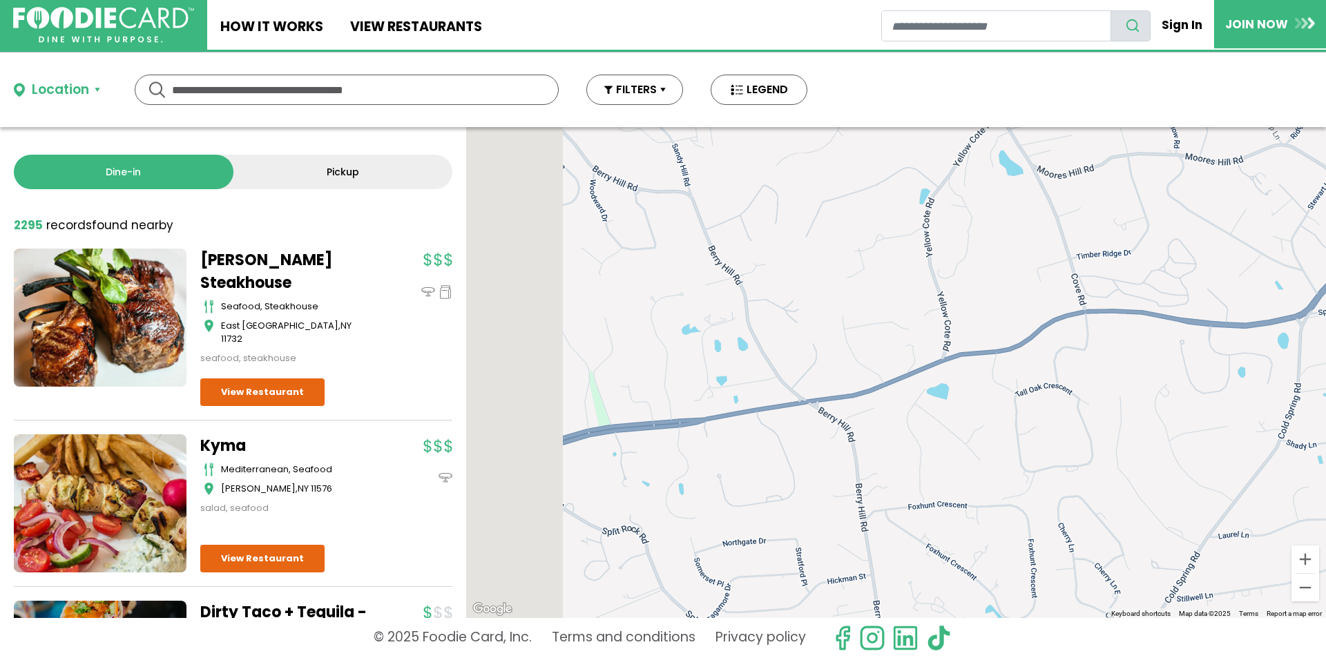
drag, startPoint x: 598, startPoint y: 441, endPoint x: 1122, endPoint y: 343, distance: 533.4
click at [1087, 348] on div at bounding box center [896, 372] width 860 height 491
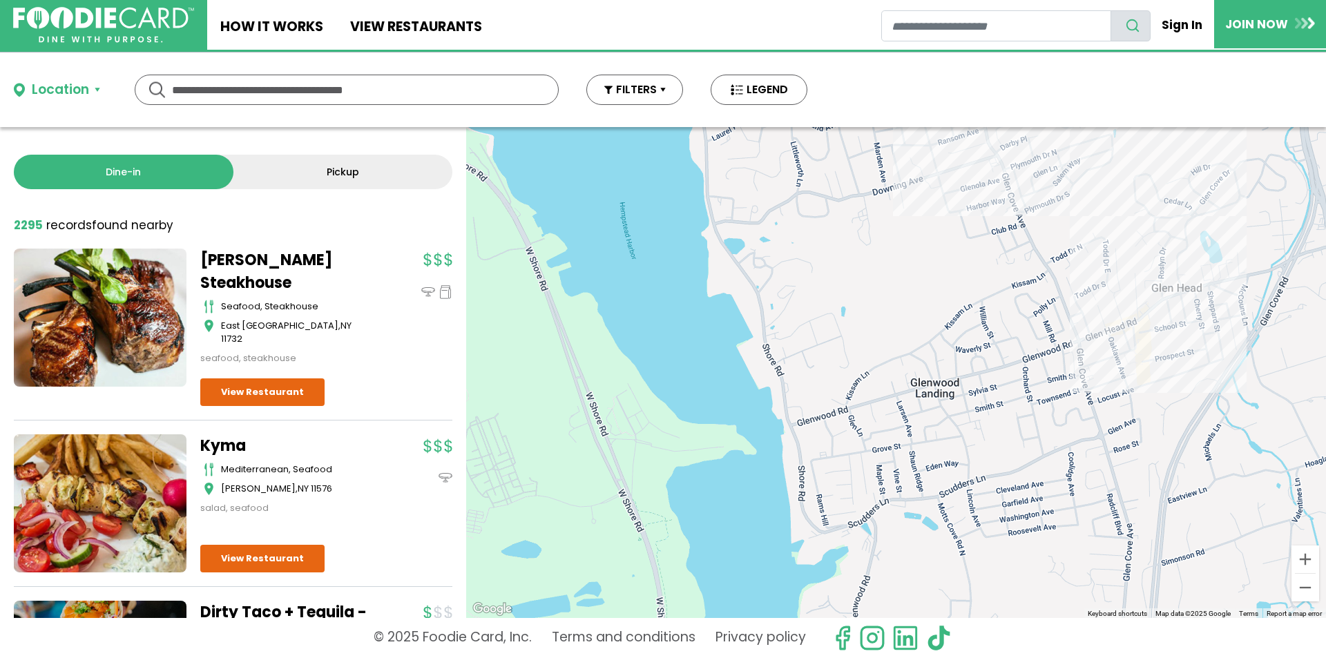
drag, startPoint x: 984, startPoint y: 311, endPoint x: 1053, endPoint y: 242, distance: 96.7
click at [1011, 294] on div at bounding box center [896, 372] width 860 height 491
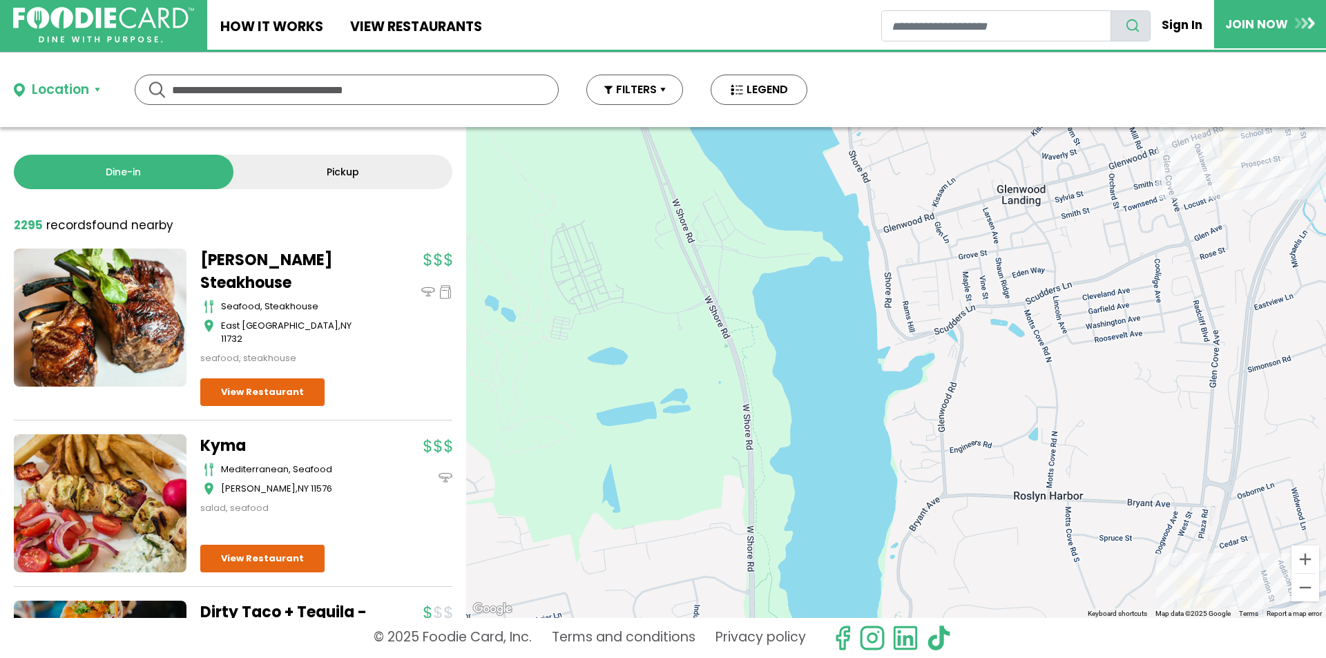
drag, startPoint x: 1003, startPoint y: 499, endPoint x: 1021, endPoint y: 317, distance: 182.5
click at [1017, 352] on div at bounding box center [896, 372] width 860 height 491
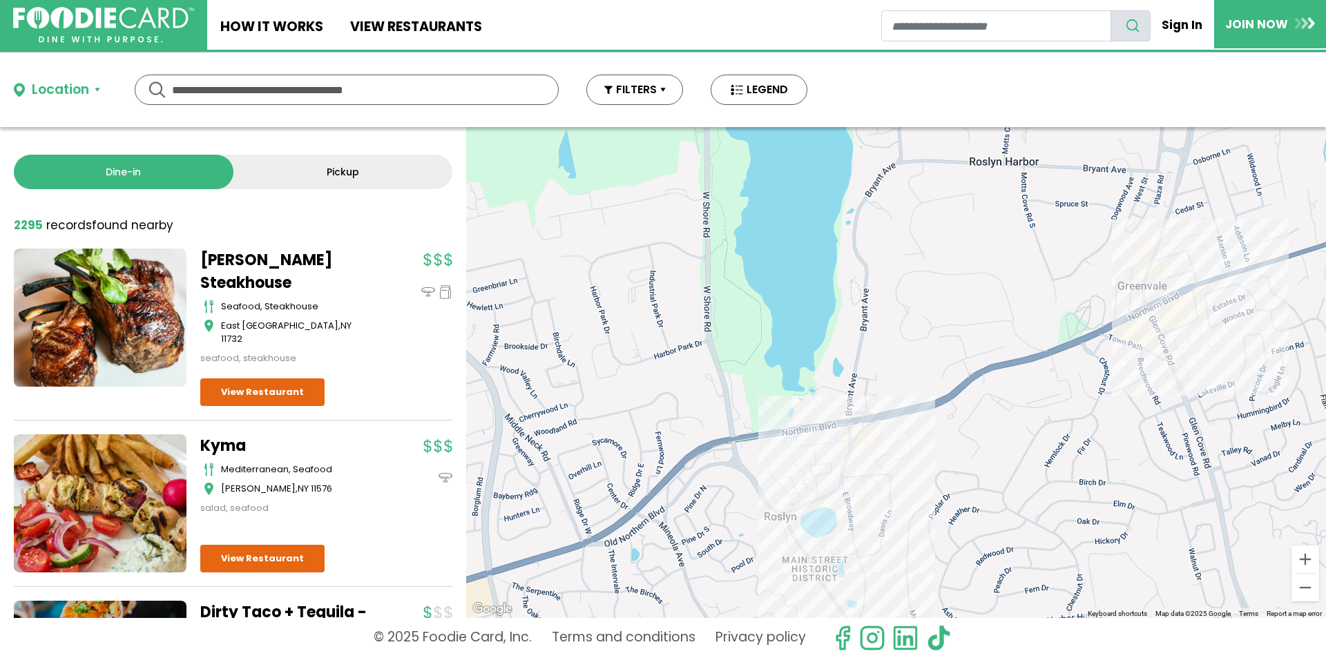
drag, startPoint x: 1087, startPoint y: 247, endPoint x: 998, endPoint y: 451, distance: 222.4
click at [998, 451] on div at bounding box center [896, 372] width 860 height 491
click at [858, 470] on div at bounding box center [896, 372] width 860 height 491
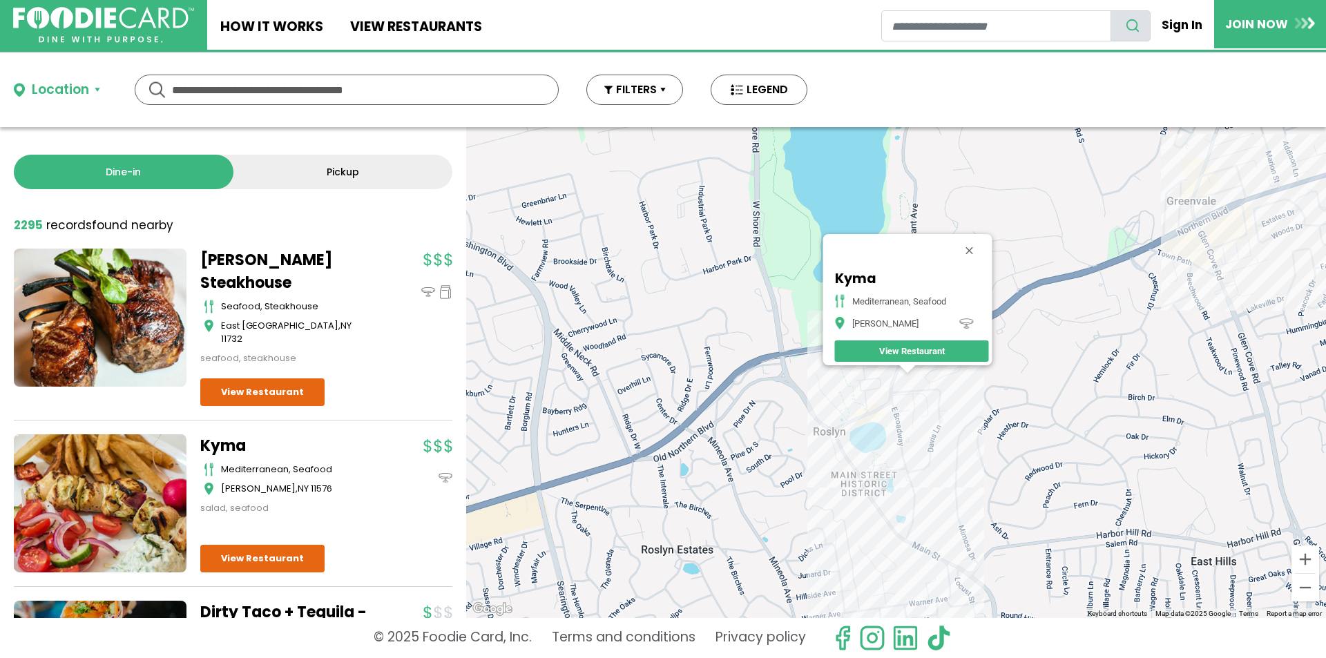
click at [890, 433] on div "Kyma mediterranean, seafood Roslyn View Restaurant" at bounding box center [896, 372] width 860 height 491
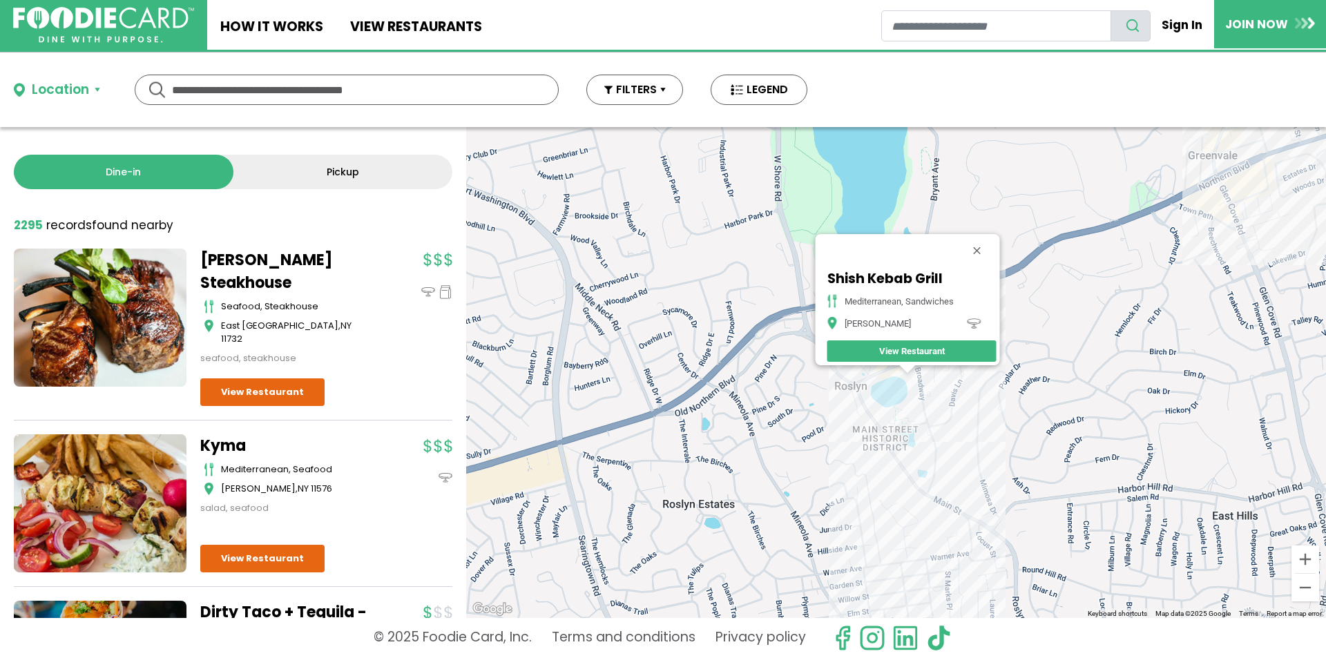
click at [889, 382] on div "Shish Kebab Grill Mediterranean, Sandwiches Roslyn View Restaurant" at bounding box center [896, 372] width 860 height 491
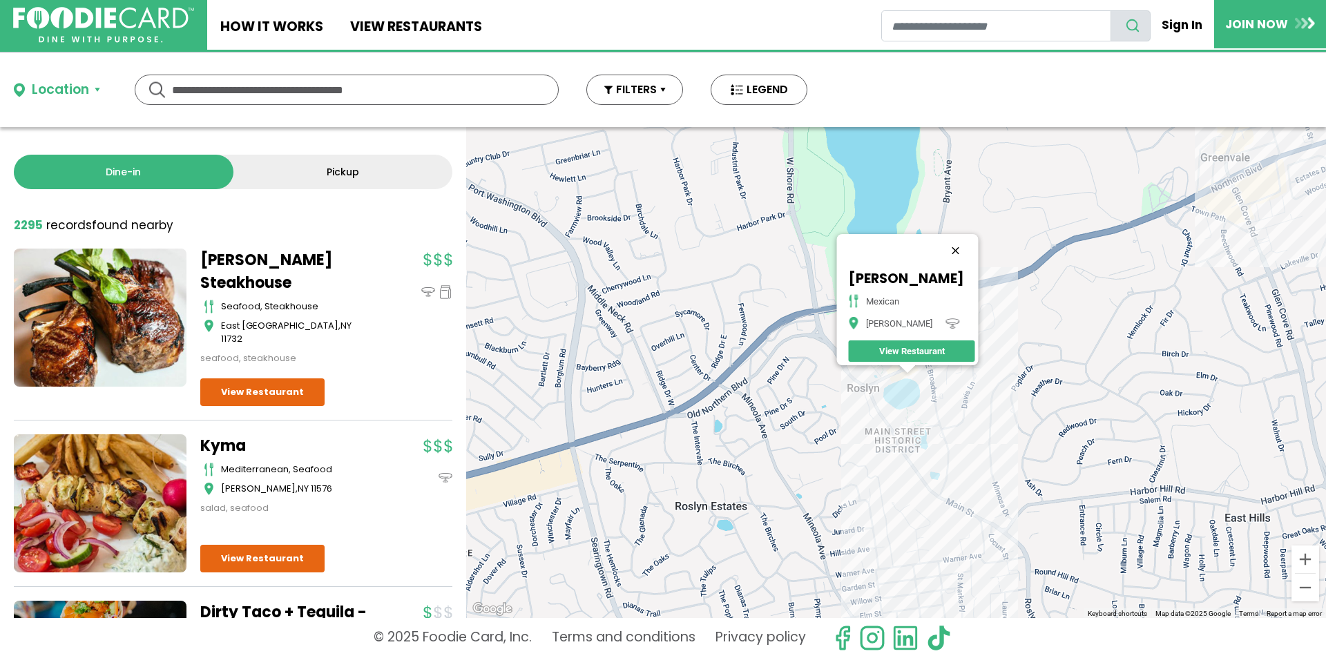
click at [972, 242] on button "Close" at bounding box center [955, 250] width 33 height 33
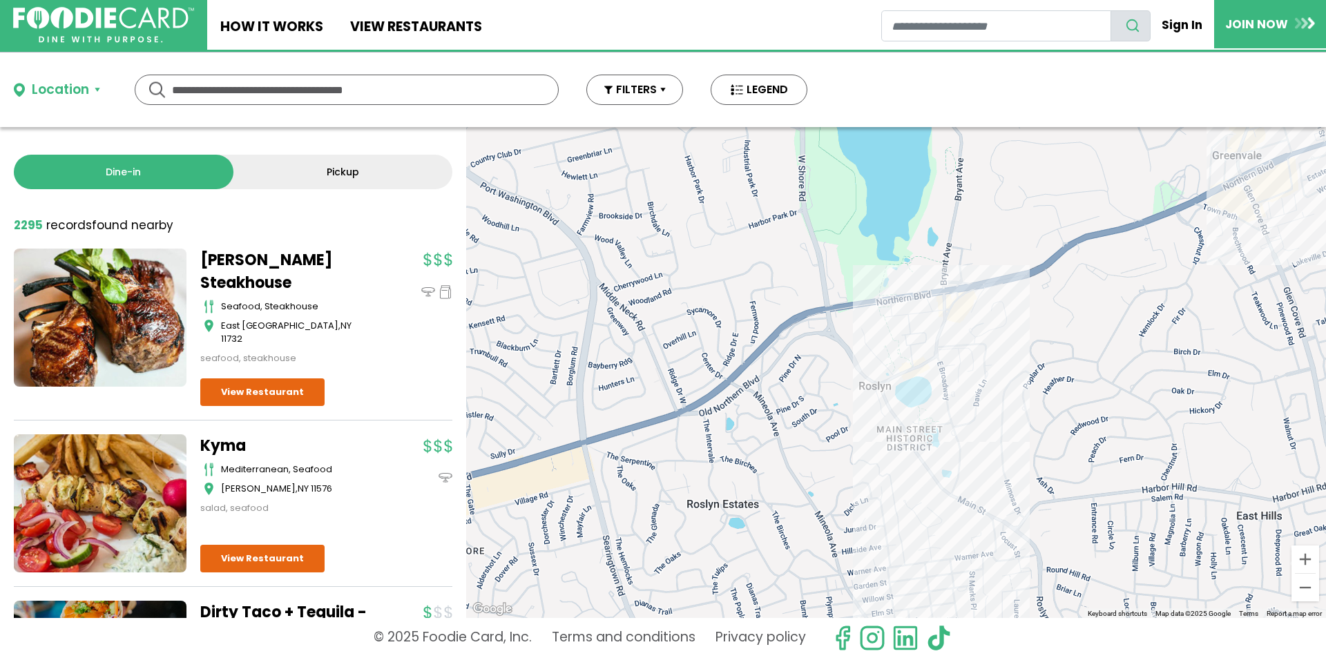
drag, startPoint x: 799, startPoint y: 412, endPoint x: 812, endPoint y: 410, distance: 13.3
click at [812, 410] on div at bounding box center [896, 372] width 860 height 491
click at [1270, 233] on div at bounding box center [896, 372] width 860 height 491
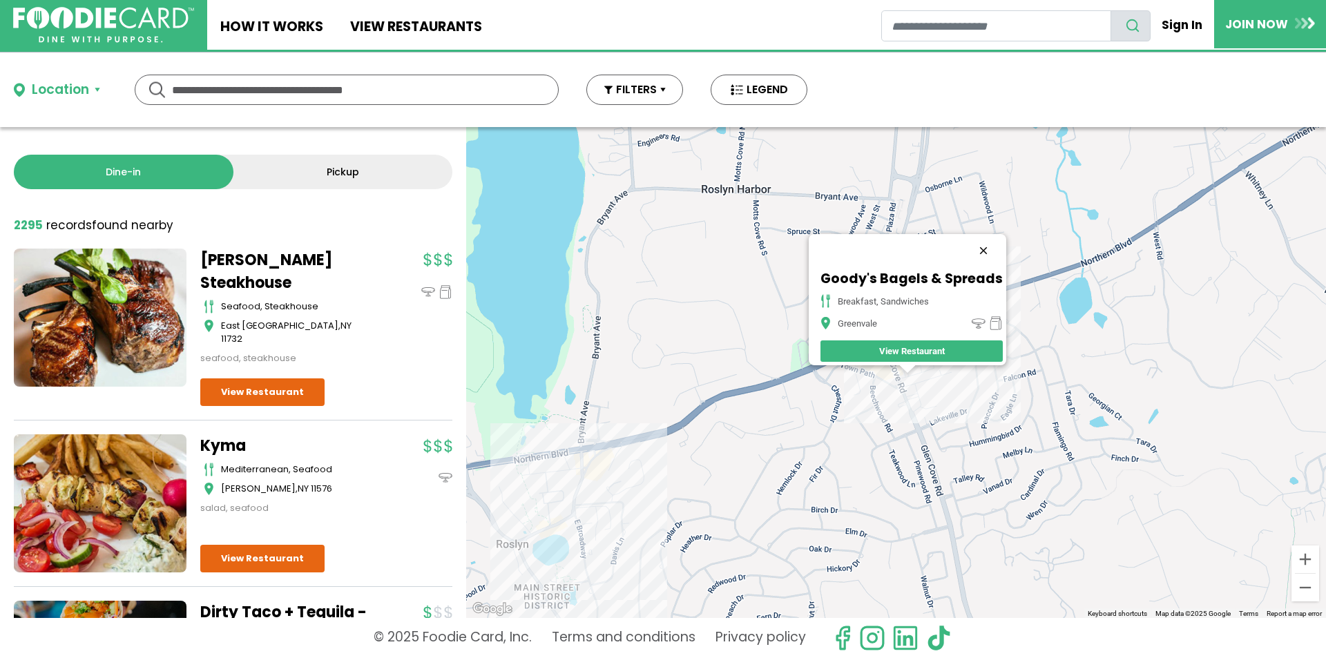
click at [990, 241] on button "Close" at bounding box center [983, 250] width 33 height 33
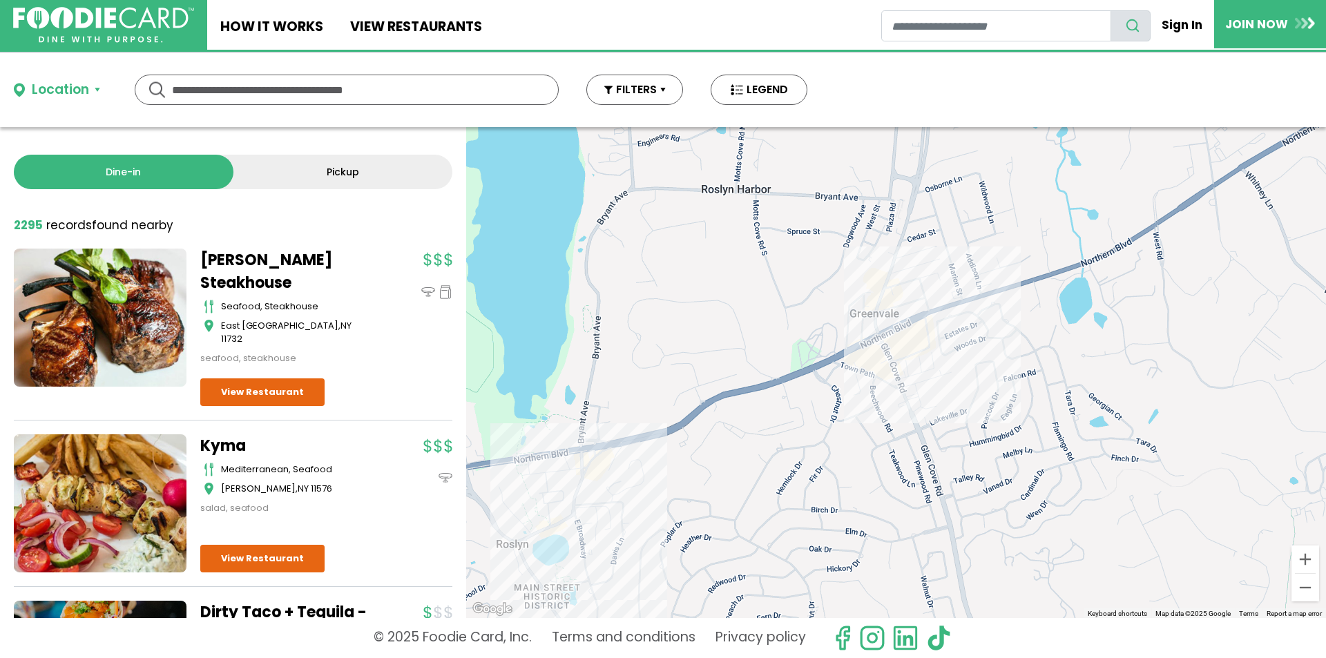
click at [885, 318] on div at bounding box center [896, 372] width 860 height 491
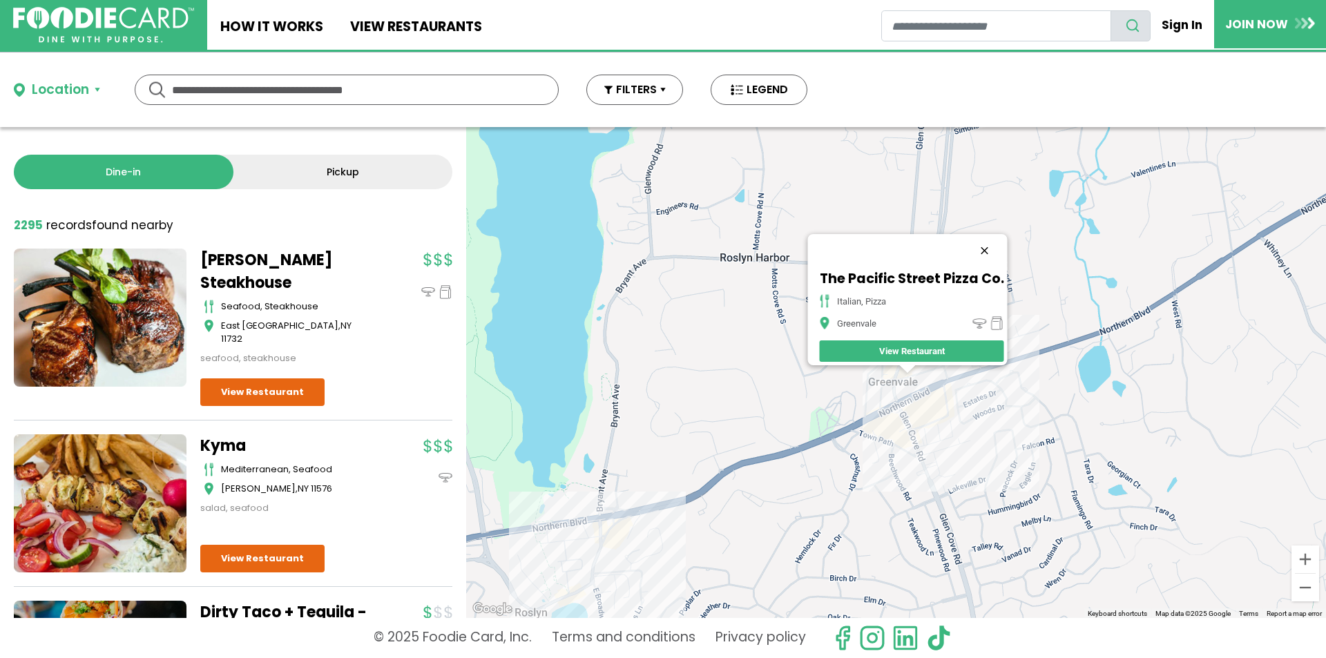
click at [990, 238] on button "Close" at bounding box center [984, 250] width 33 height 33
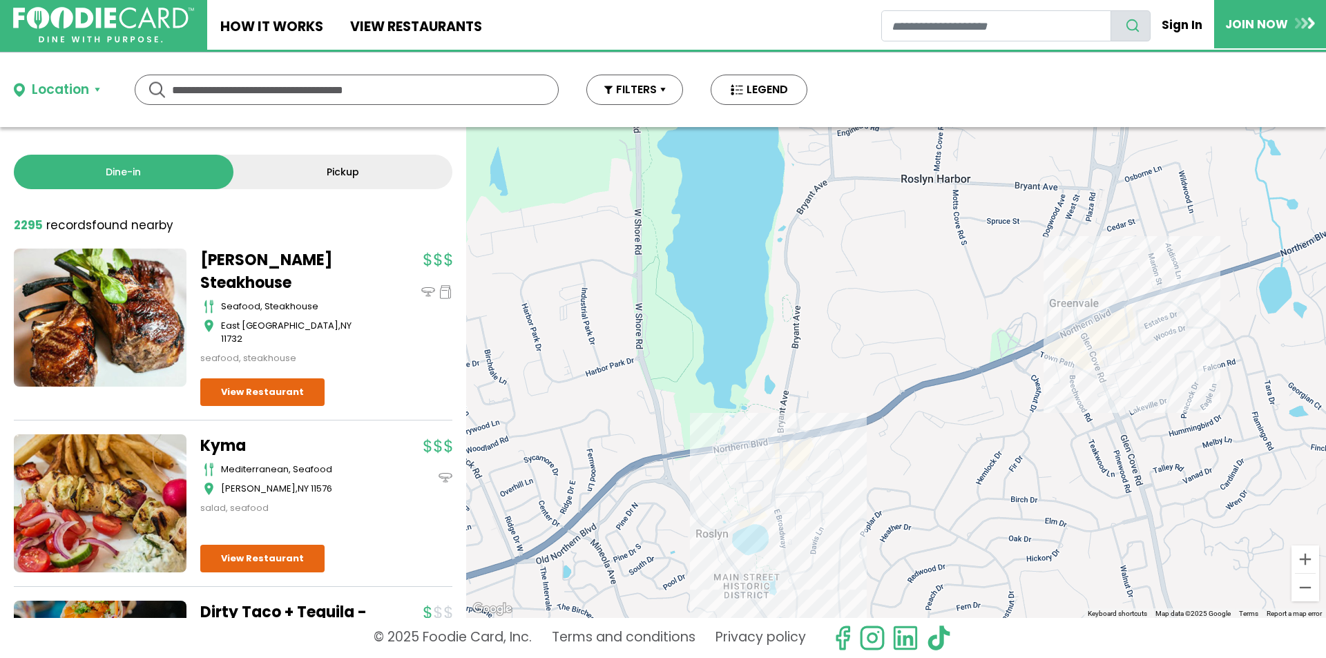
drag, startPoint x: 887, startPoint y: 331, endPoint x: 1046, endPoint y: 274, distance: 169.5
click at [993, 293] on div at bounding box center [896, 372] width 860 height 491
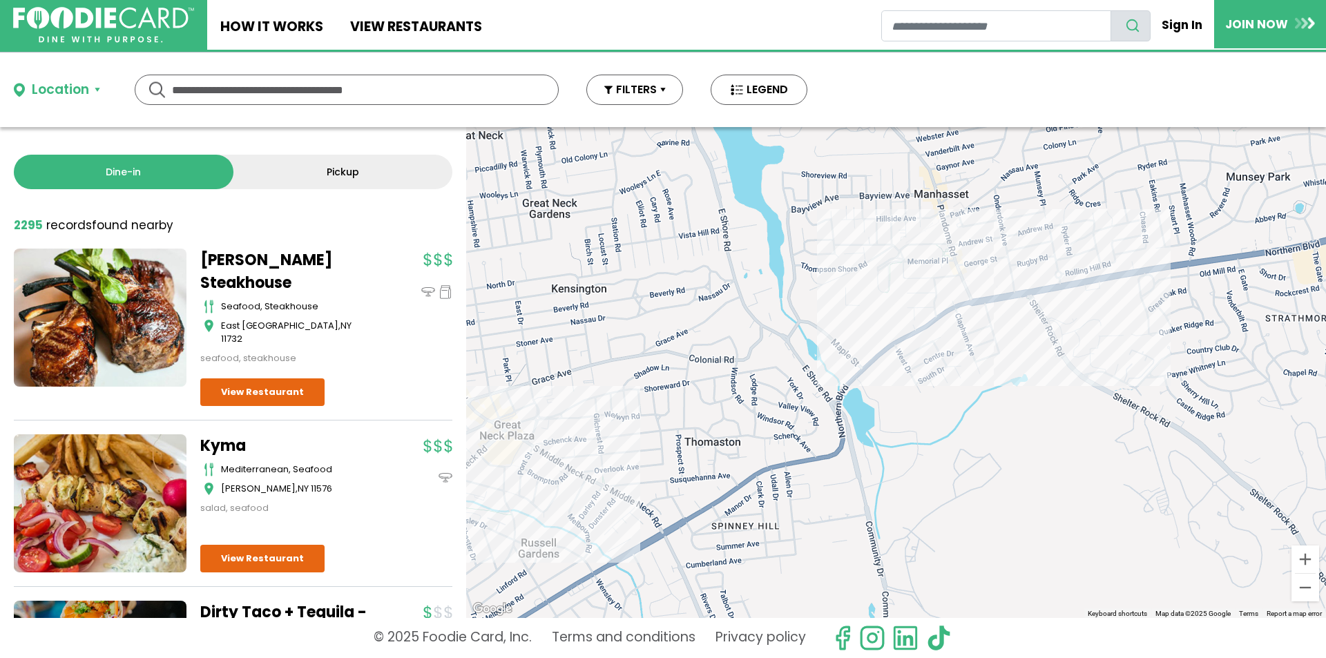
click at [1022, 296] on div at bounding box center [896, 372] width 860 height 491
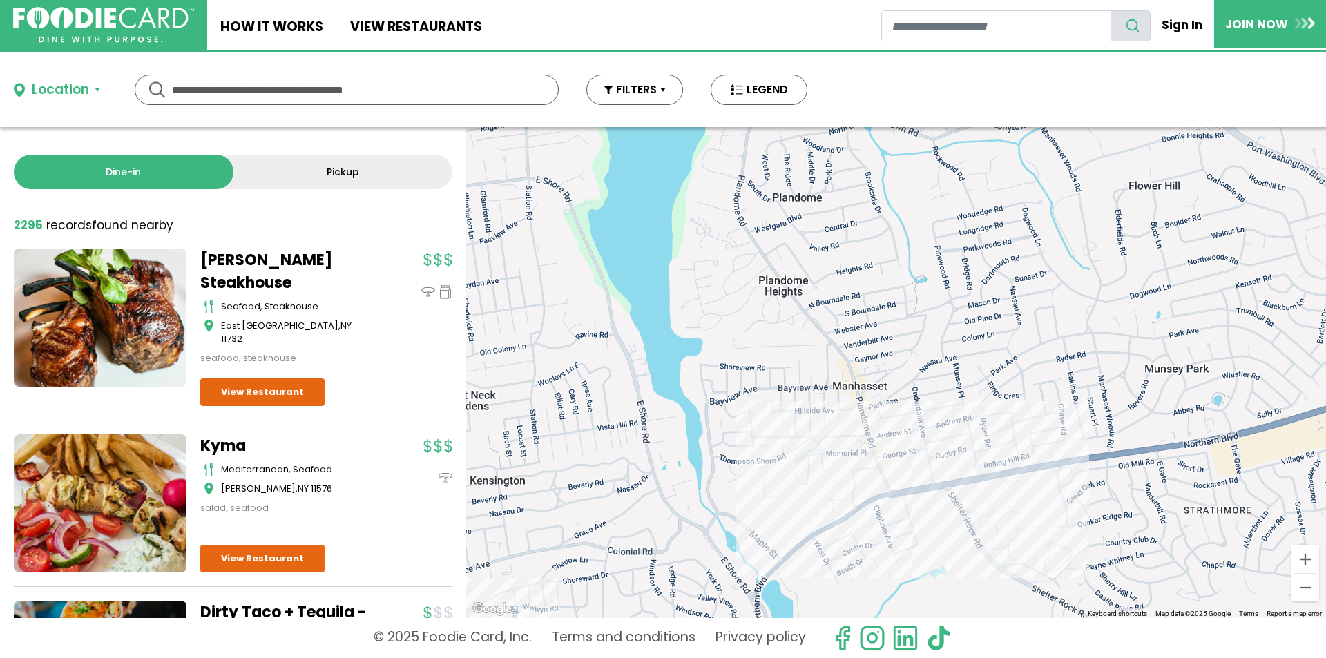
drag, startPoint x: 995, startPoint y: 312, endPoint x: 912, endPoint y: 506, distance: 210.8
click at [912, 506] on div at bounding box center [896, 372] width 860 height 491
click at [1020, 484] on div at bounding box center [896, 372] width 860 height 491
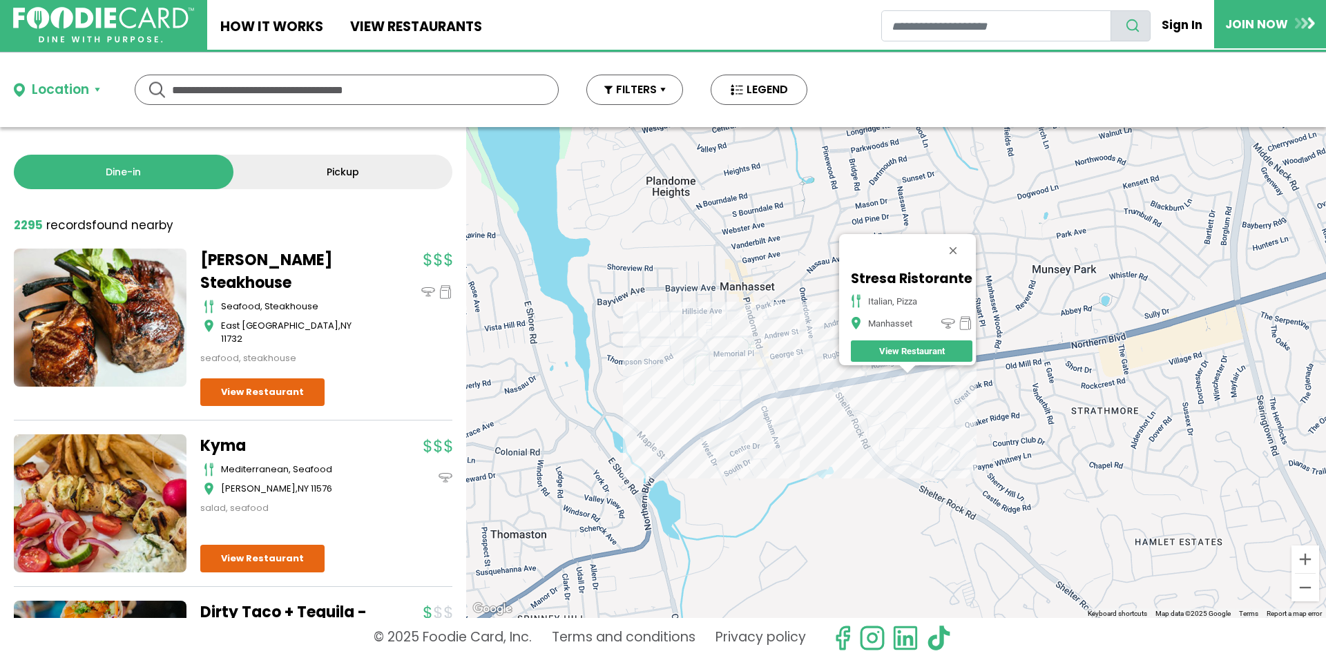
click at [772, 322] on div "Stresa Ristorante italian, pizza Manhasset View Restaurant" at bounding box center [896, 372] width 860 height 491
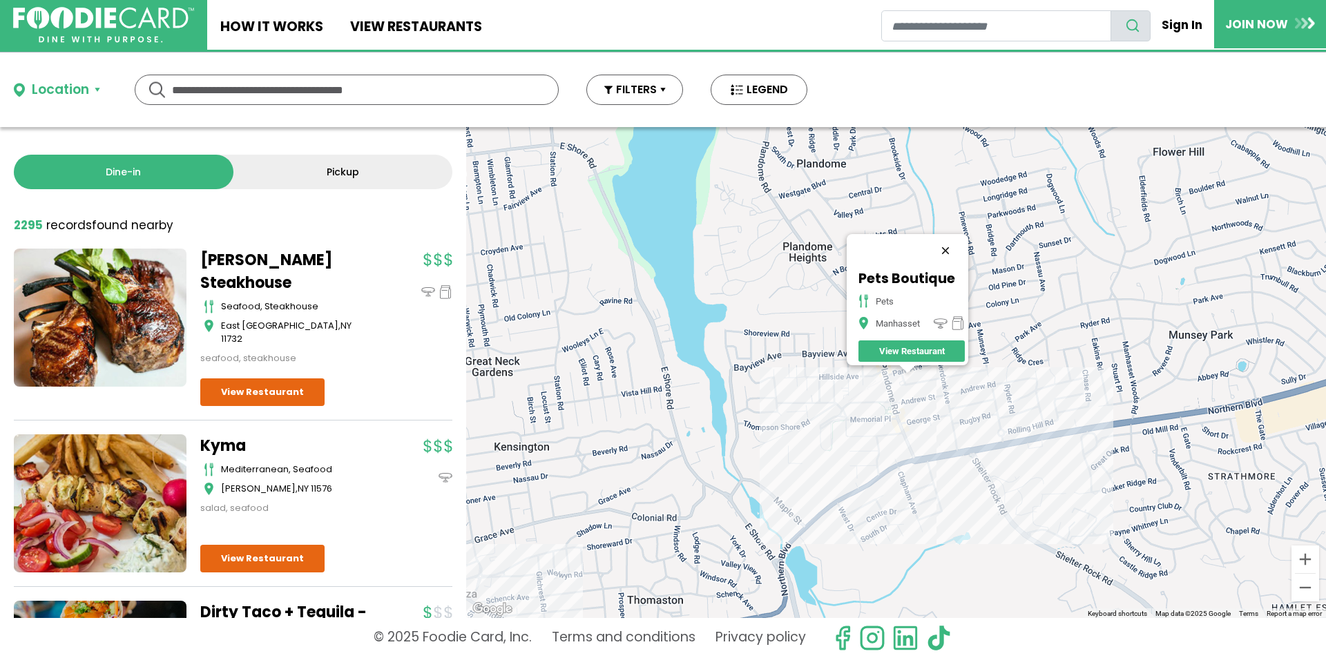
click at [952, 241] on button "Close" at bounding box center [945, 250] width 33 height 33
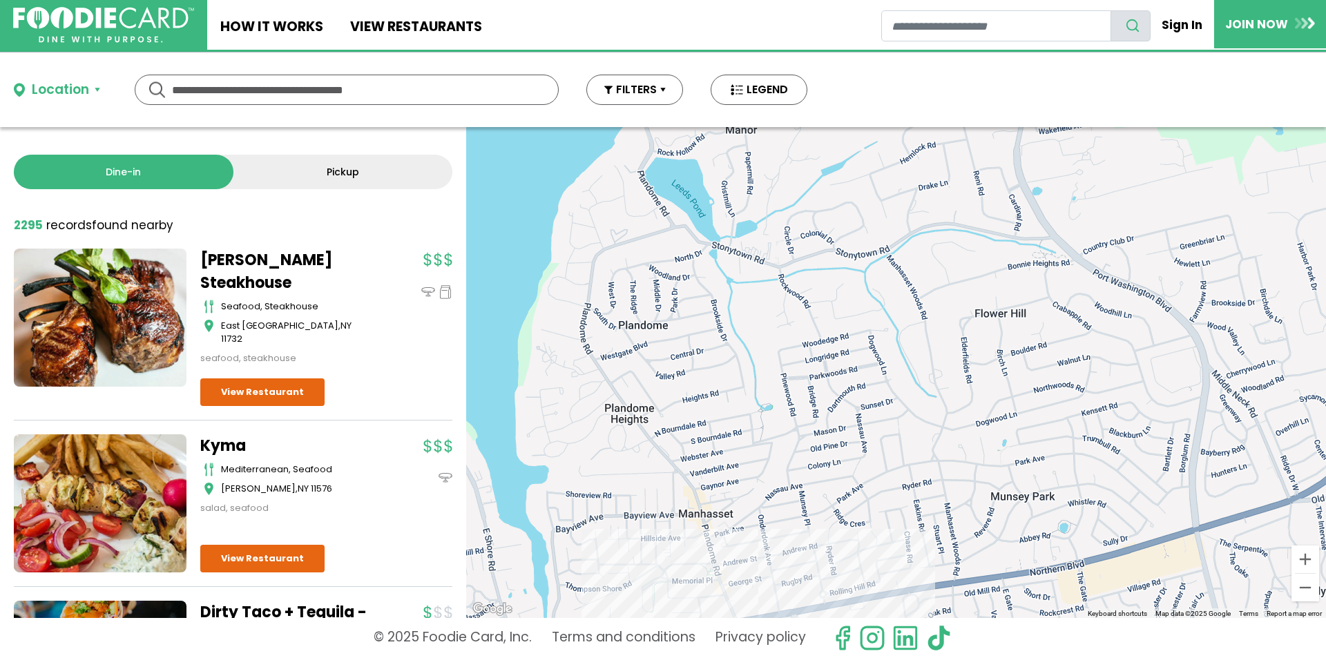
drag, startPoint x: 1055, startPoint y: 284, endPoint x: 877, endPoint y: 441, distance: 237.3
click at [877, 441] on div at bounding box center [896, 372] width 860 height 491
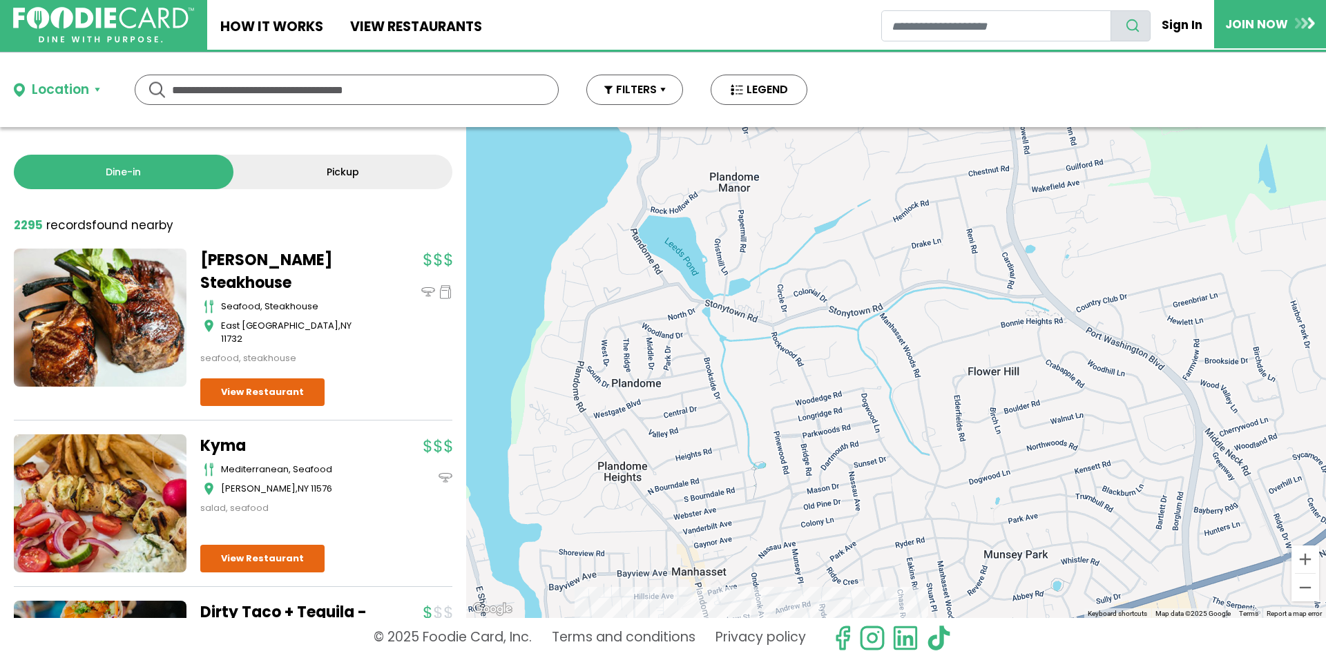
drag, startPoint x: 1120, startPoint y: 371, endPoint x: 1123, endPoint y: 492, distance: 121.6
click at [1127, 480] on div at bounding box center [896, 372] width 860 height 491
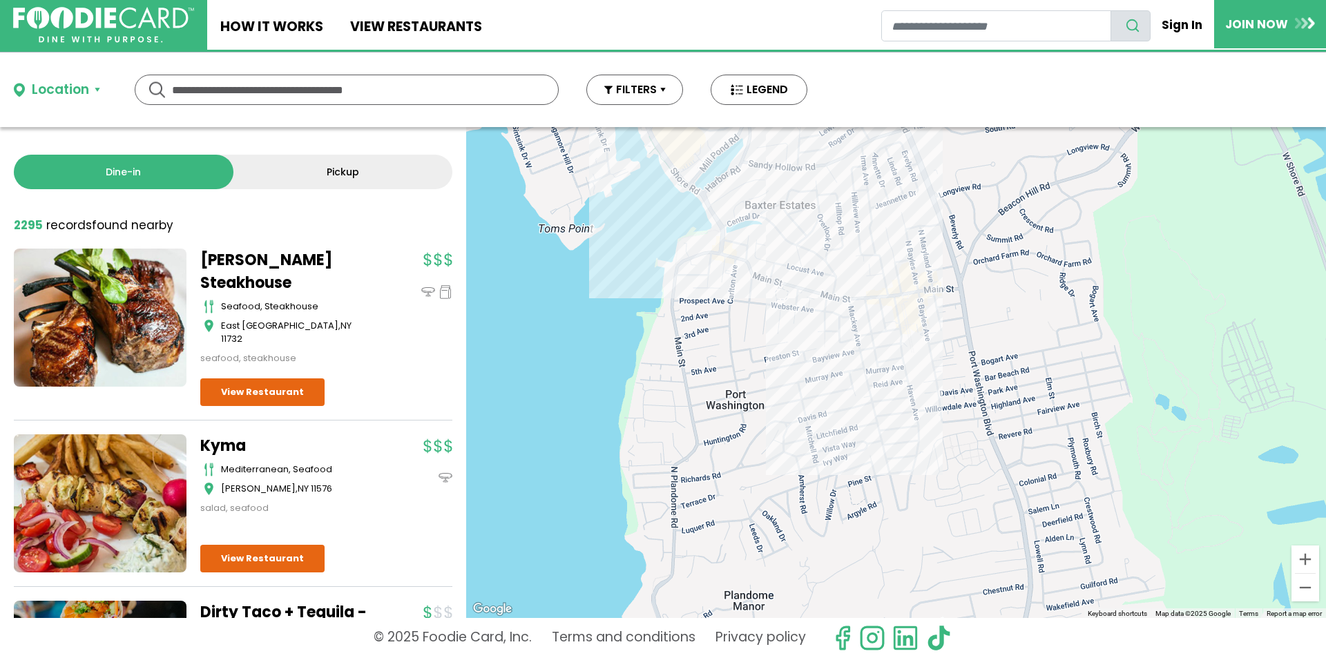
click at [928, 309] on div at bounding box center [896, 372] width 860 height 491
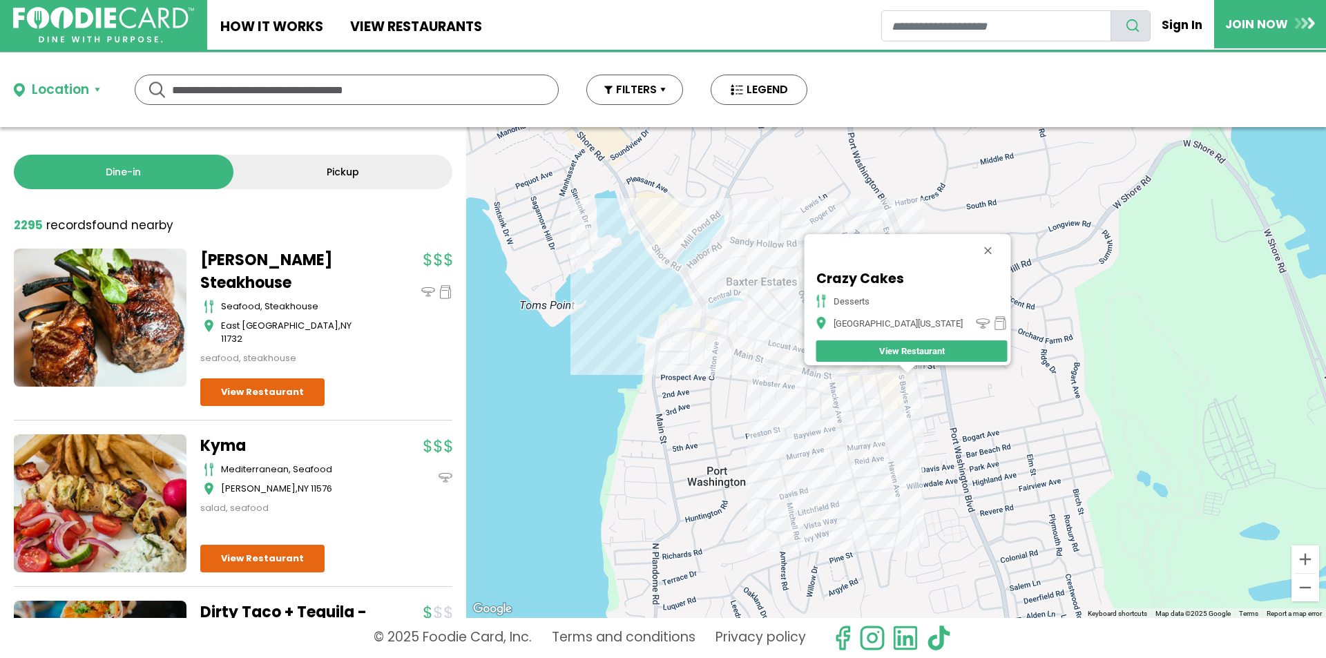
click at [879, 380] on div "Crazy Cakes desserts Port Washington View Restaurant" at bounding box center [896, 372] width 860 height 491
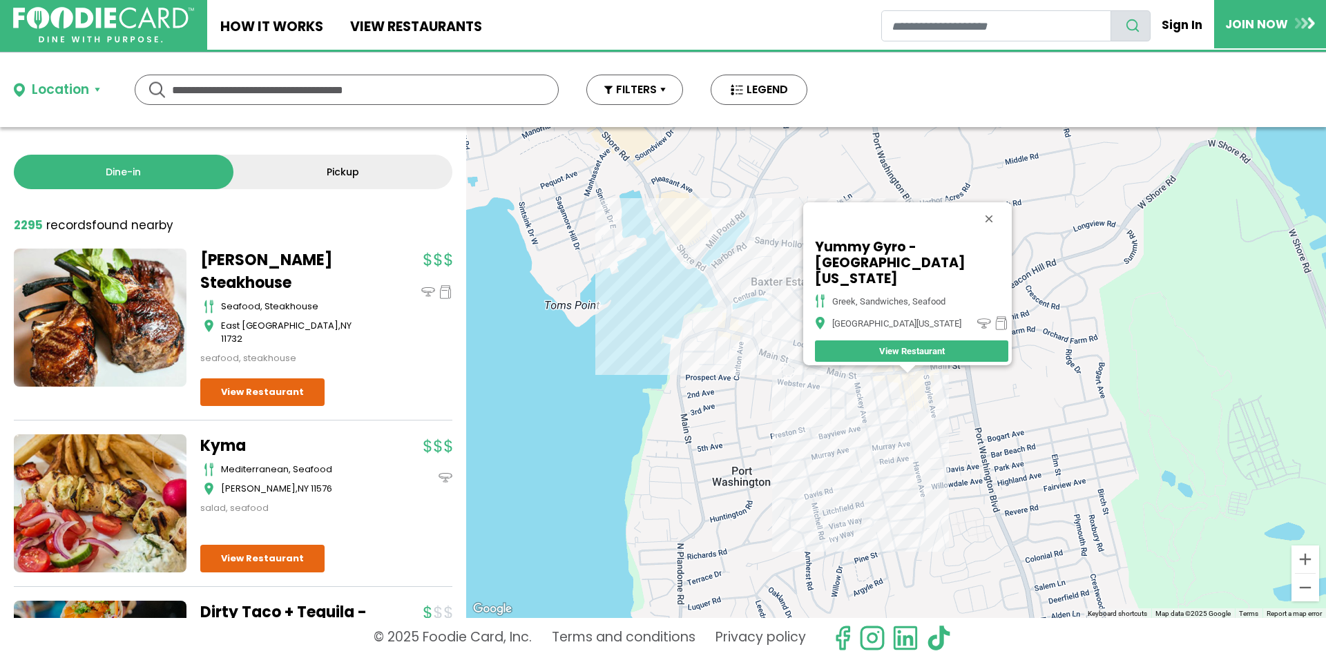
click at [752, 338] on div "Yummy Gyro - Port Washington greek, sandwiches, seafood Port Washington View Re…" at bounding box center [896, 372] width 860 height 491
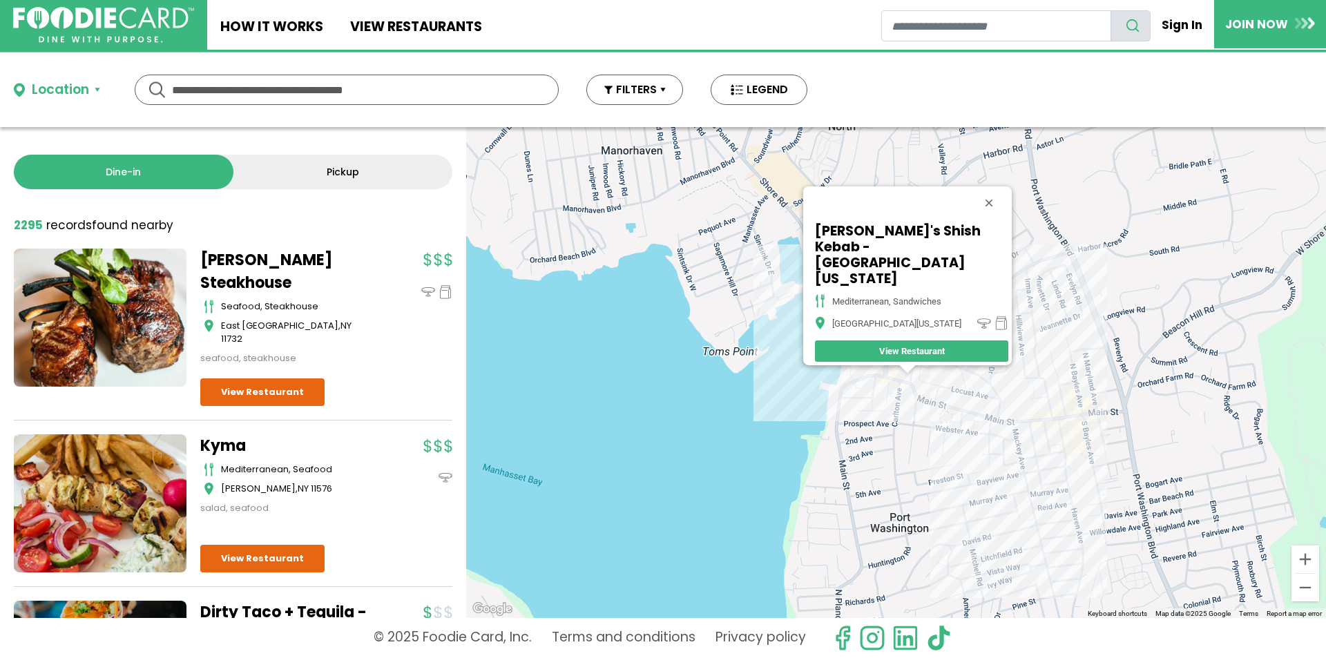
click at [778, 309] on div "Ayhan's Shish Kebab - Port Washington mediterranean, sandwiches Port Washington…" at bounding box center [896, 372] width 860 height 491
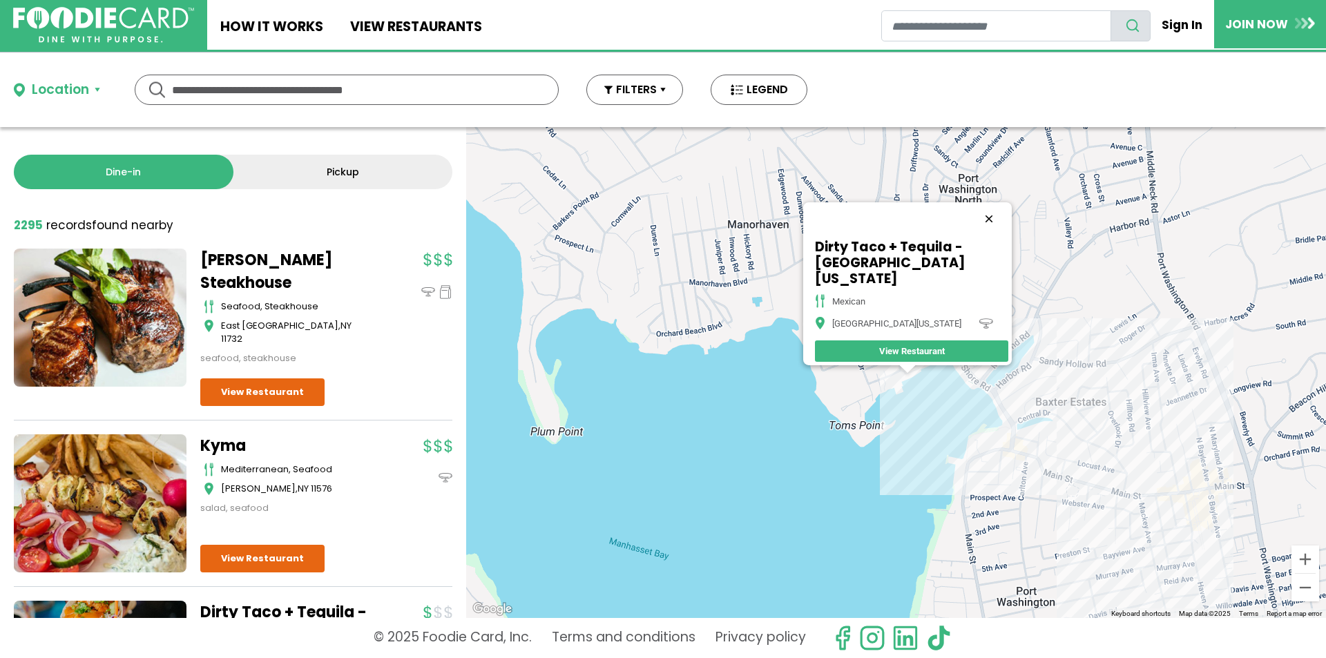
click at [990, 226] on button "Close" at bounding box center [989, 218] width 33 height 33
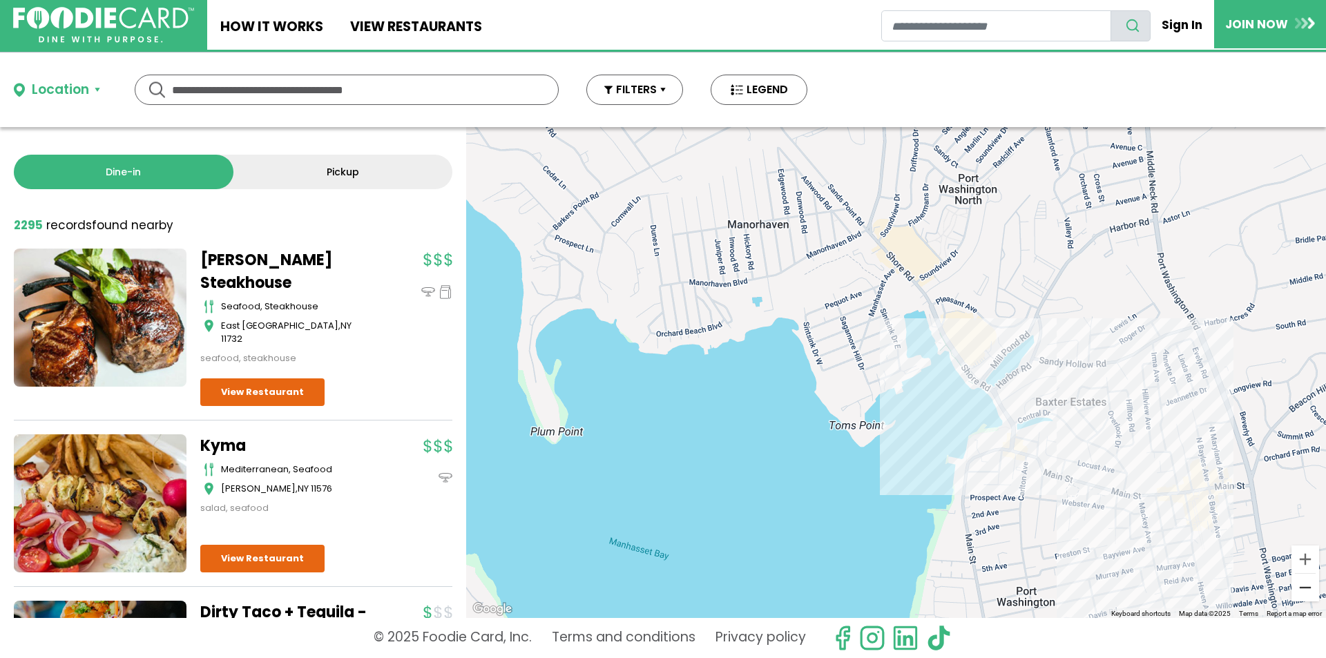
click at [1301, 592] on button "Zoom out" at bounding box center [1306, 588] width 28 height 28
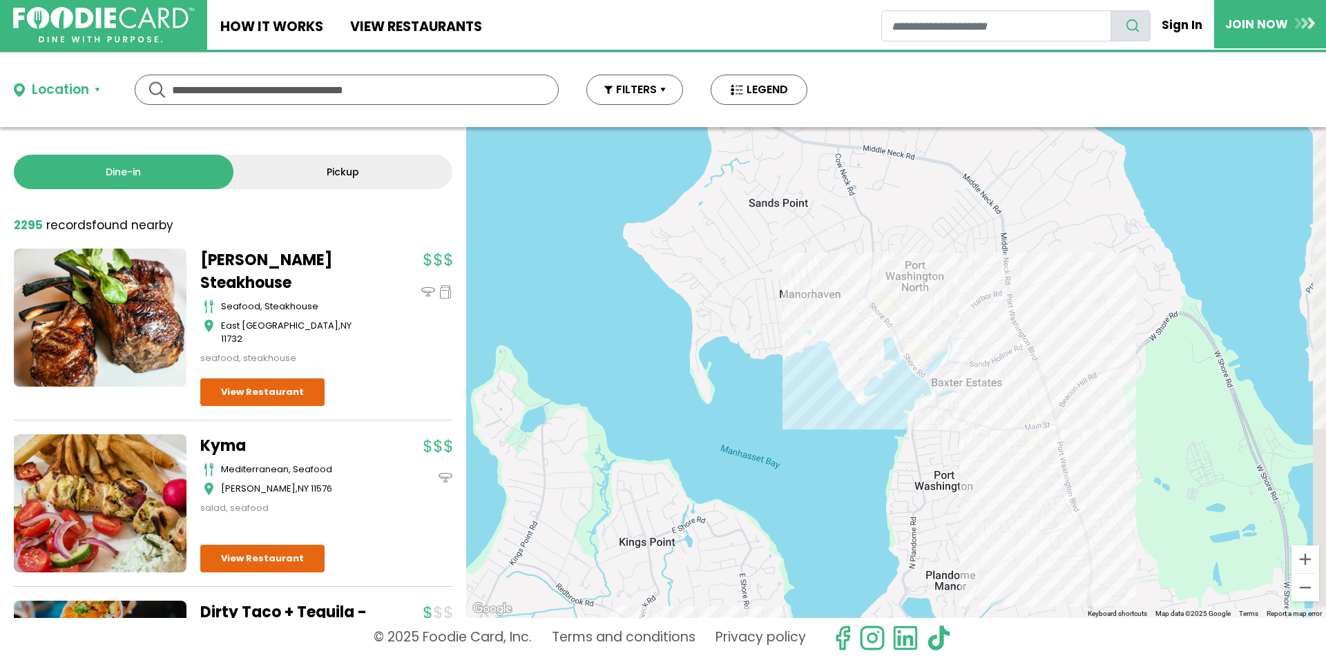
drag, startPoint x: 1233, startPoint y: 535, endPoint x: 854, endPoint y: 429, distance: 393.8
click at [854, 429] on div at bounding box center [896, 372] width 860 height 491
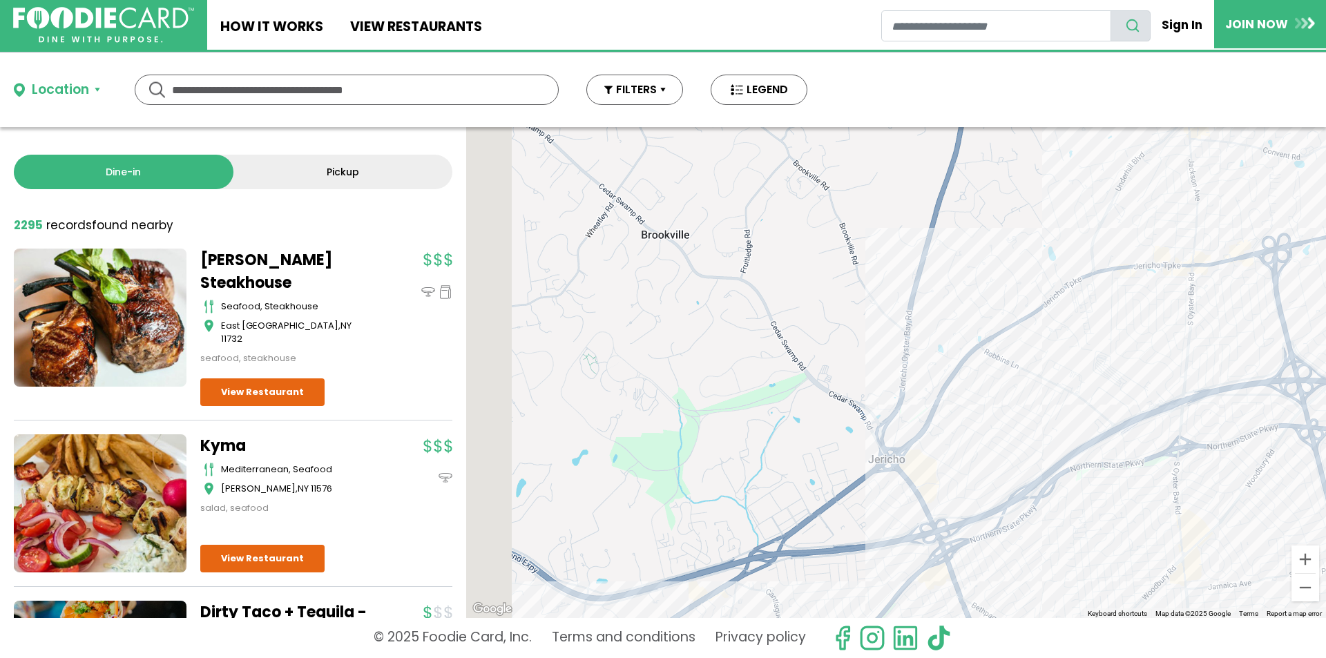
click at [812, 425] on div at bounding box center [896, 372] width 860 height 491
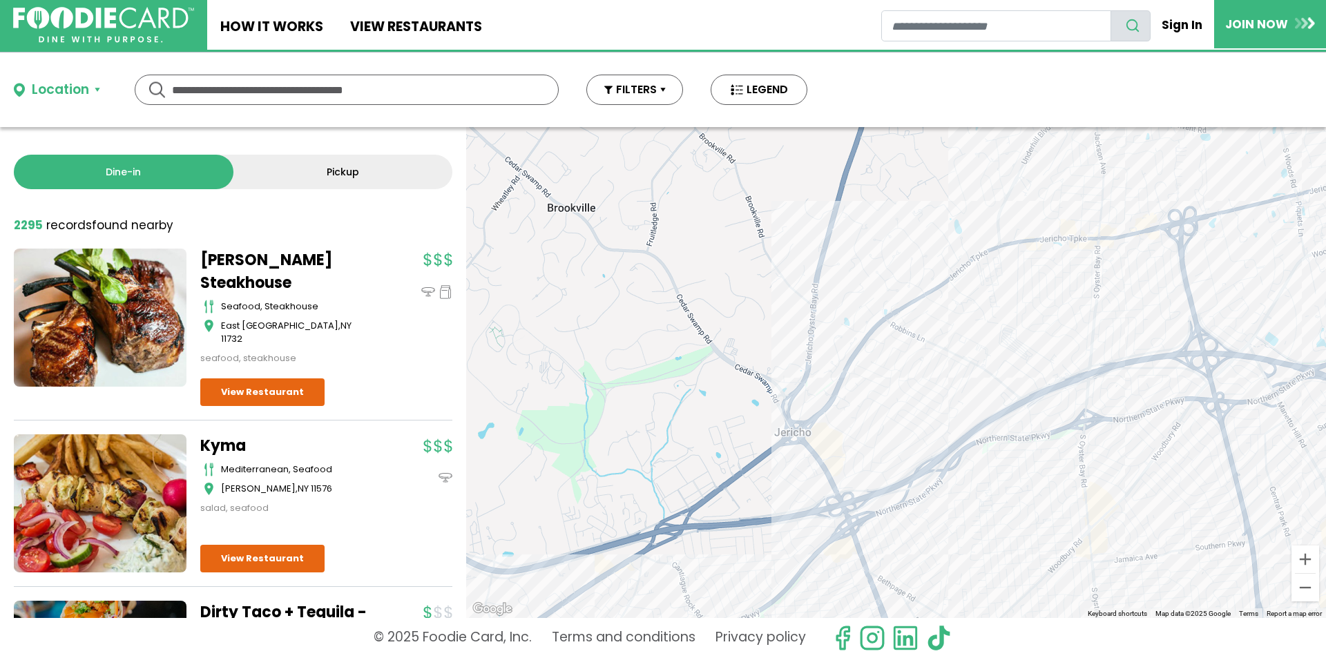
drag, startPoint x: 950, startPoint y: 357, endPoint x: 987, endPoint y: 448, distance: 98.5
click at [1055, 518] on div at bounding box center [896, 372] width 860 height 491
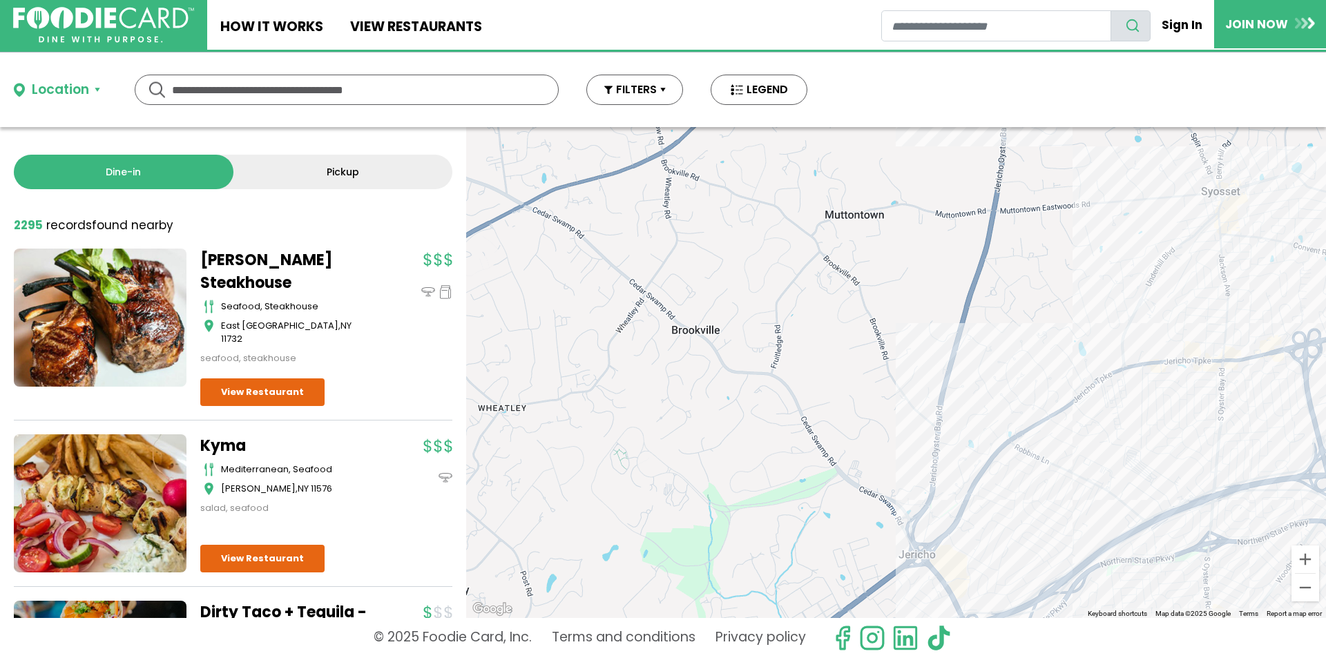
drag, startPoint x: 948, startPoint y: 412, endPoint x: 1073, endPoint y: 541, distance: 180.2
click at [1073, 541] on div at bounding box center [896, 372] width 860 height 491
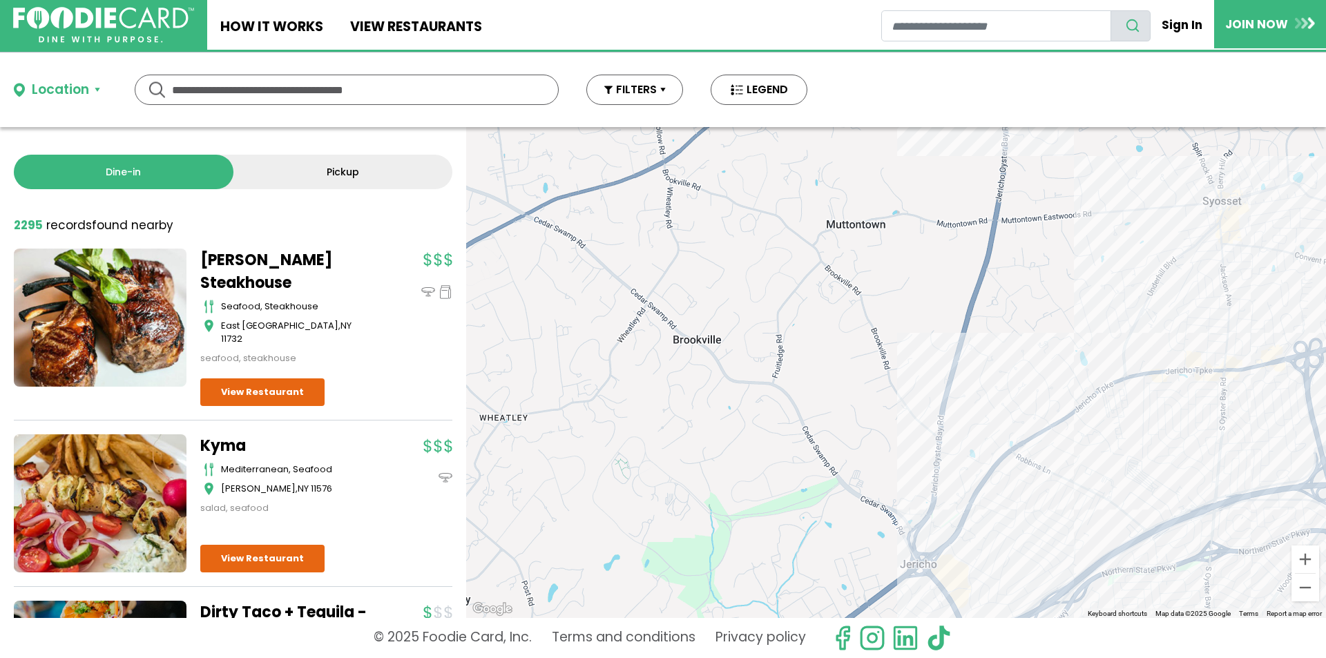
drag, startPoint x: 824, startPoint y: 507, endPoint x: 856, endPoint y: 573, distance: 73.2
click at [856, 573] on div at bounding box center [896, 372] width 860 height 491
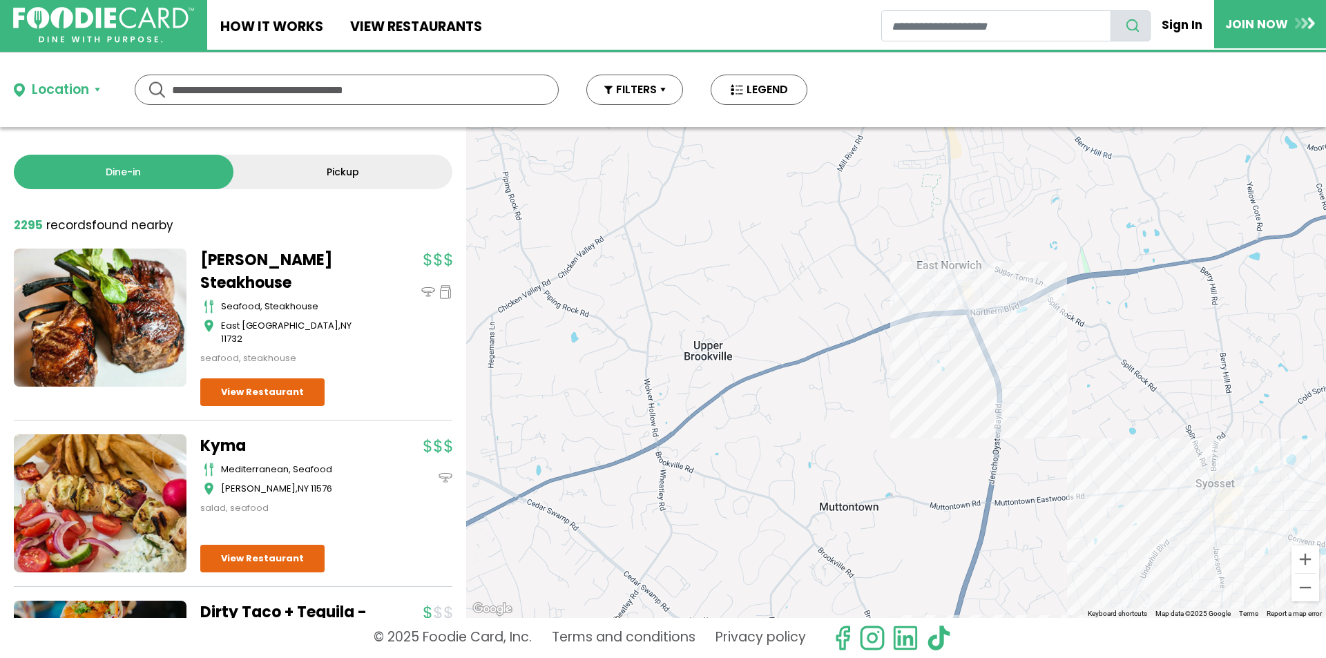
drag, startPoint x: 1047, startPoint y: 494, endPoint x: 887, endPoint y: 539, distance: 166.6
click at [887, 539] on div at bounding box center [896, 372] width 860 height 491
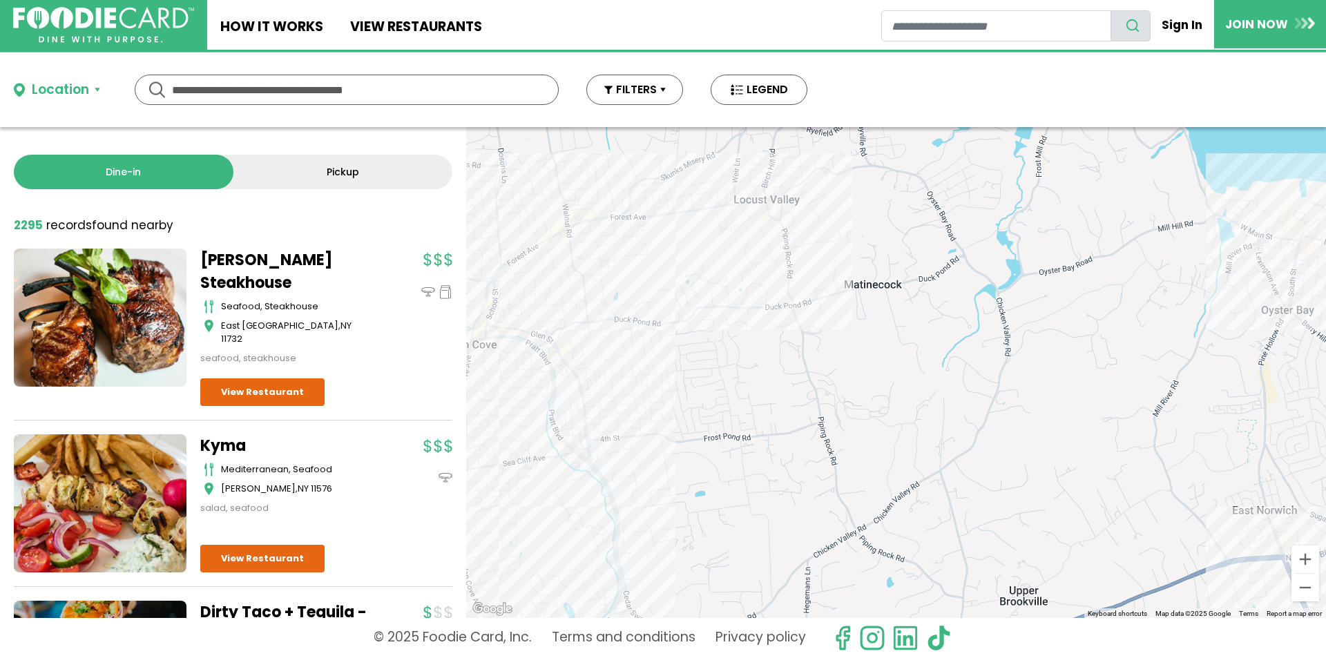
drag, startPoint x: 834, startPoint y: 492, endPoint x: 756, endPoint y: 450, distance: 89.0
click at [762, 450] on div at bounding box center [896, 372] width 860 height 491
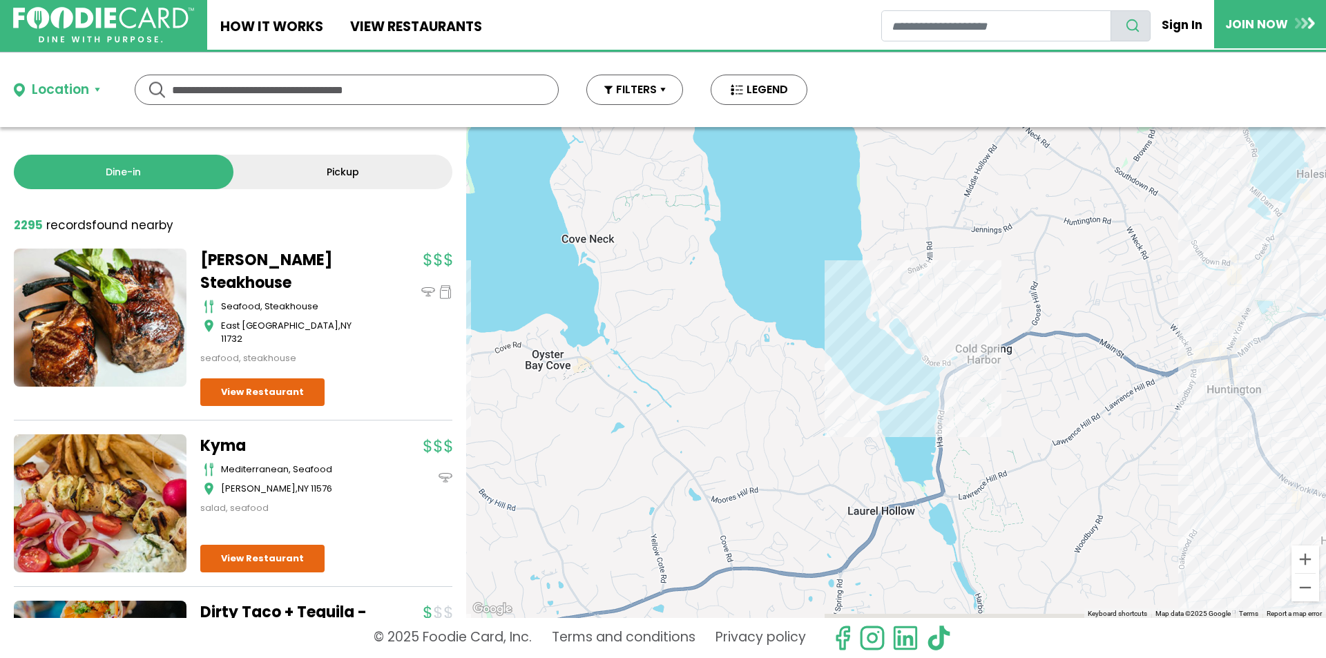
drag, startPoint x: 833, startPoint y: 517, endPoint x: 720, endPoint y: 390, distance: 169.8
click at [737, 400] on div at bounding box center [896, 372] width 860 height 491
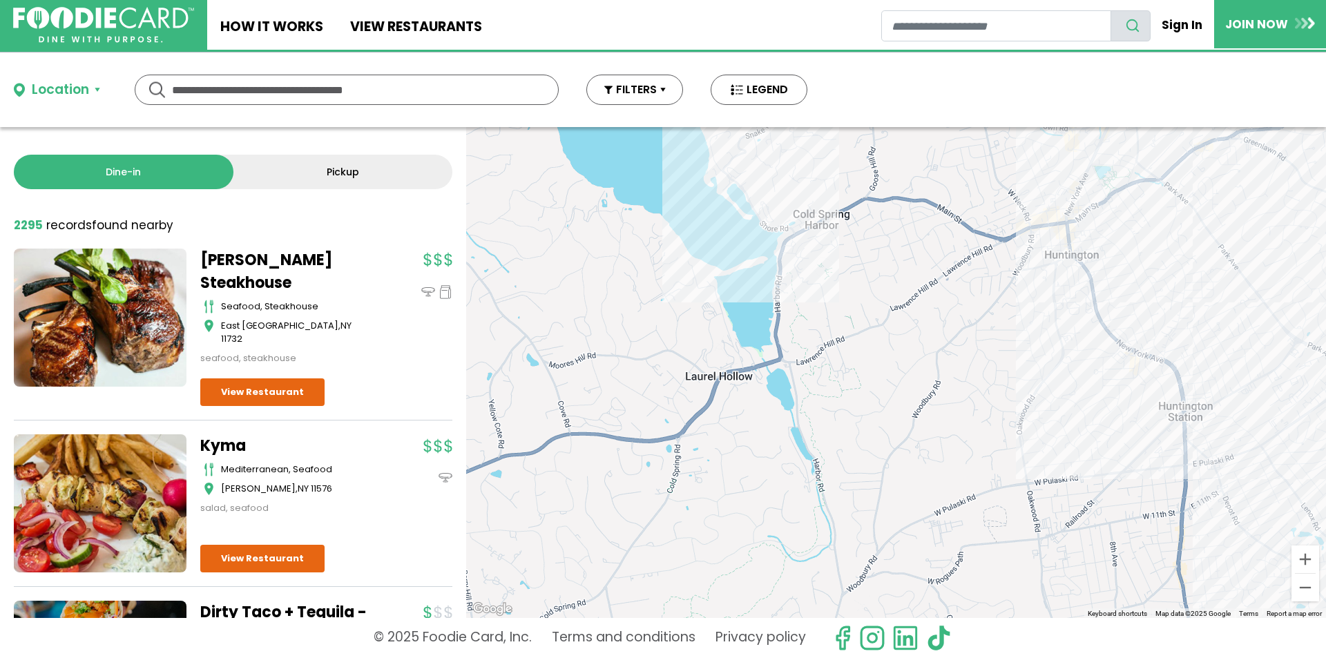
drag, startPoint x: 851, startPoint y: 469, endPoint x: 934, endPoint y: 320, distance: 170.7
click at [925, 336] on div at bounding box center [896, 372] width 860 height 491
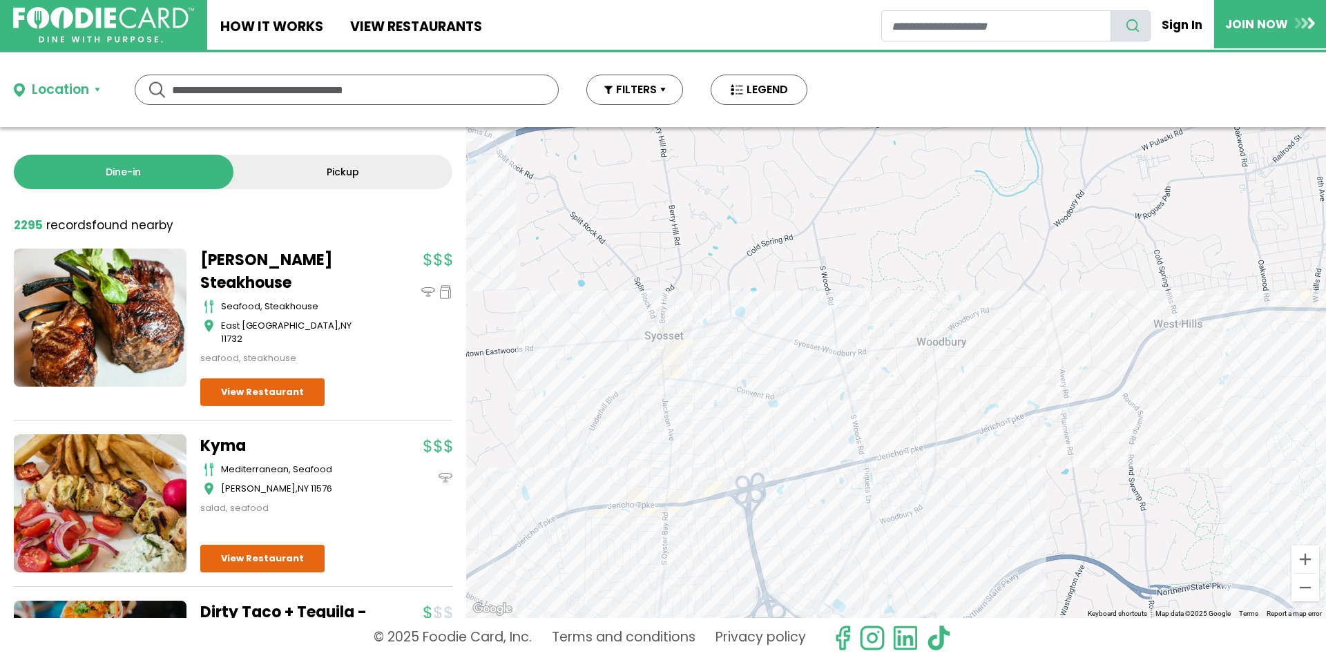
click at [997, 325] on div at bounding box center [896, 372] width 860 height 491
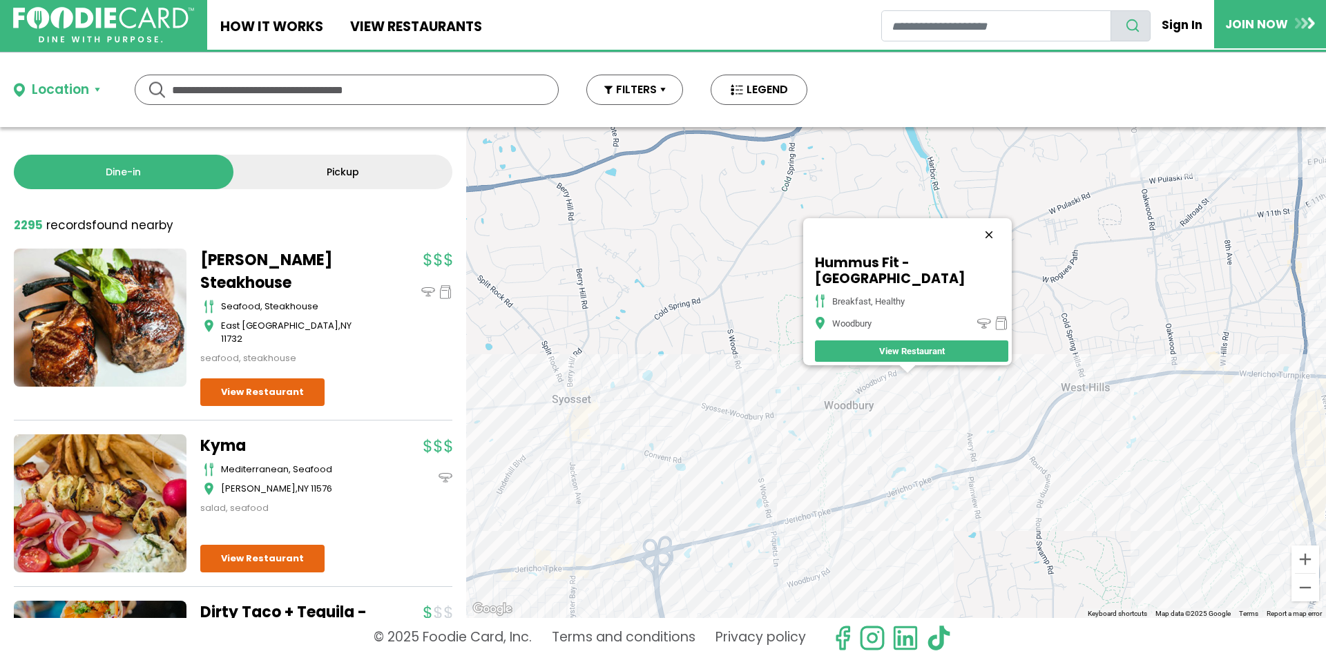
click at [979, 245] on button "Close" at bounding box center [989, 234] width 33 height 33
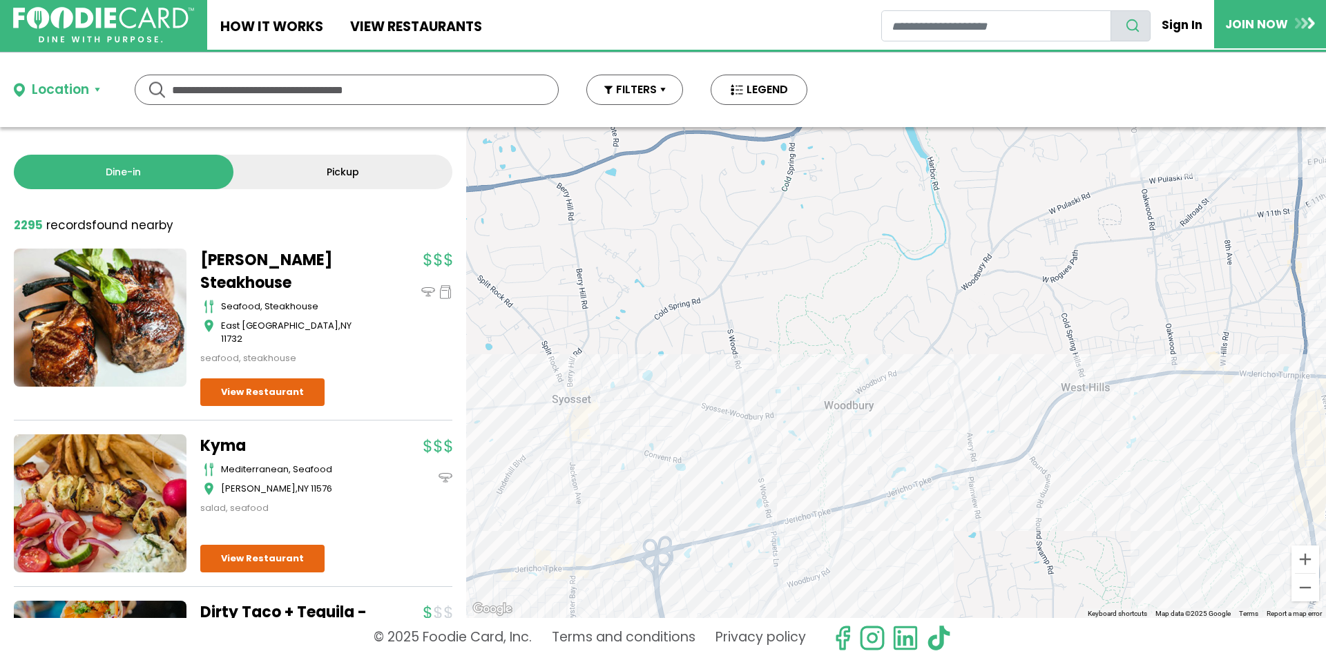
click at [1008, 411] on div at bounding box center [896, 372] width 860 height 491
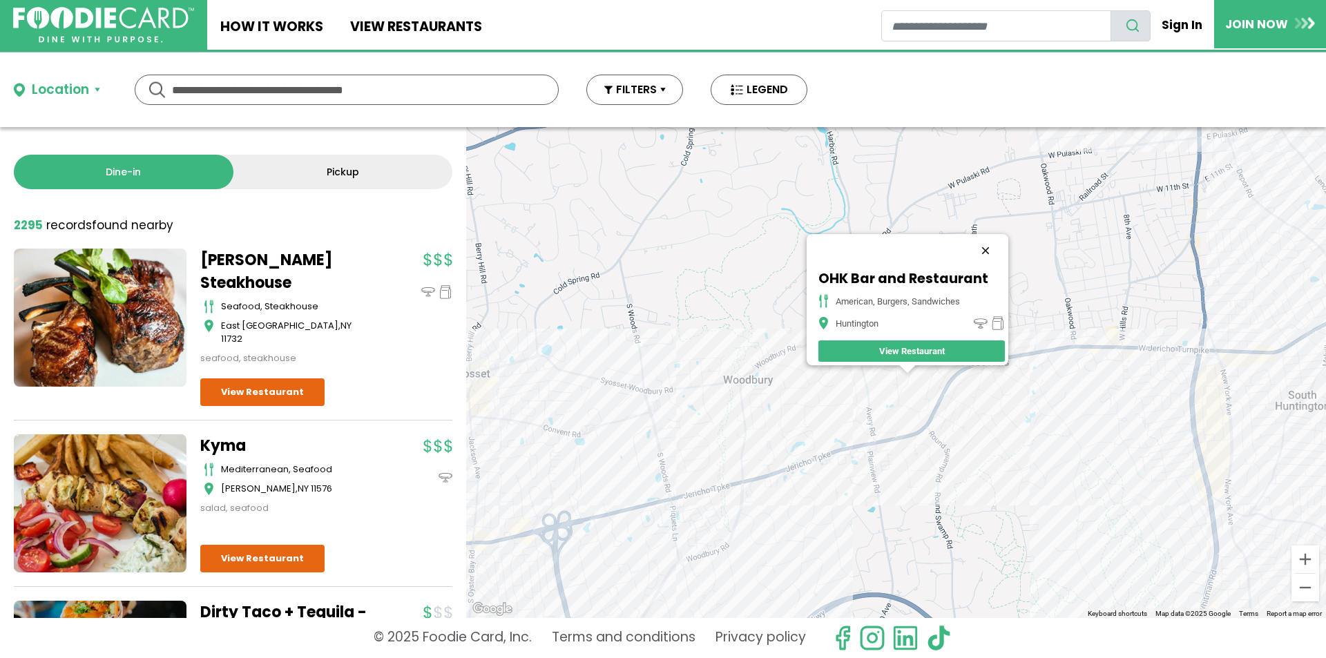
click at [992, 238] on button "Close" at bounding box center [985, 250] width 33 height 33
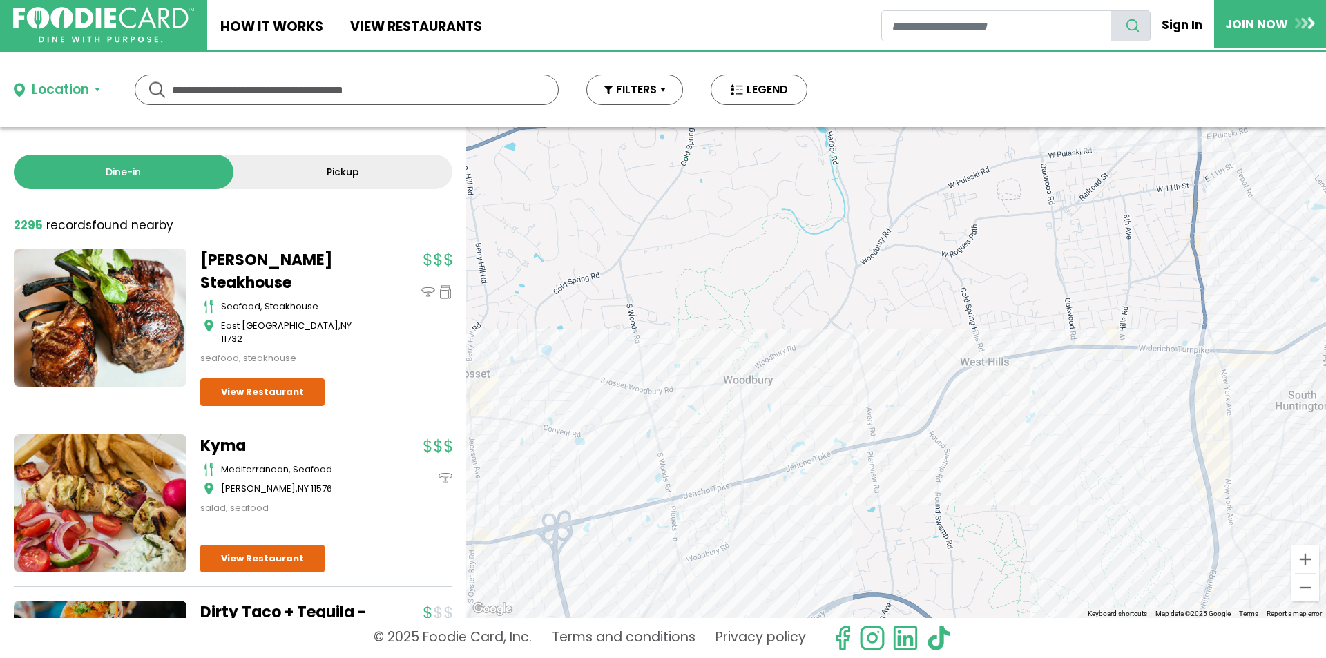
click at [761, 495] on div at bounding box center [896, 372] width 860 height 491
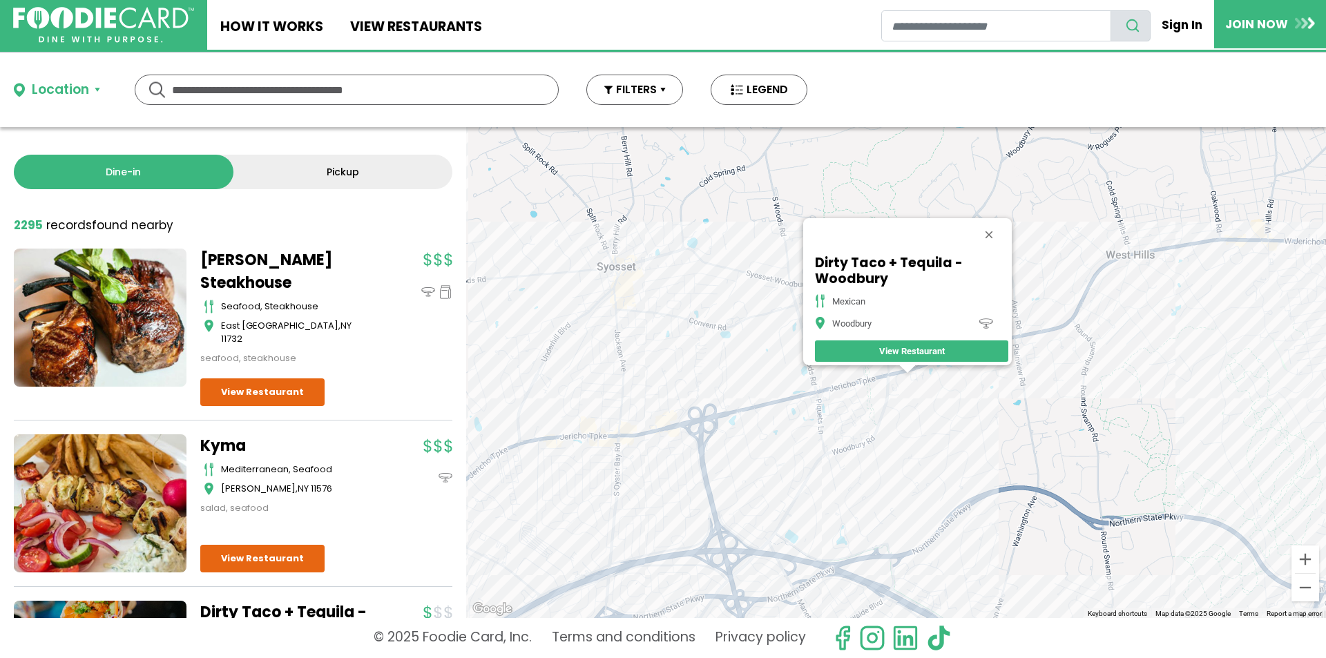
click at [854, 392] on div "Dirty Taco + Tequila - Woodbury mexican Woodbury View Restaurant" at bounding box center [896, 372] width 860 height 491
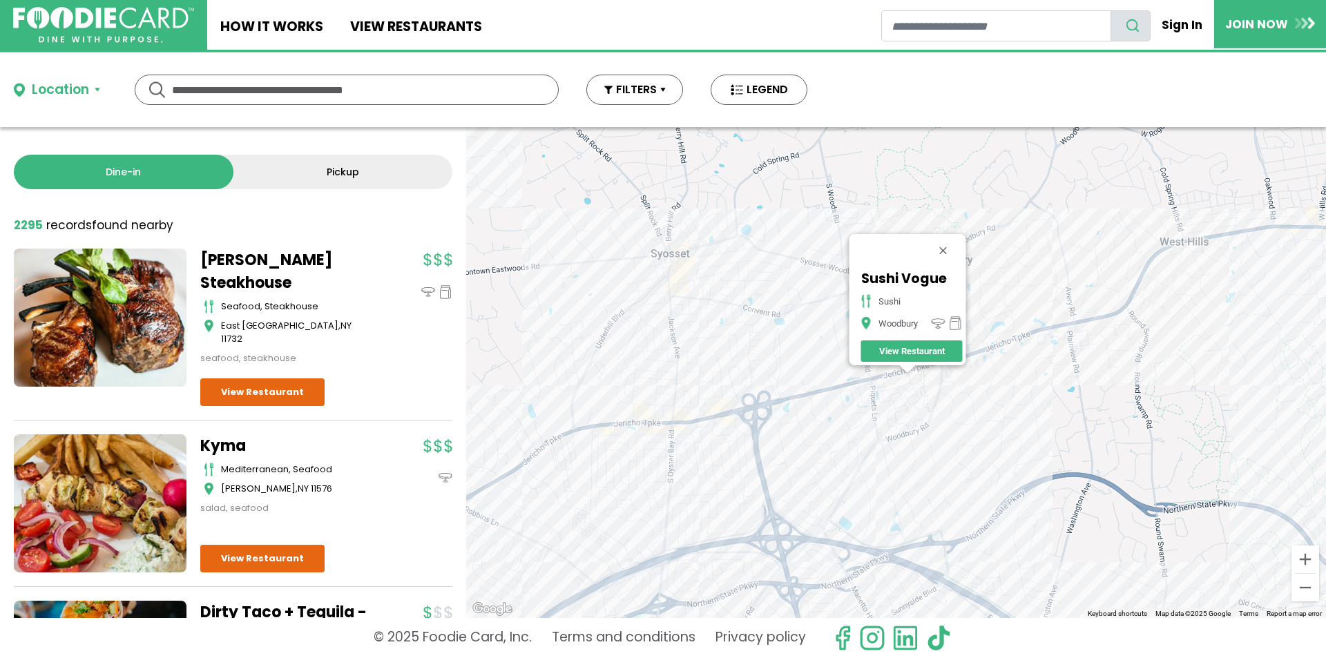
click at [892, 376] on div "Sushi Vogue sushi Woodbury View Restaurant" at bounding box center [896, 372] width 860 height 491
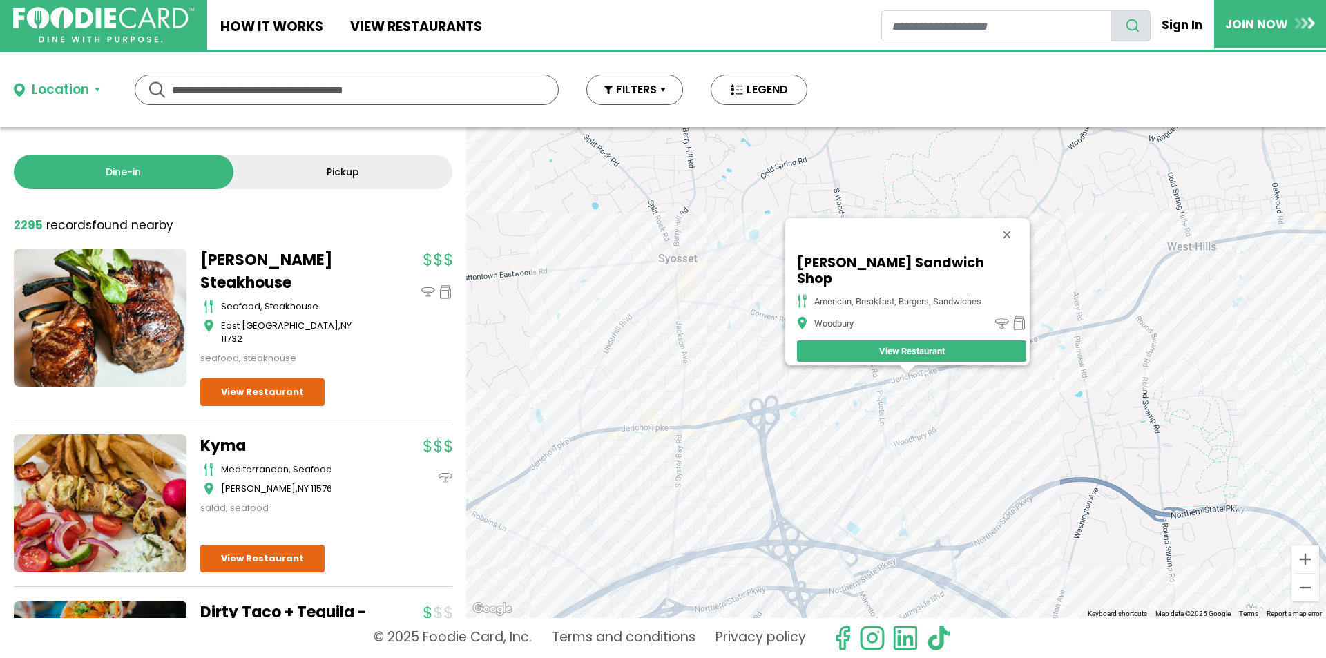
click at [890, 373] on div "Dugan's Sandwich Shop american, breakfast, burgers, sandwiches Woodbury View Re…" at bounding box center [896, 372] width 860 height 491
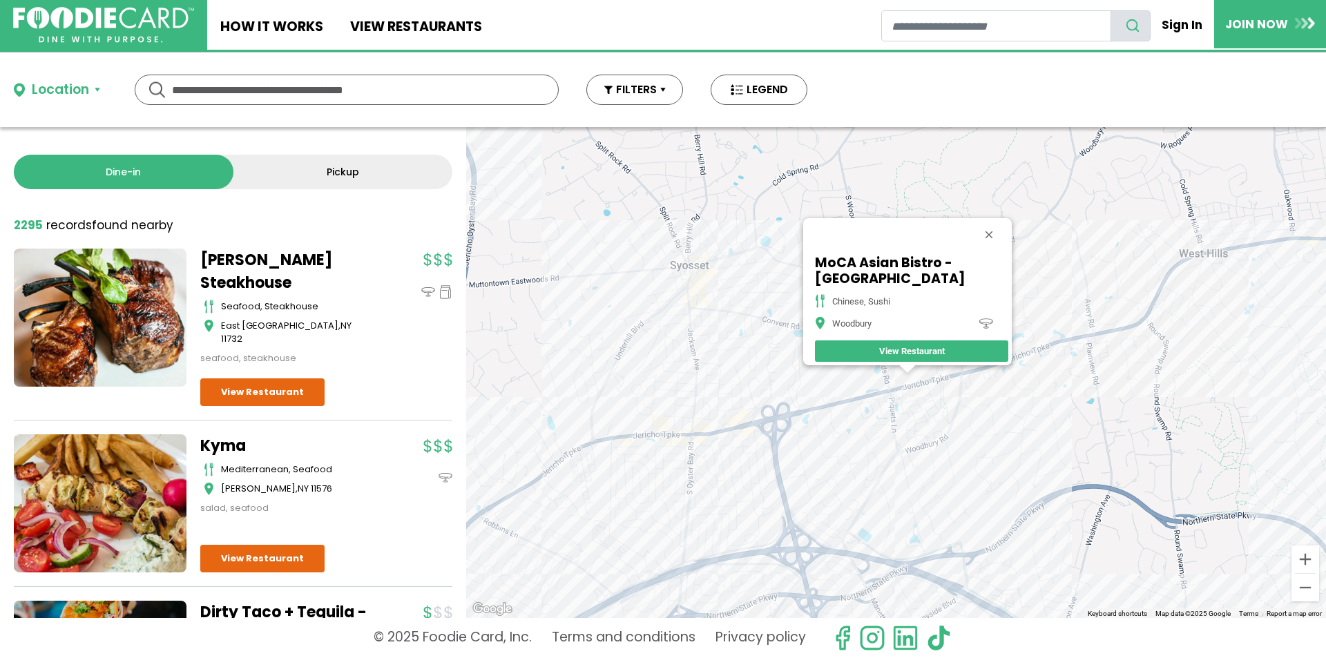
click at [895, 370] on div "MoCA Asian Bistro - Woodbury chinese, sushi Woodbury View Restaurant" at bounding box center [896, 372] width 860 height 491
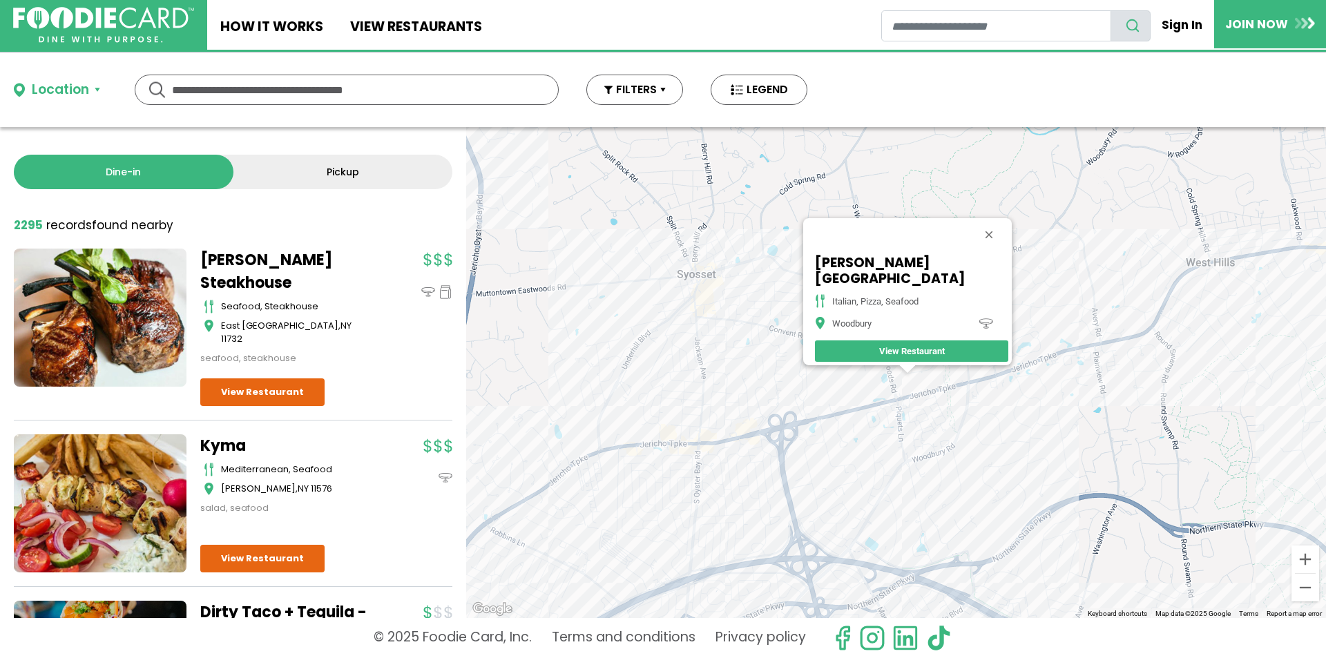
click at [897, 410] on div "Butera's - Woodbury italian, pizza, seafood Woodbury View Restaurant" at bounding box center [896, 372] width 860 height 491
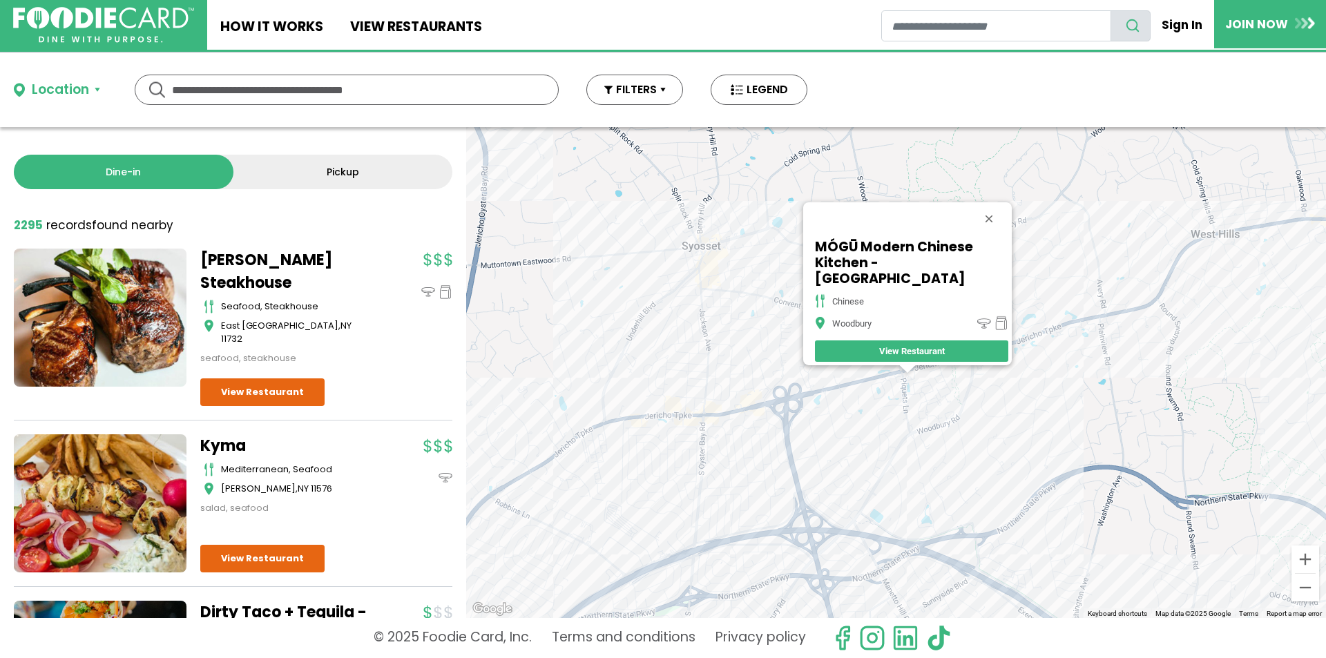
click at [834, 397] on div "MÓGŪ Modern Chinese Kitchen - Woodbury chinese Woodbury View Restaurant" at bounding box center [896, 372] width 860 height 491
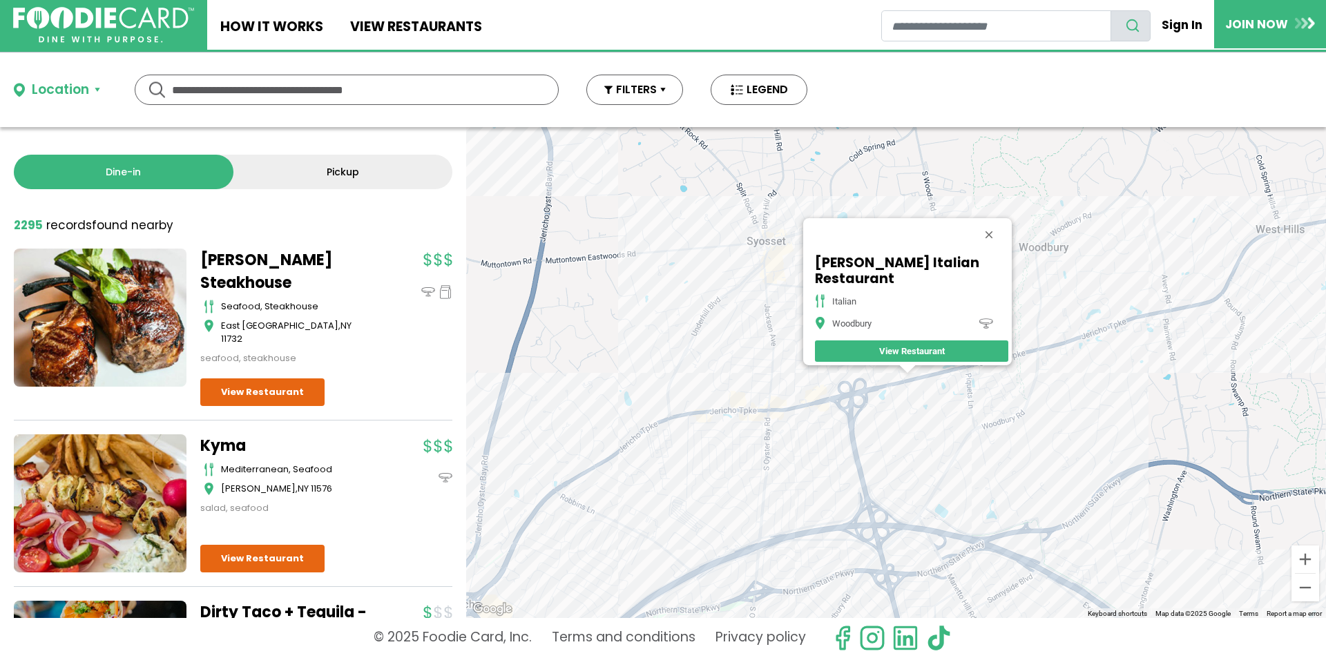
click at [819, 411] on div "Volpe Italian Restaurant Italian Woodbury View Restaurant" at bounding box center [896, 372] width 860 height 491
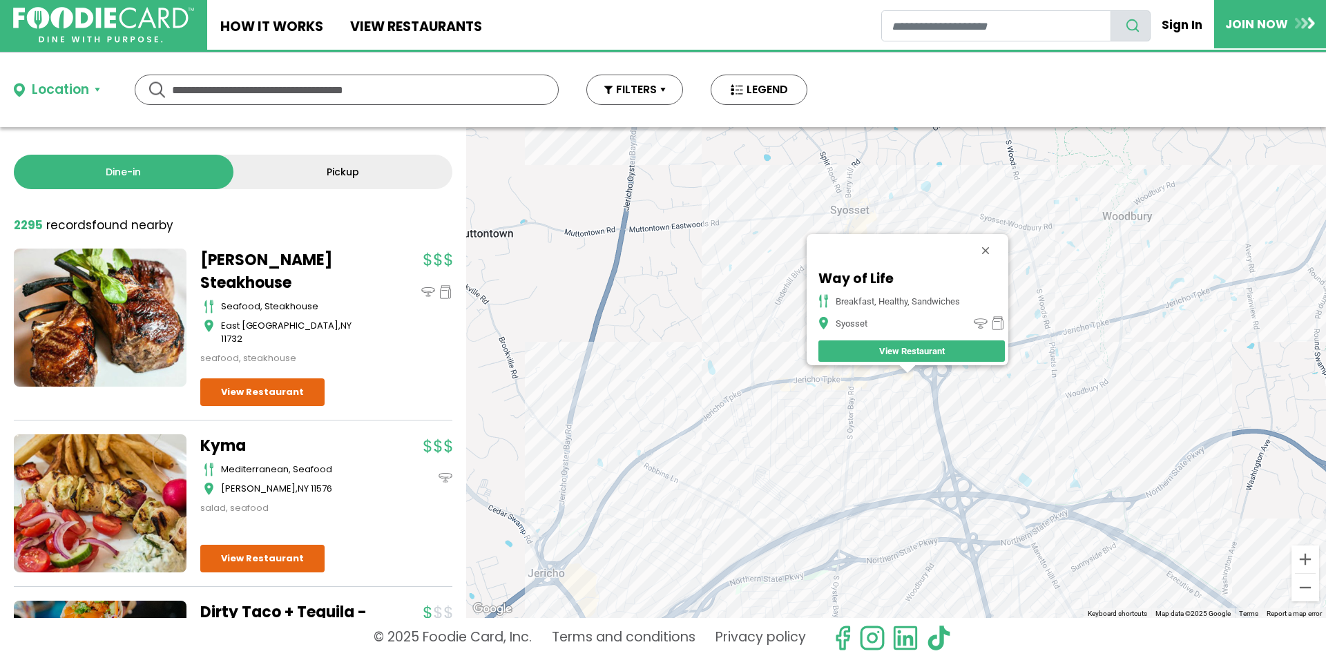
click at [863, 376] on div "Way of Life breakfast, healthy, sandwiches Syosset View Restaurant" at bounding box center [896, 372] width 860 height 491
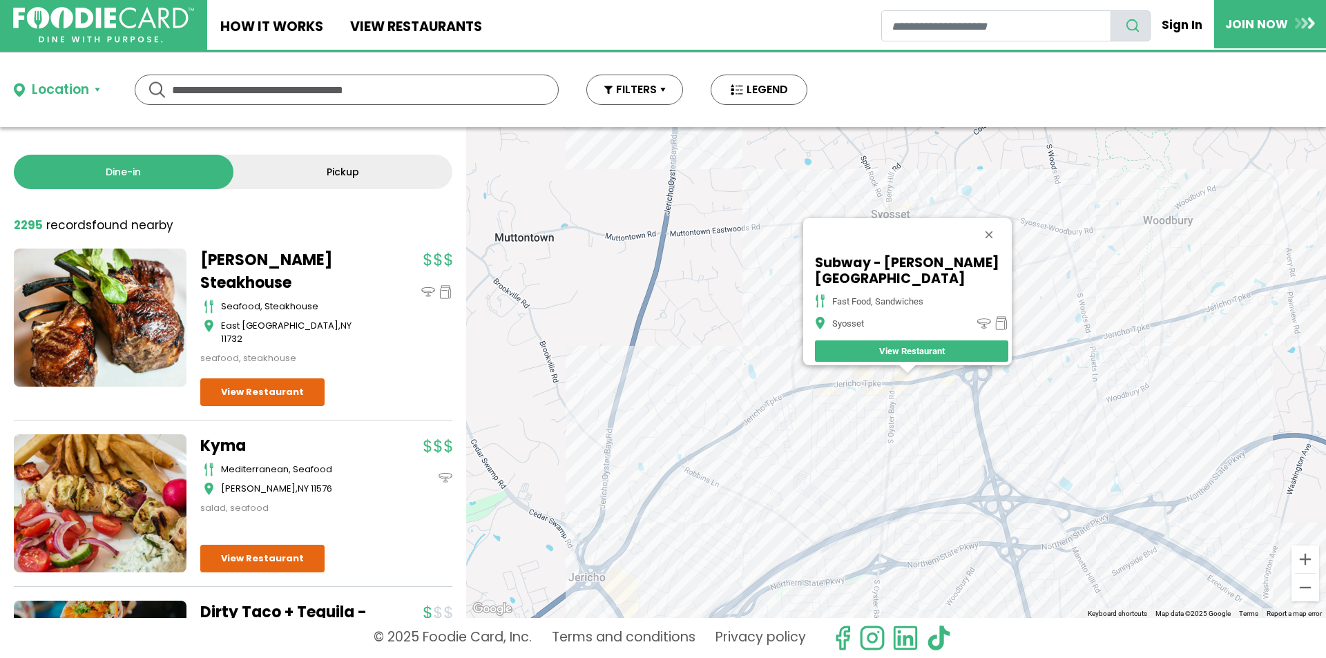
click at [906, 390] on div "Subway - Jackson Ave fast food, sandwiches Syosset View Restaurant" at bounding box center [896, 372] width 860 height 491
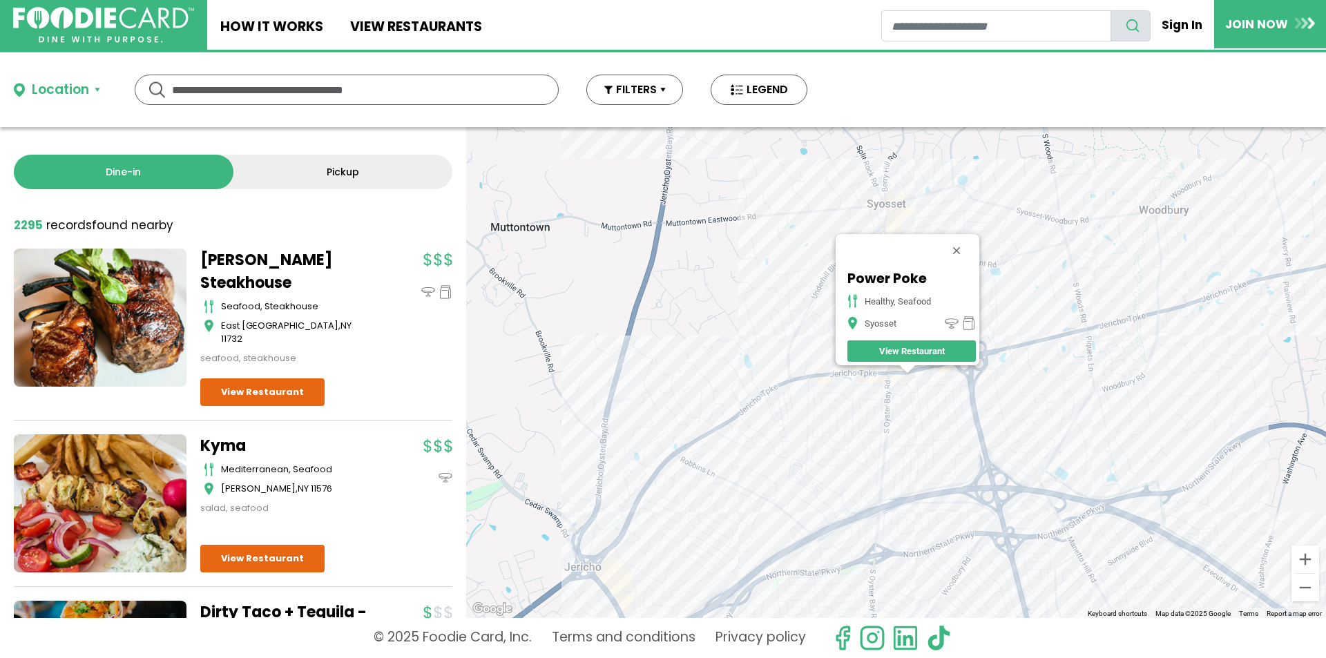
click at [949, 366] on div "Power Poke healthy, seafood Syosset View Restaurant" at bounding box center [896, 372] width 860 height 491
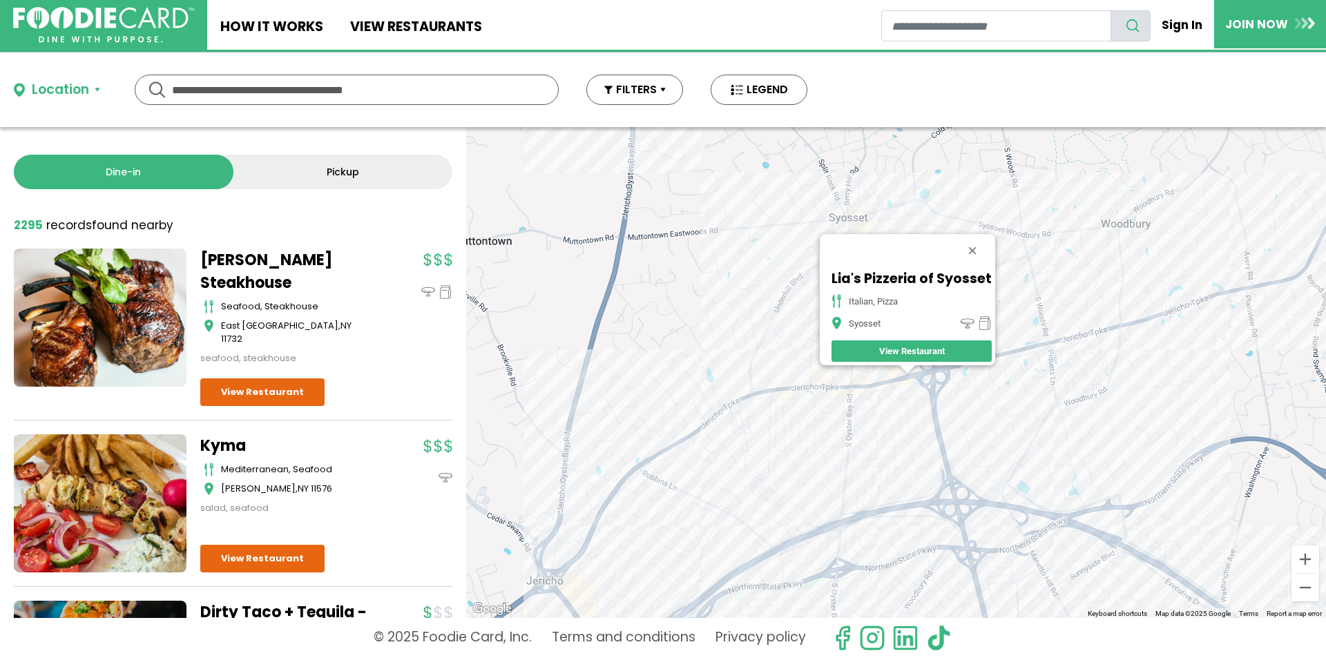
click at [827, 390] on div "Lia's Pizzeria of Syosset italian, pizza Syosset View Restaurant" at bounding box center [896, 372] width 860 height 491
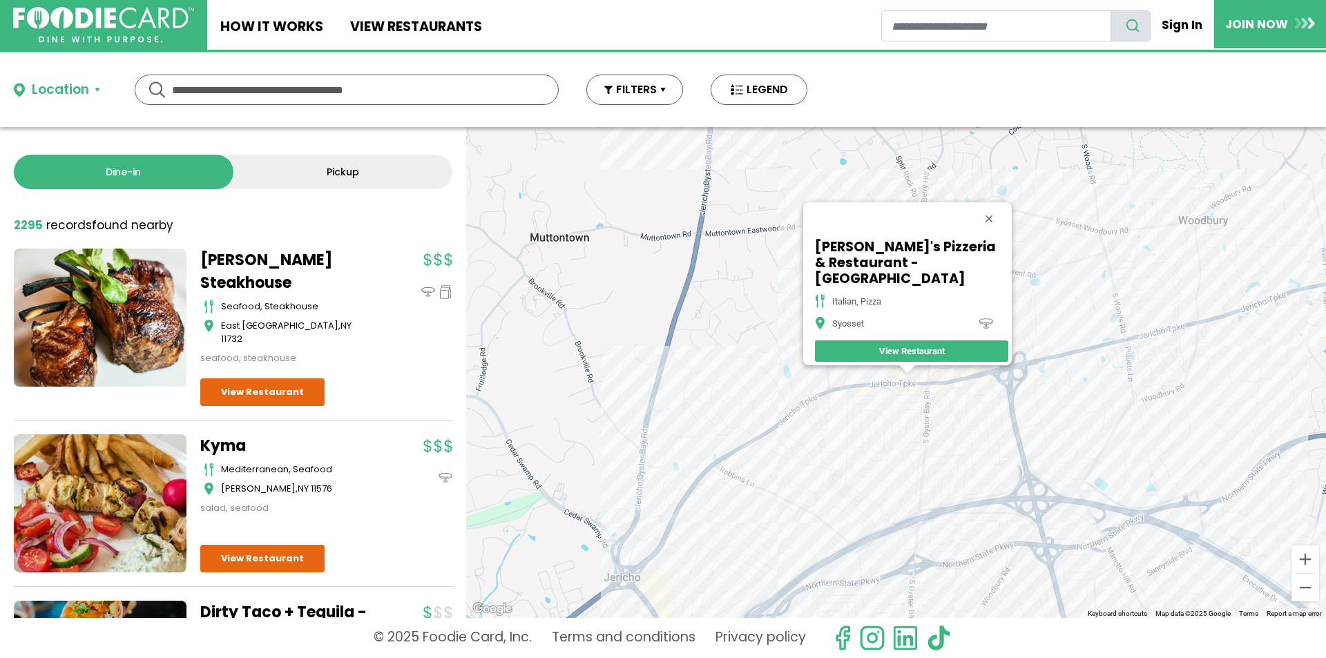
click at [863, 397] on div "Phil's Pizzeria & Restaurant - Syosset italian, pizza Syosset View Restaurant" at bounding box center [896, 372] width 860 height 491
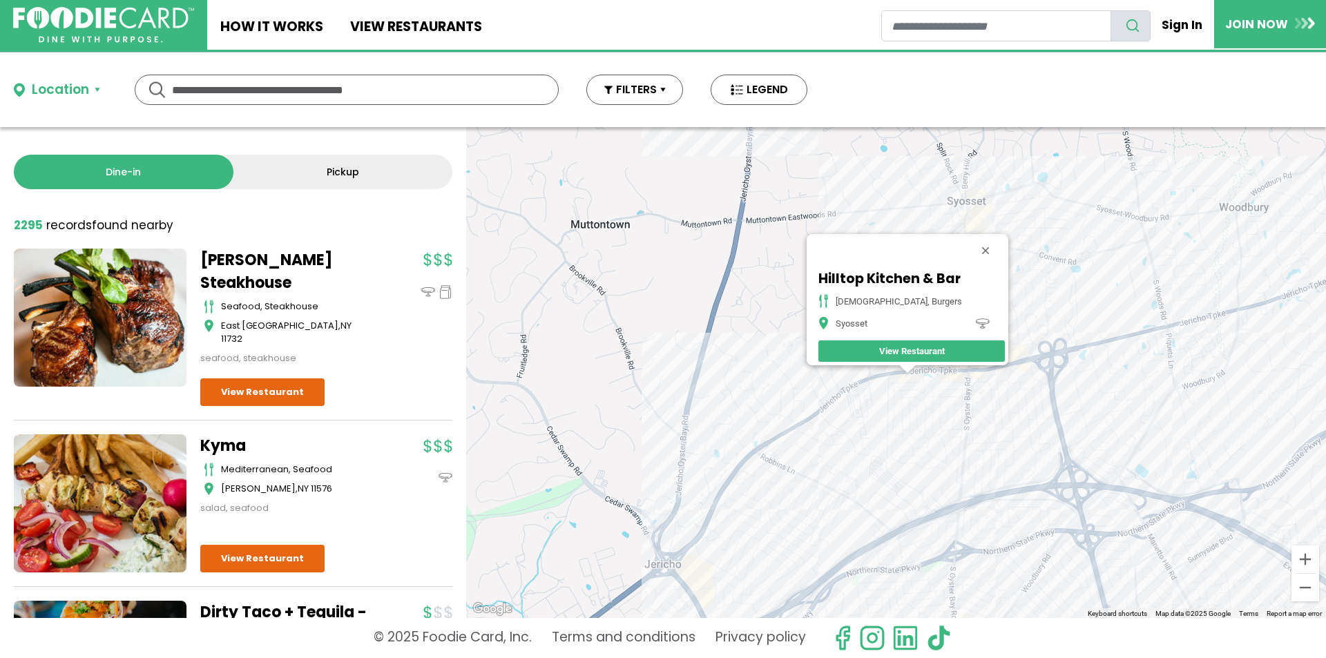
click at [919, 390] on div "Hilltop Kitchen & Bar american, burgers Syosset View Restaurant" at bounding box center [896, 372] width 860 height 491
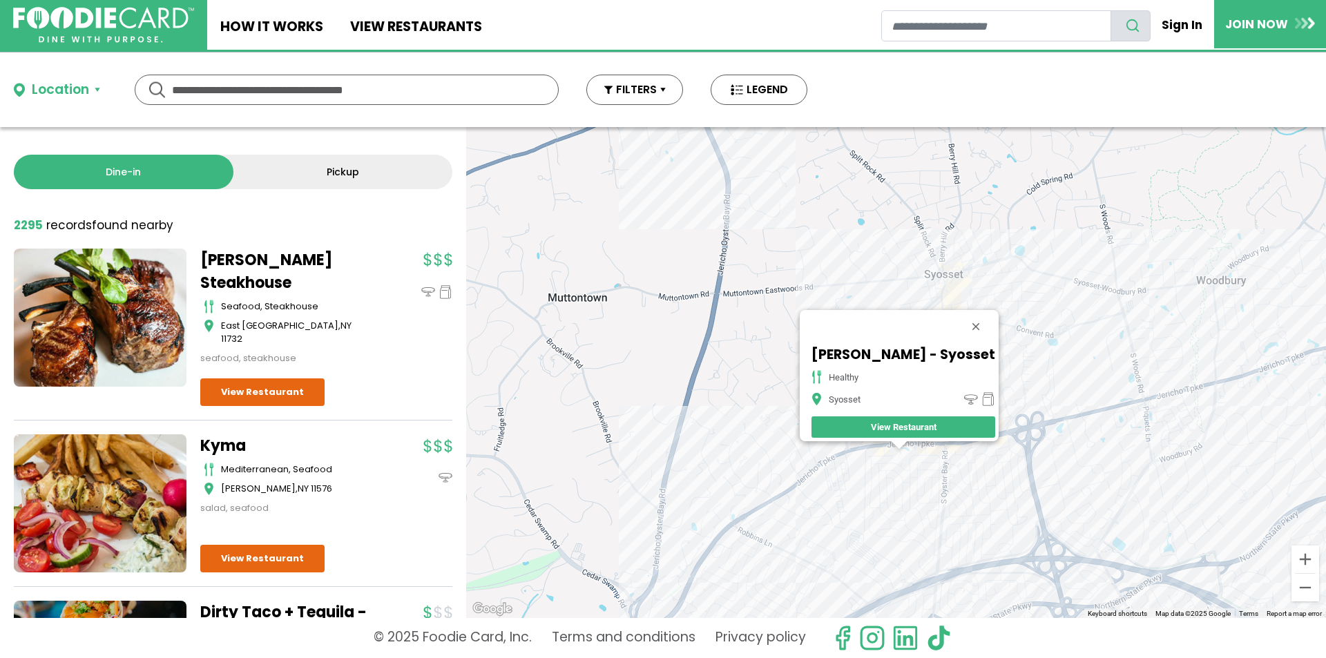
drag, startPoint x: 1001, startPoint y: 312, endPoint x: 992, endPoint y: 395, distance: 84.1
click at [992, 395] on div "SoBol - Syosset healthy Syosset View Restaurant" at bounding box center [896, 372] width 860 height 491
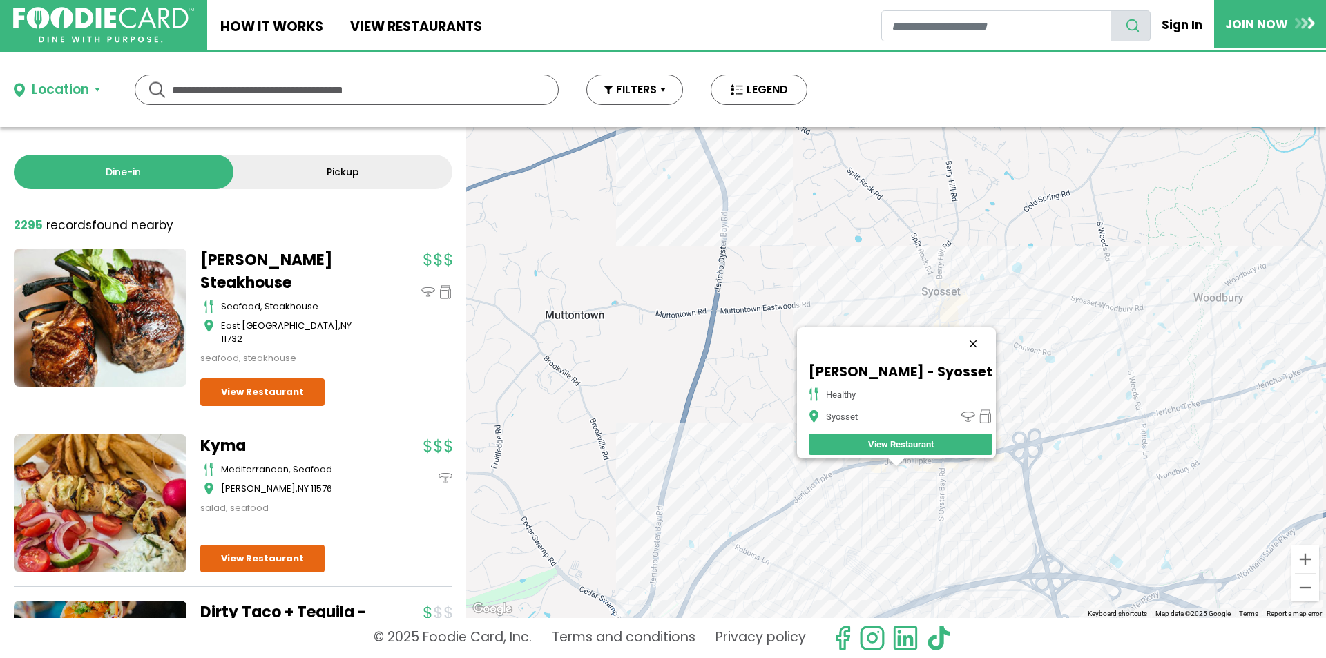
click at [957, 336] on button "Close" at bounding box center [973, 343] width 33 height 33
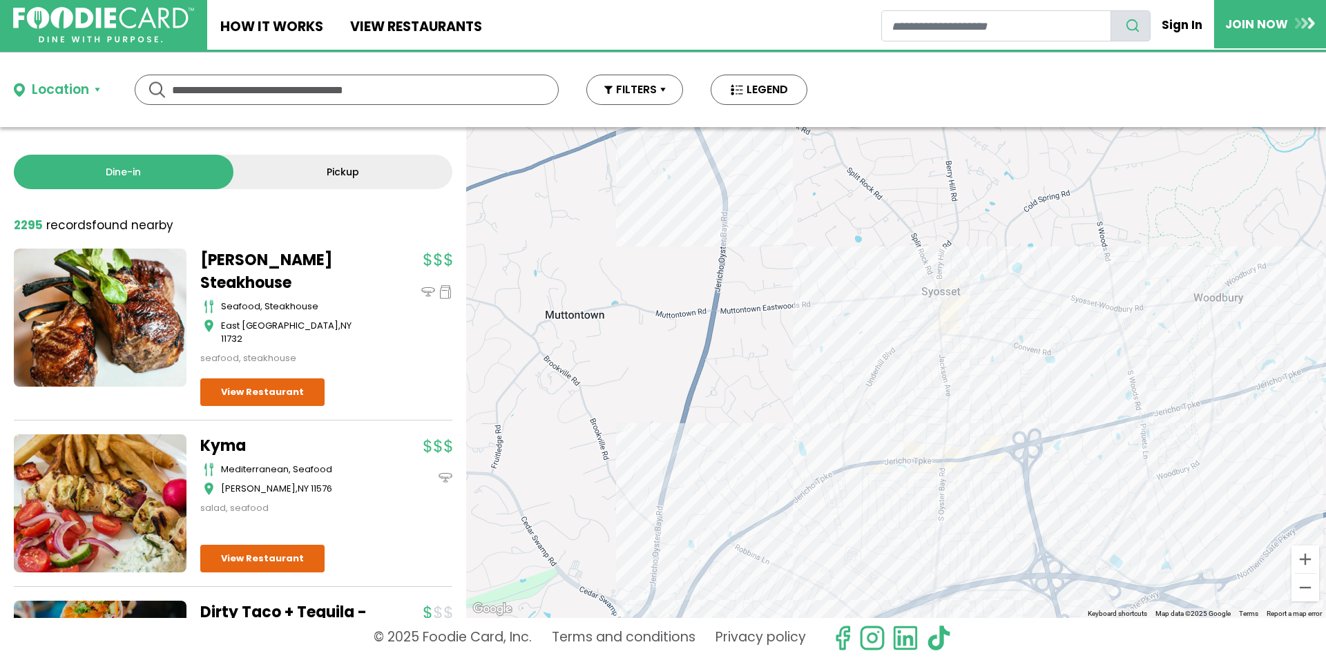
click at [949, 340] on div at bounding box center [896, 372] width 860 height 491
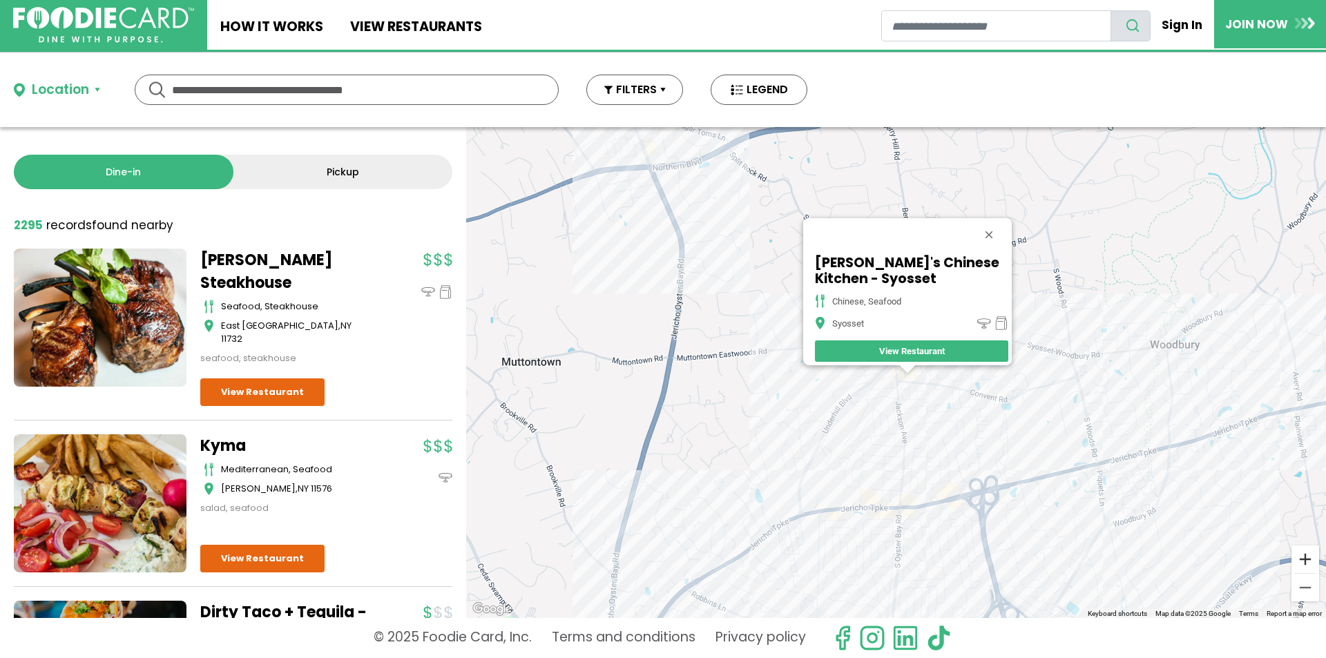
click at [1308, 560] on button "Zoom in" at bounding box center [1306, 560] width 28 height 28
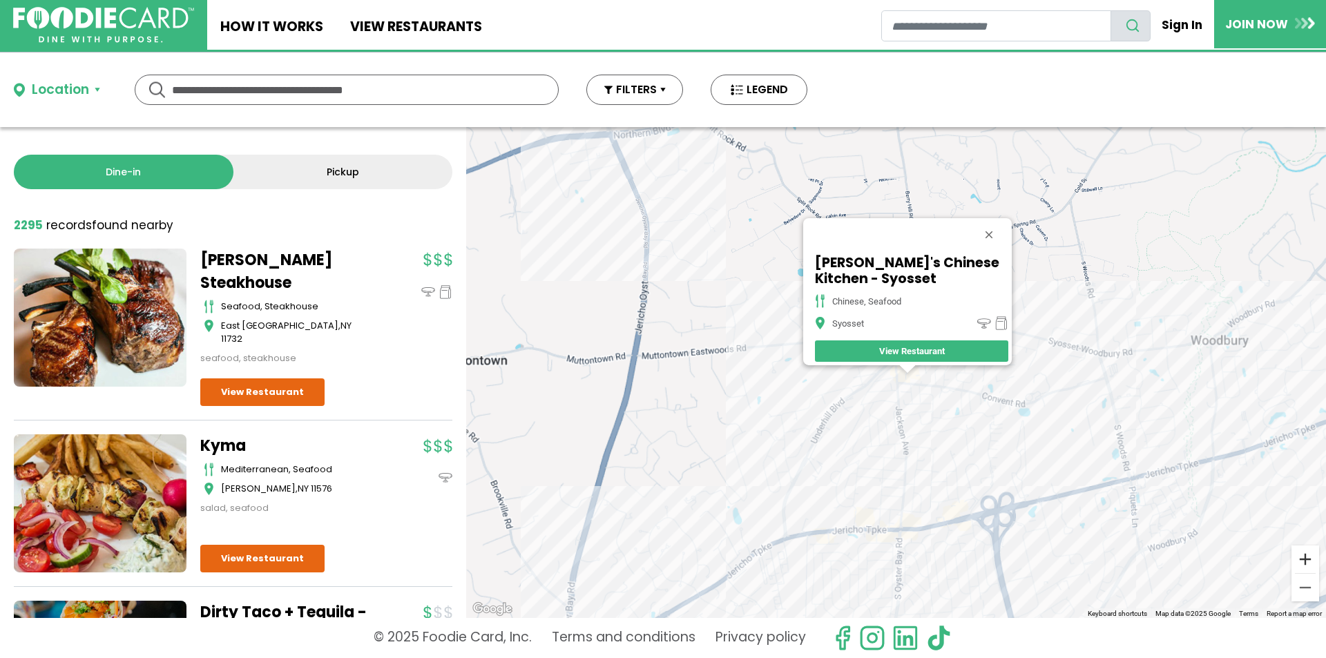
click at [1307, 559] on button "Zoom in" at bounding box center [1306, 560] width 28 height 28
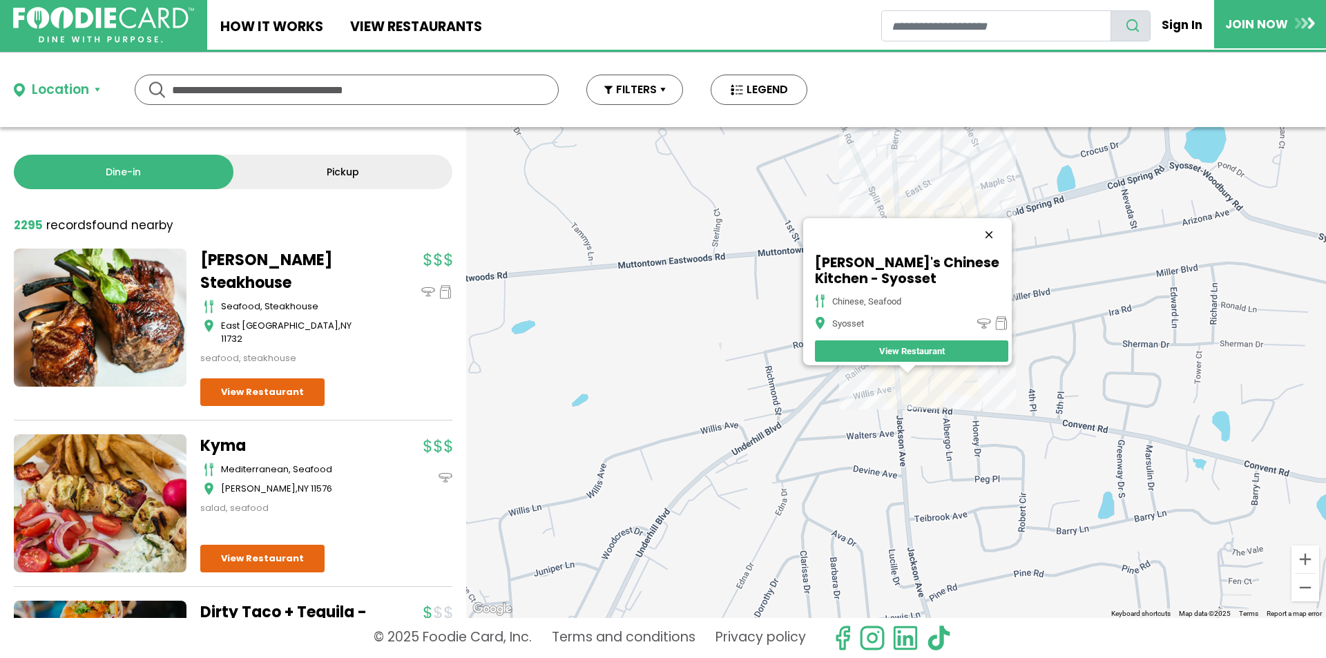
click at [997, 222] on button "Close" at bounding box center [989, 234] width 33 height 33
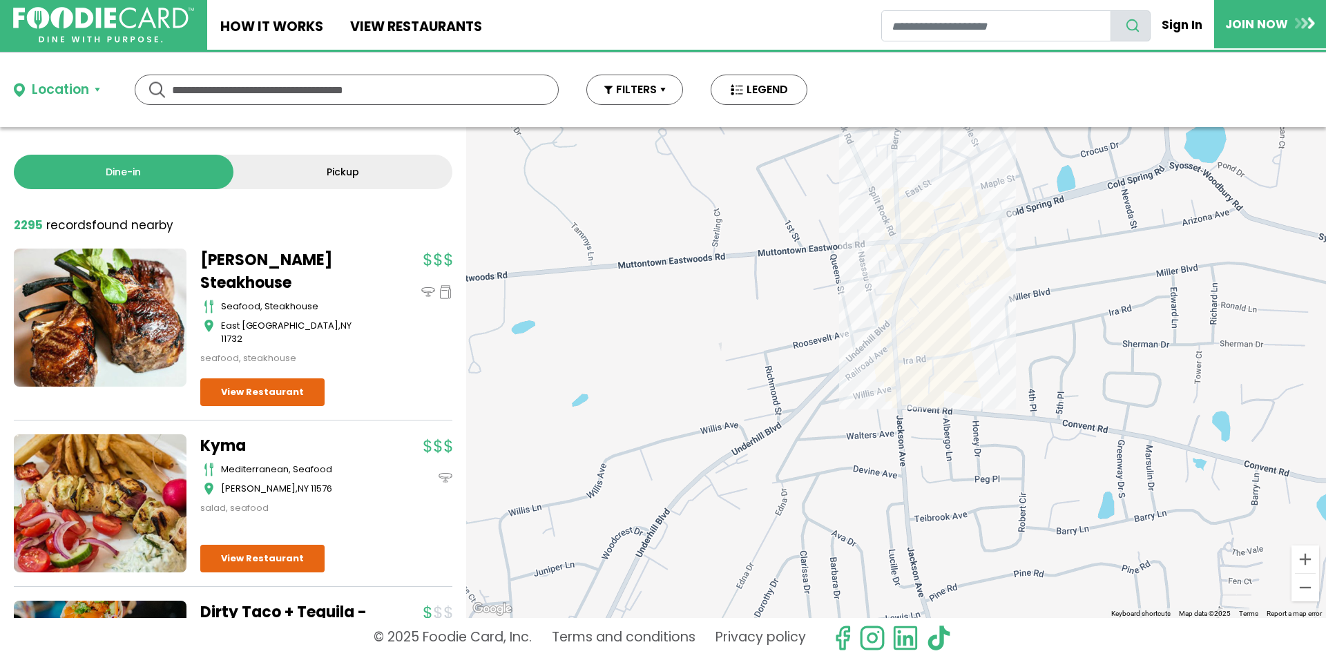
click at [894, 376] on div at bounding box center [896, 372] width 860 height 491
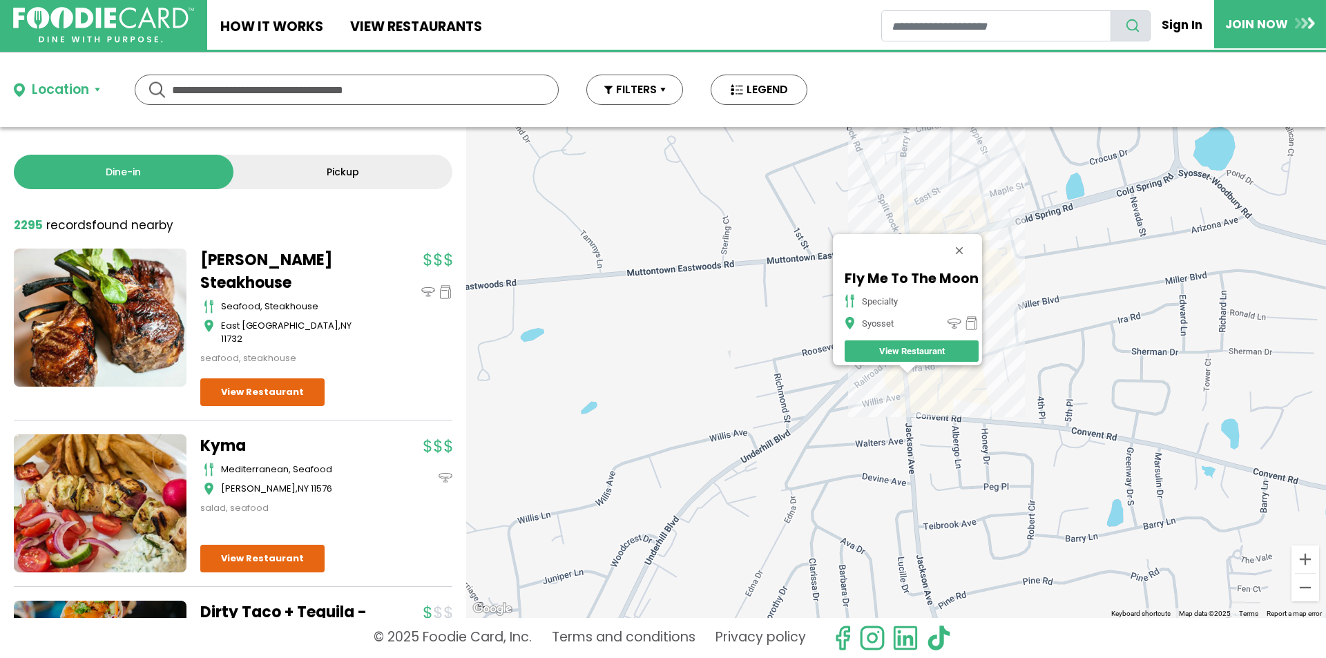
click at [918, 370] on div "Fly Me To The Moon specialty Syosset View Restaurant" at bounding box center [896, 372] width 860 height 491
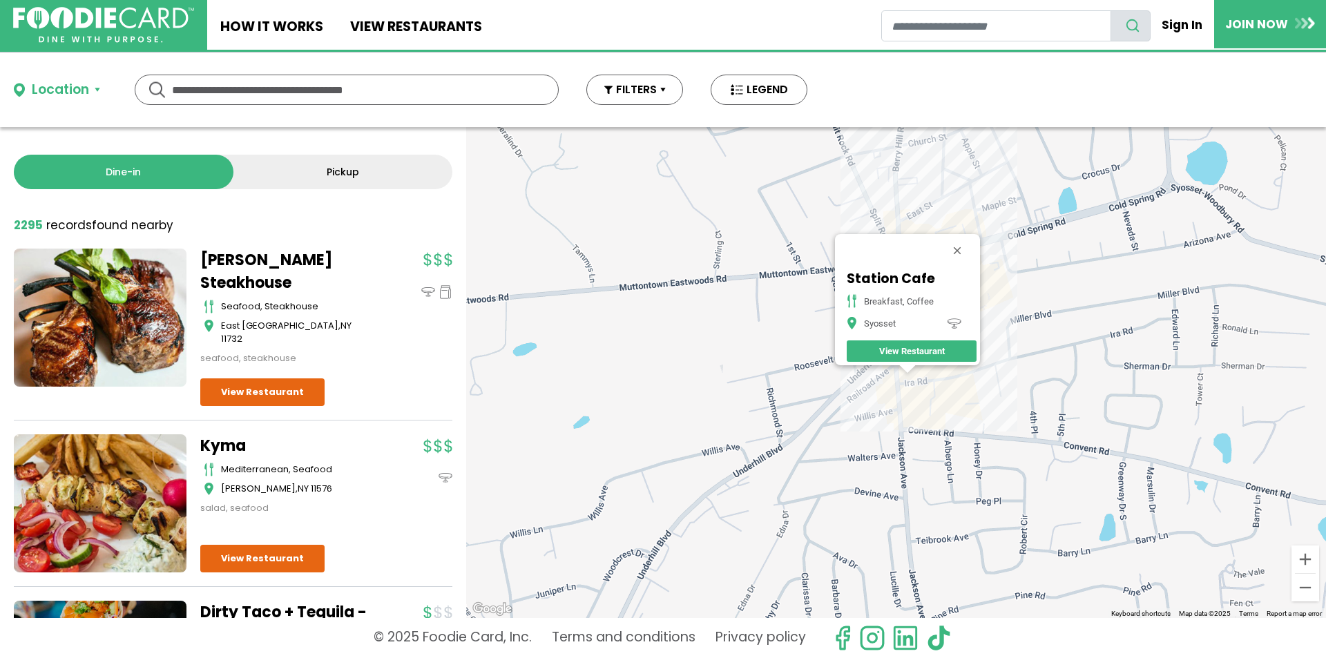
click at [946, 392] on div "Station Cafe breakfast, coffee Syosset View Restaurant" at bounding box center [896, 372] width 860 height 491
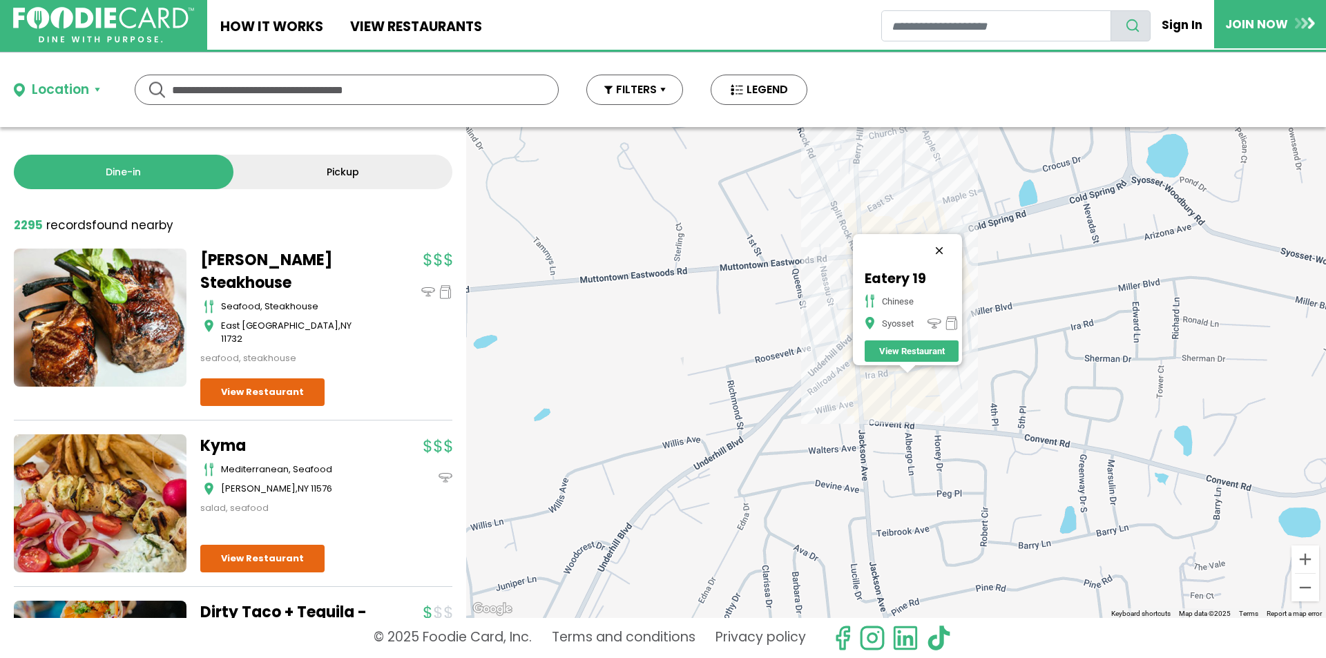
click at [946, 240] on button "Close" at bounding box center [939, 250] width 33 height 33
click at [871, 223] on div at bounding box center [896, 372] width 860 height 491
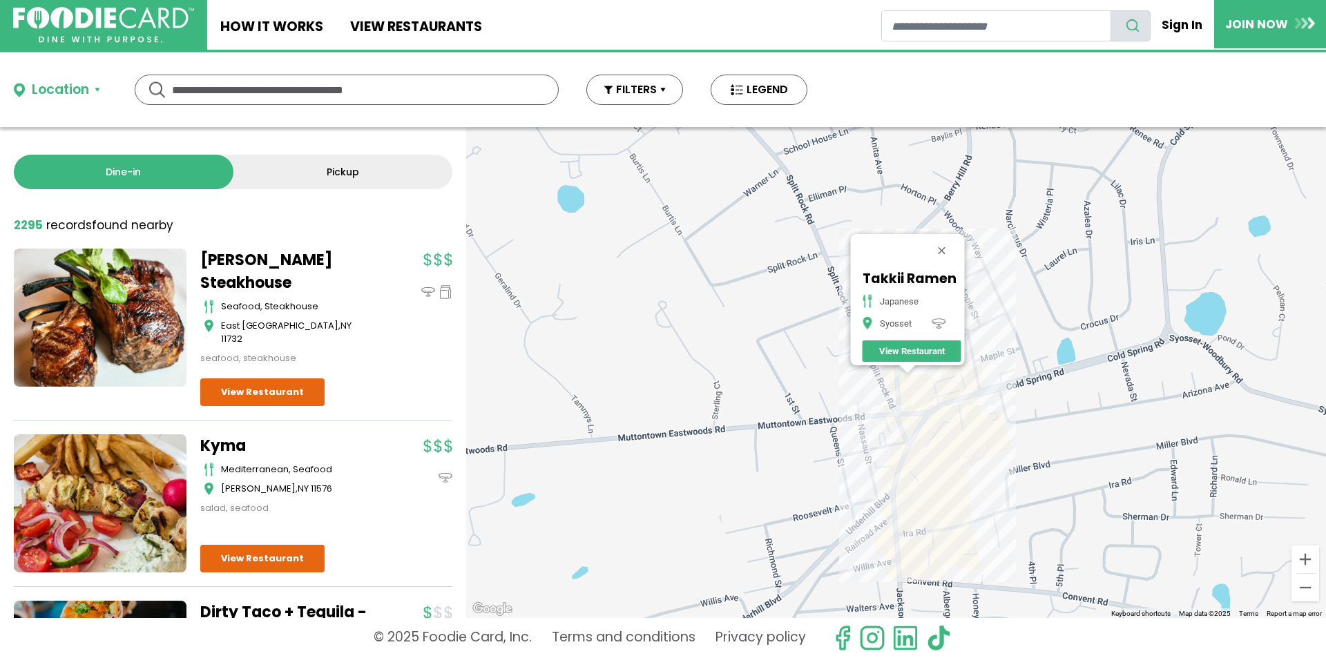
click at [903, 389] on div "Takkii Ramen japanese Syosset View Restaurant" at bounding box center [896, 372] width 860 height 491
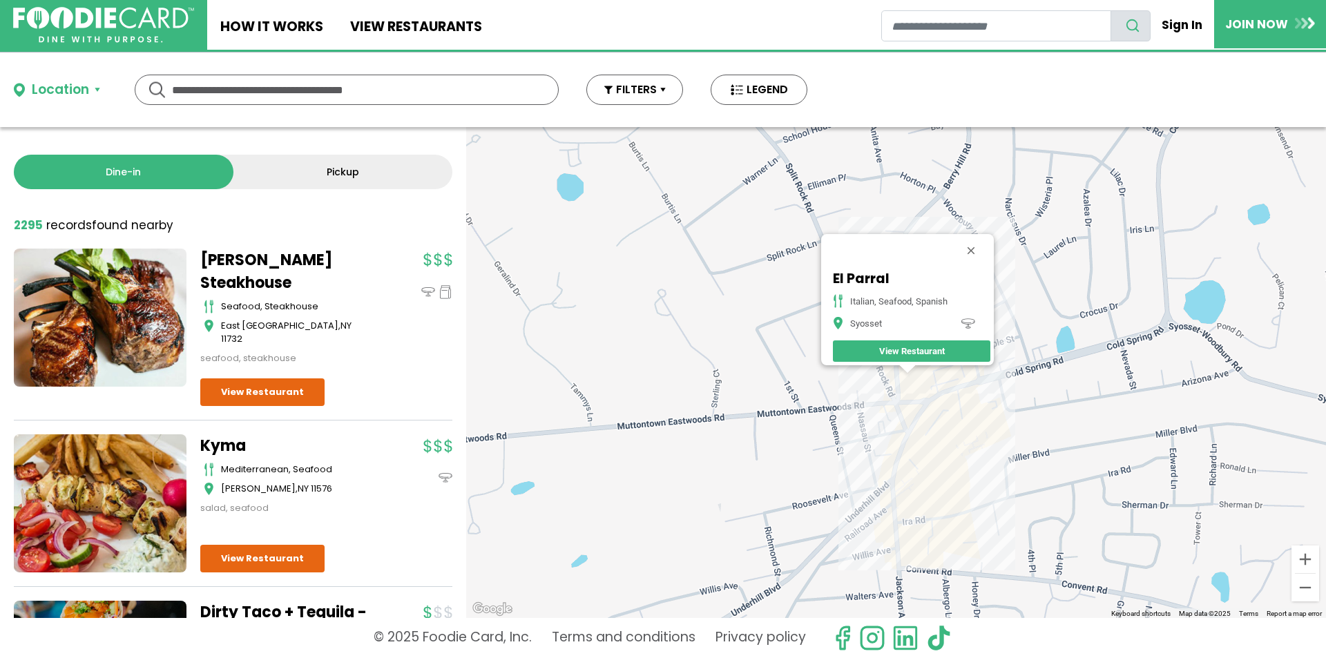
click at [907, 387] on div "El Parral italian, seafood, spanish Syosset View Restaurant" at bounding box center [896, 372] width 860 height 491
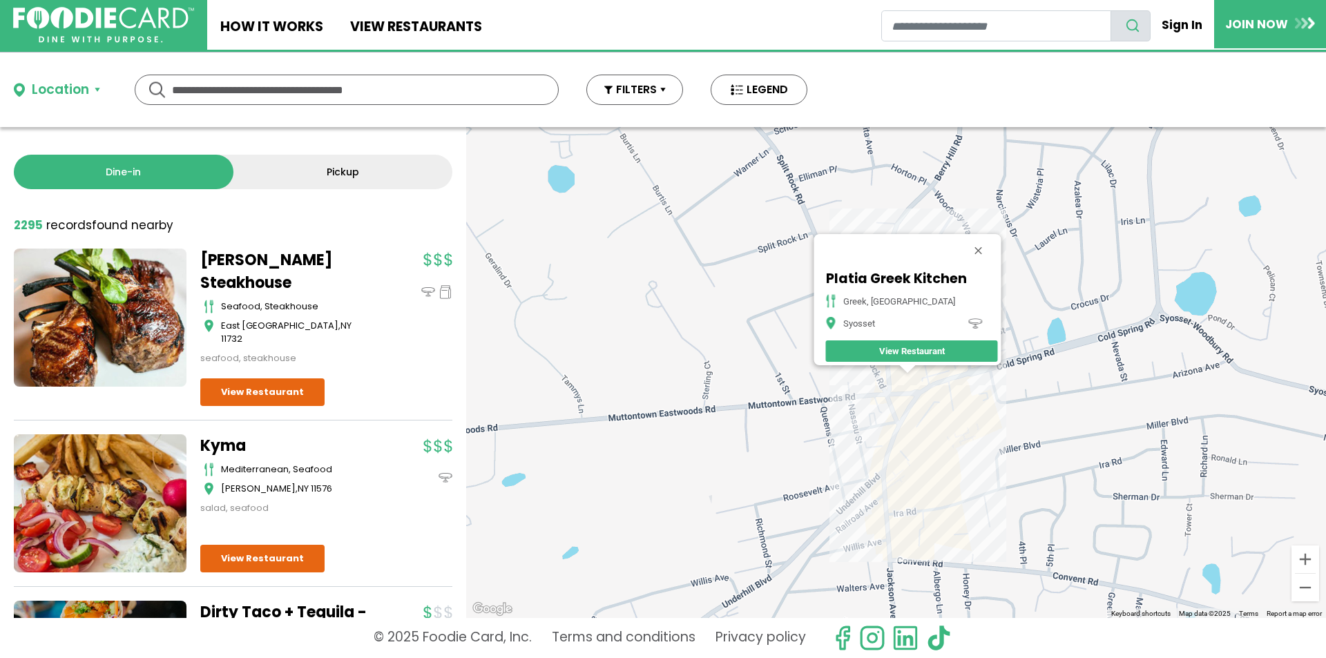
click at [896, 379] on div "Platia Greek Kitchen greek, mediterranean Syosset View Restaurant" at bounding box center [896, 372] width 860 height 491
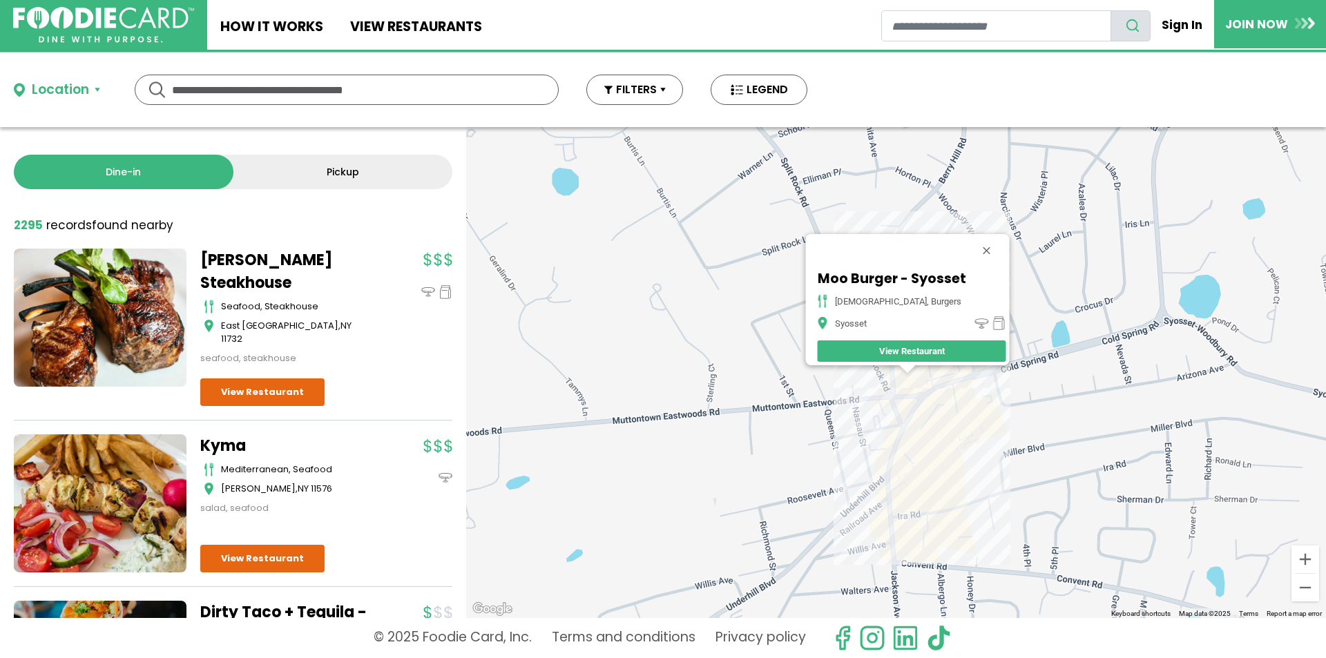
click at [906, 423] on div "Moo Burger - Syosset american, burgers Syosset View Restaurant" at bounding box center [896, 372] width 860 height 491
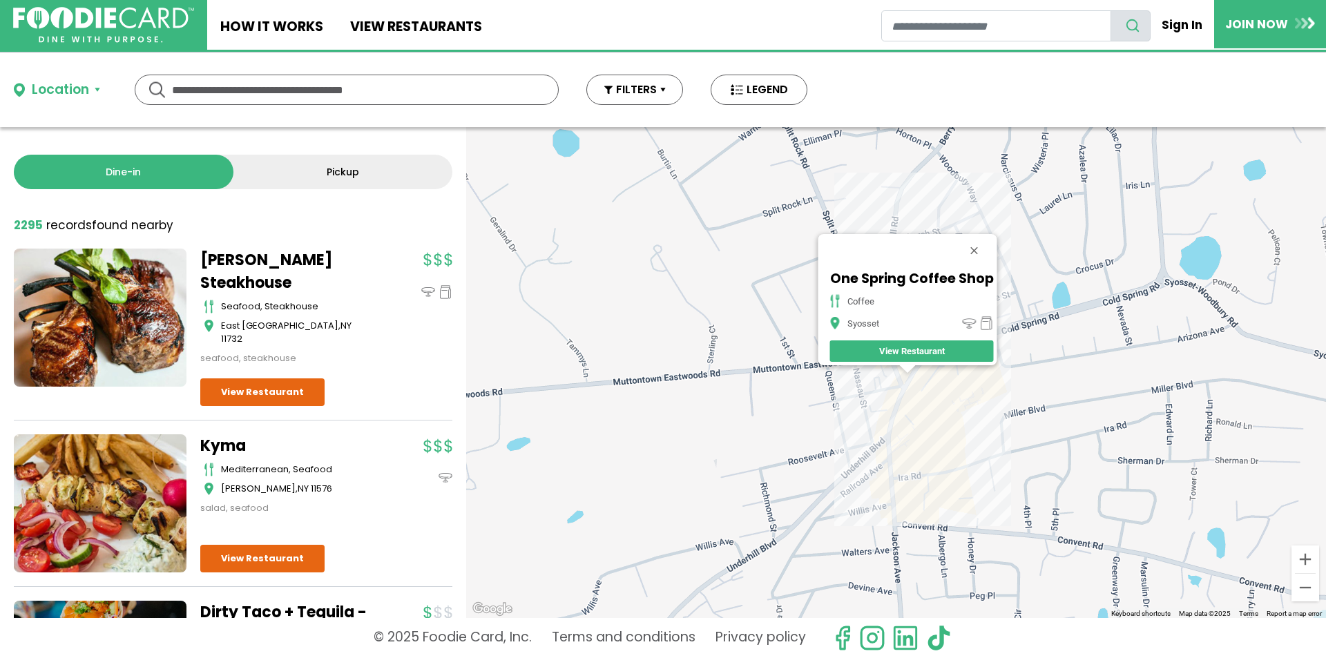
click at [911, 419] on div "One Spring Coffee Shop coffee Syosset View Restaurant" at bounding box center [896, 372] width 860 height 491
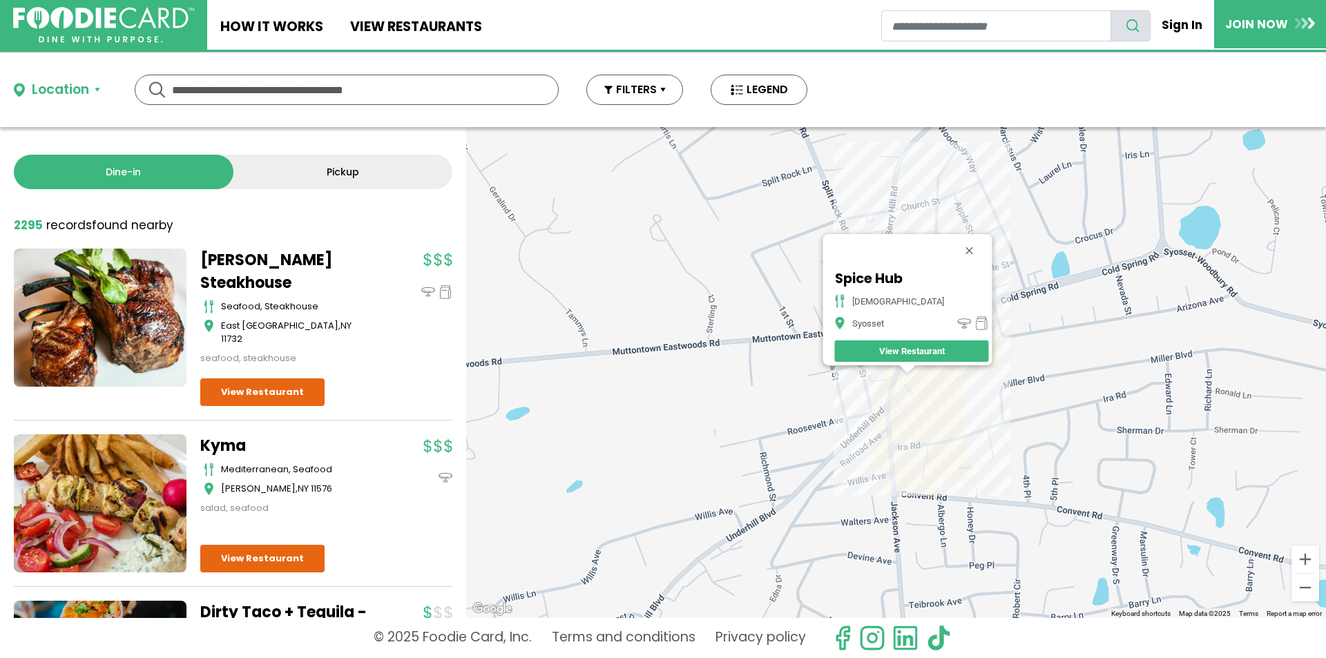
click at [942, 459] on div "Spice Hub indian Syosset View Restaurant" at bounding box center [896, 372] width 860 height 491
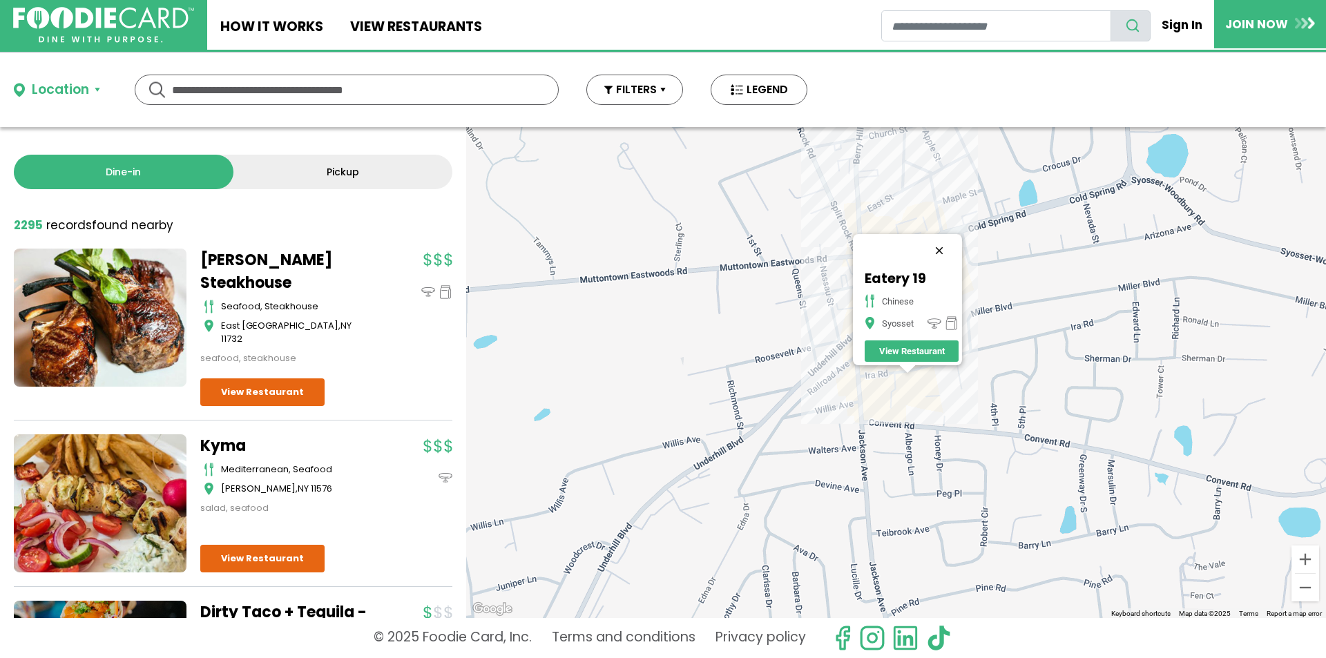
click at [946, 243] on button "Close" at bounding box center [939, 250] width 33 height 33
click at [1306, 589] on button "Zoom out" at bounding box center [1306, 588] width 28 height 28
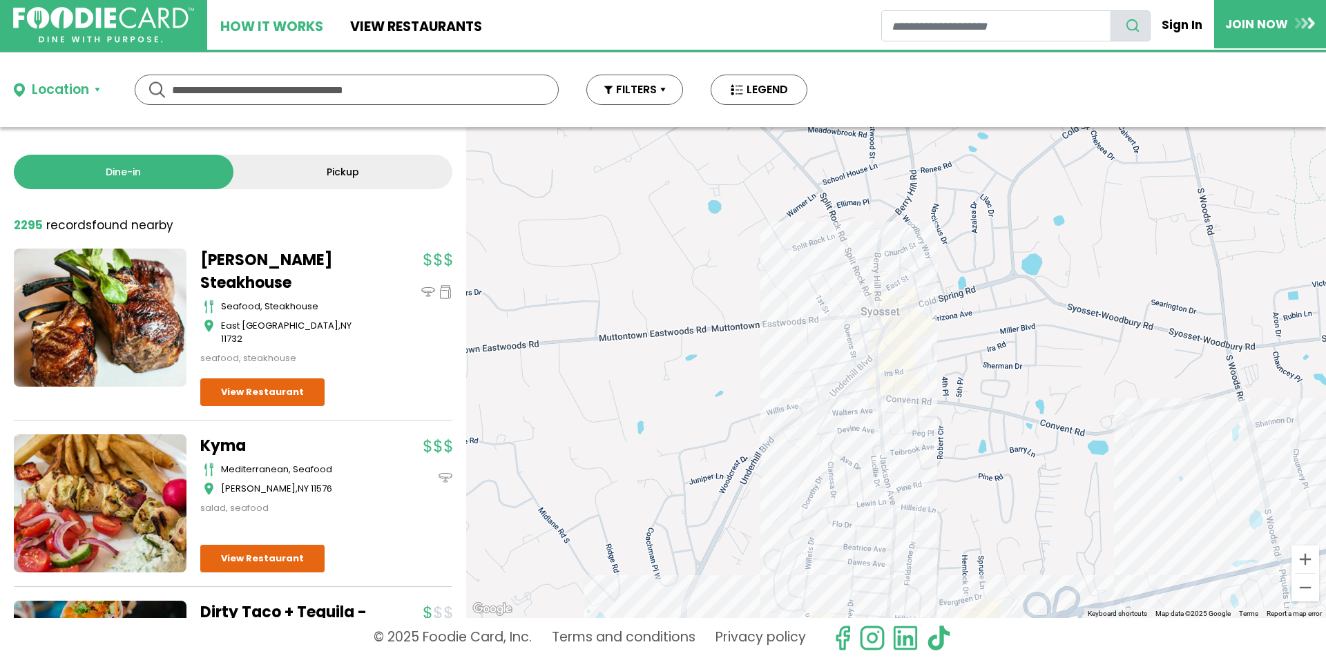
click at [276, 24] on link "How It Works" at bounding box center [271, 25] width 129 height 50
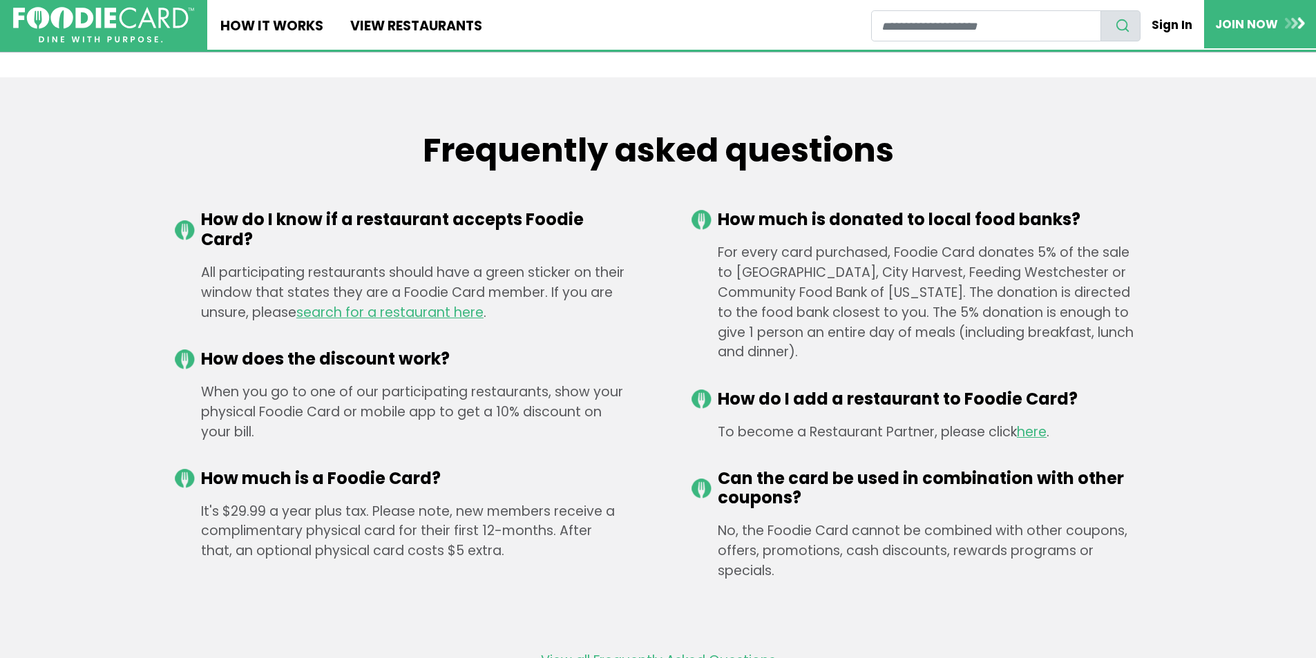
scroll to position [1934, 0]
